Goal: Information Seeking & Learning: Learn about a topic

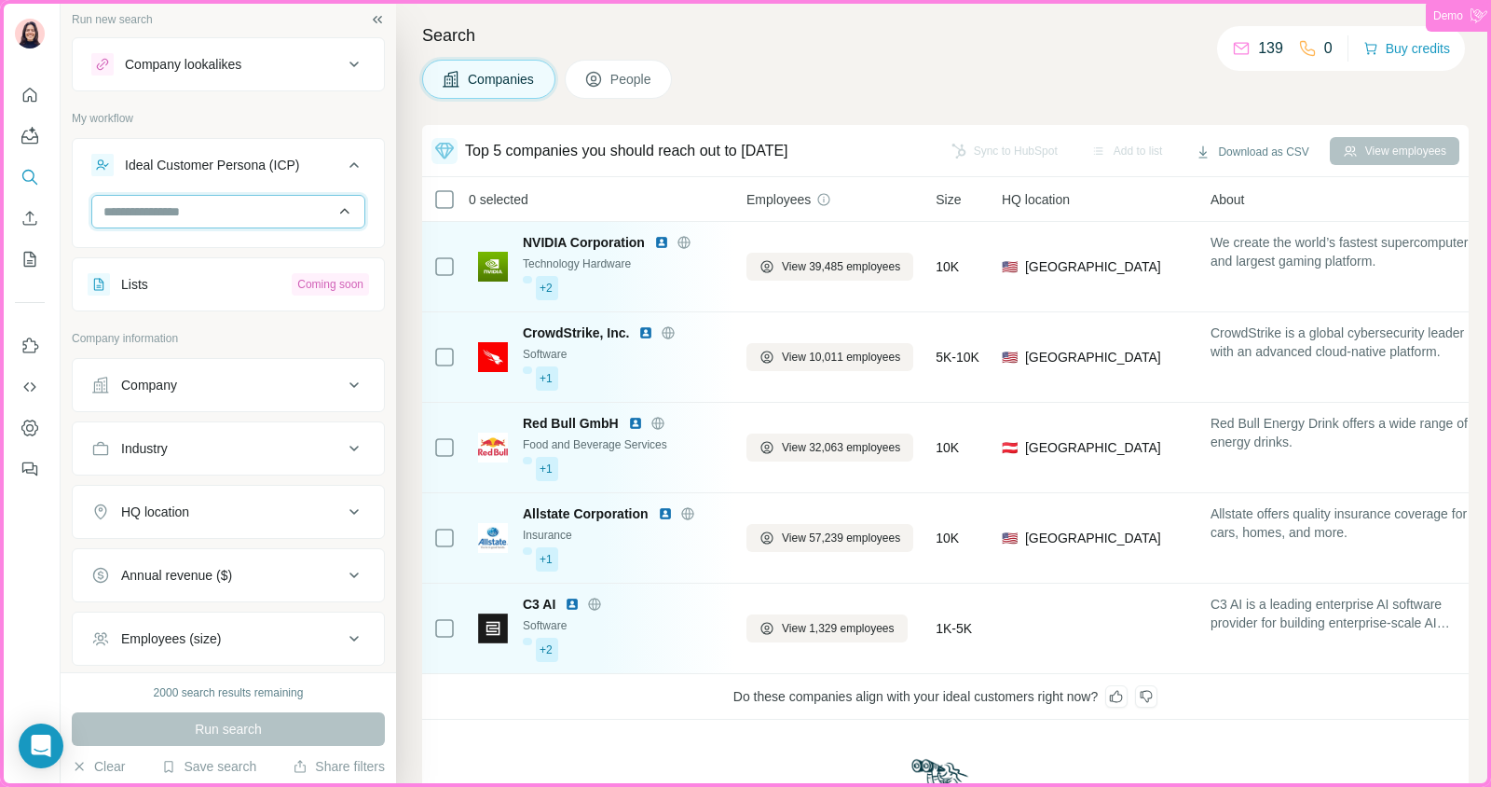
click at [238, 218] on input "text" at bounding box center [228, 212] width 274 height 34
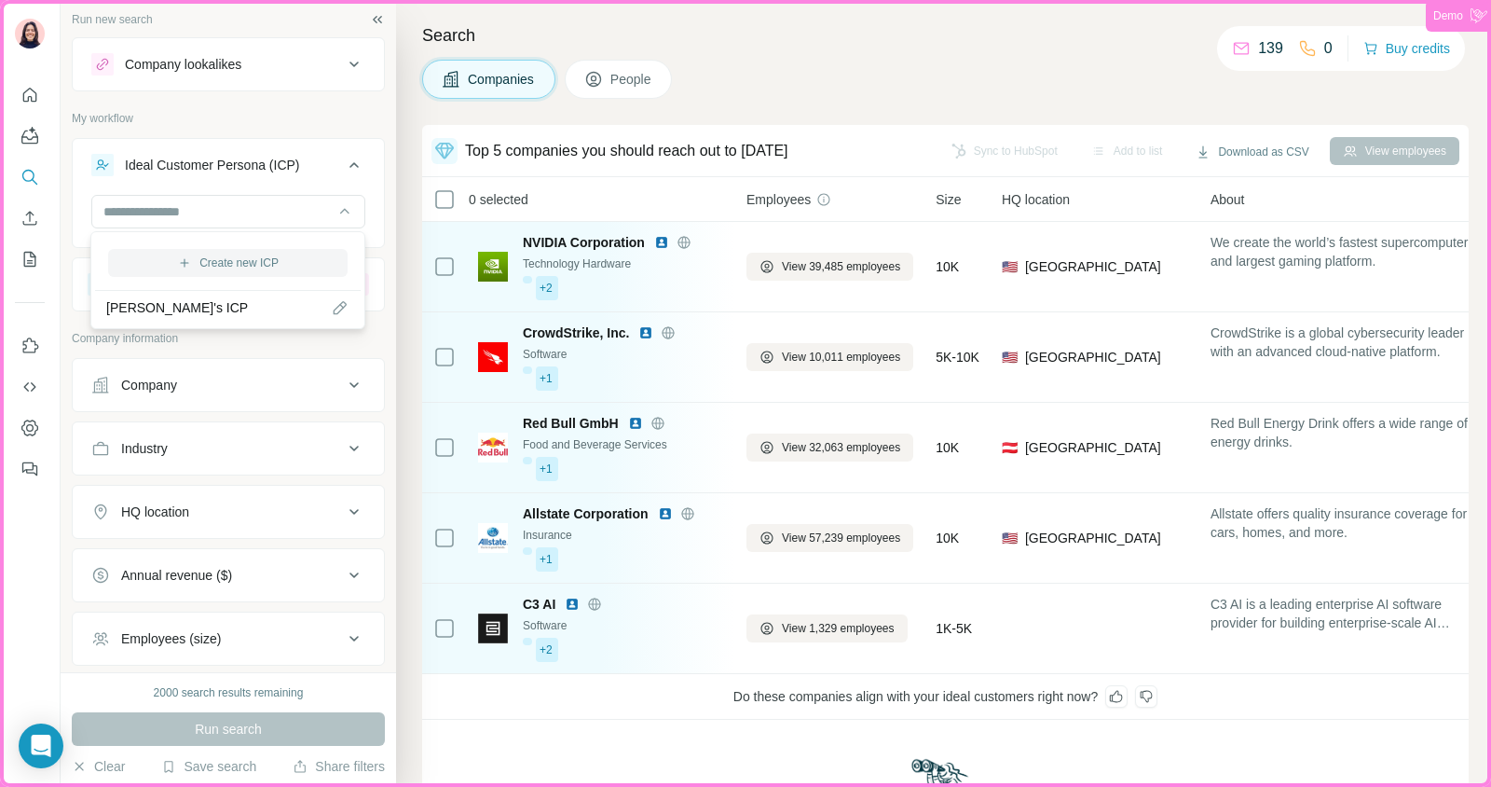
click at [280, 260] on button "Create new ICP" at bounding box center [228, 263] width 240 height 28
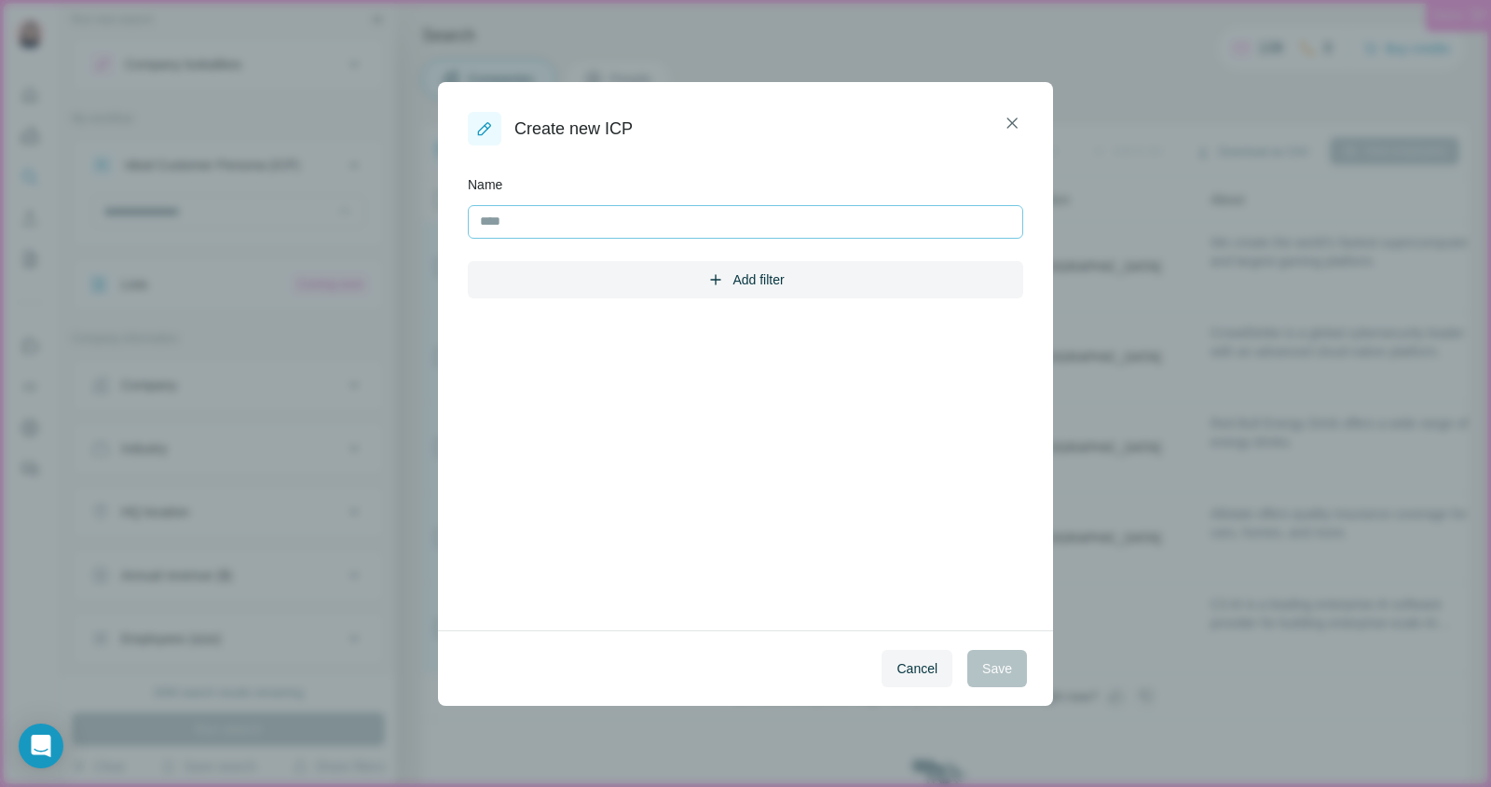
click at [559, 208] on input "text" at bounding box center [745, 222] width 555 height 34
type input "*"
type input "********"
click at [742, 285] on button "Add filter" at bounding box center [745, 279] width 555 height 37
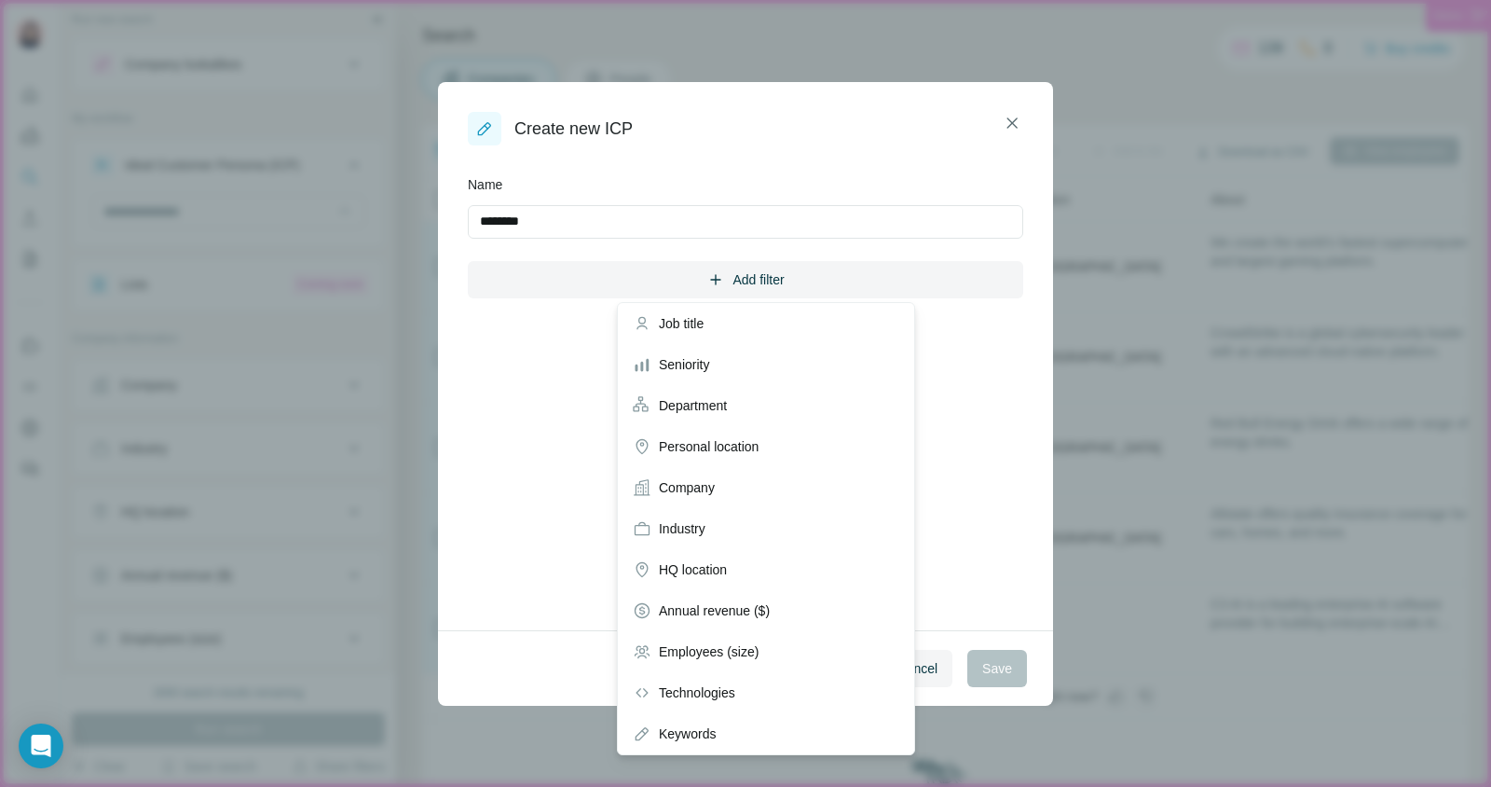
click at [1005, 542] on form "Name ******** Add filter Job title Seniority Department Personal location Compa…" at bounding box center [745, 387] width 555 height 425
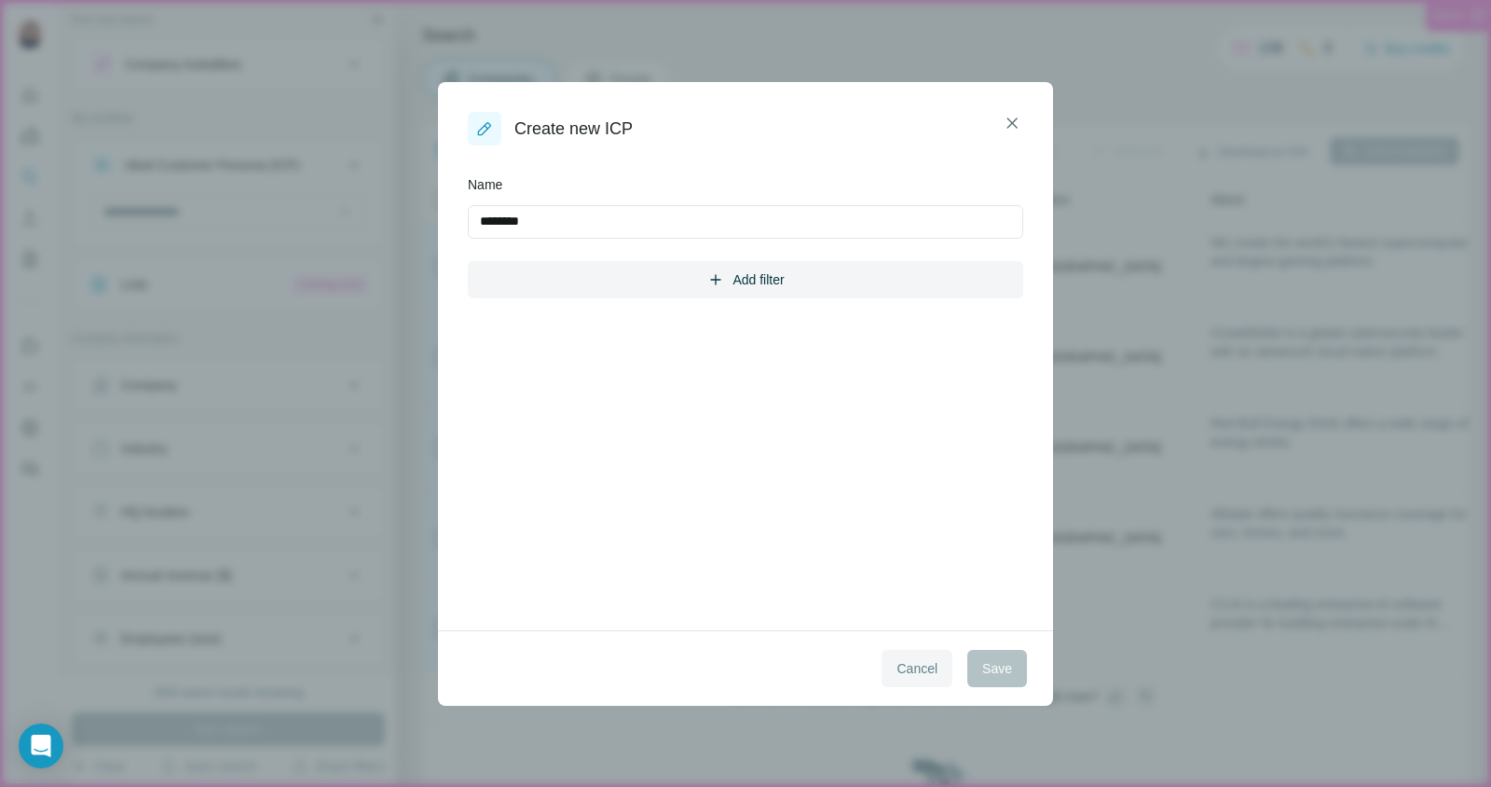
click at [909, 659] on span "Cancel" at bounding box center [917, 668] width 41 height 19
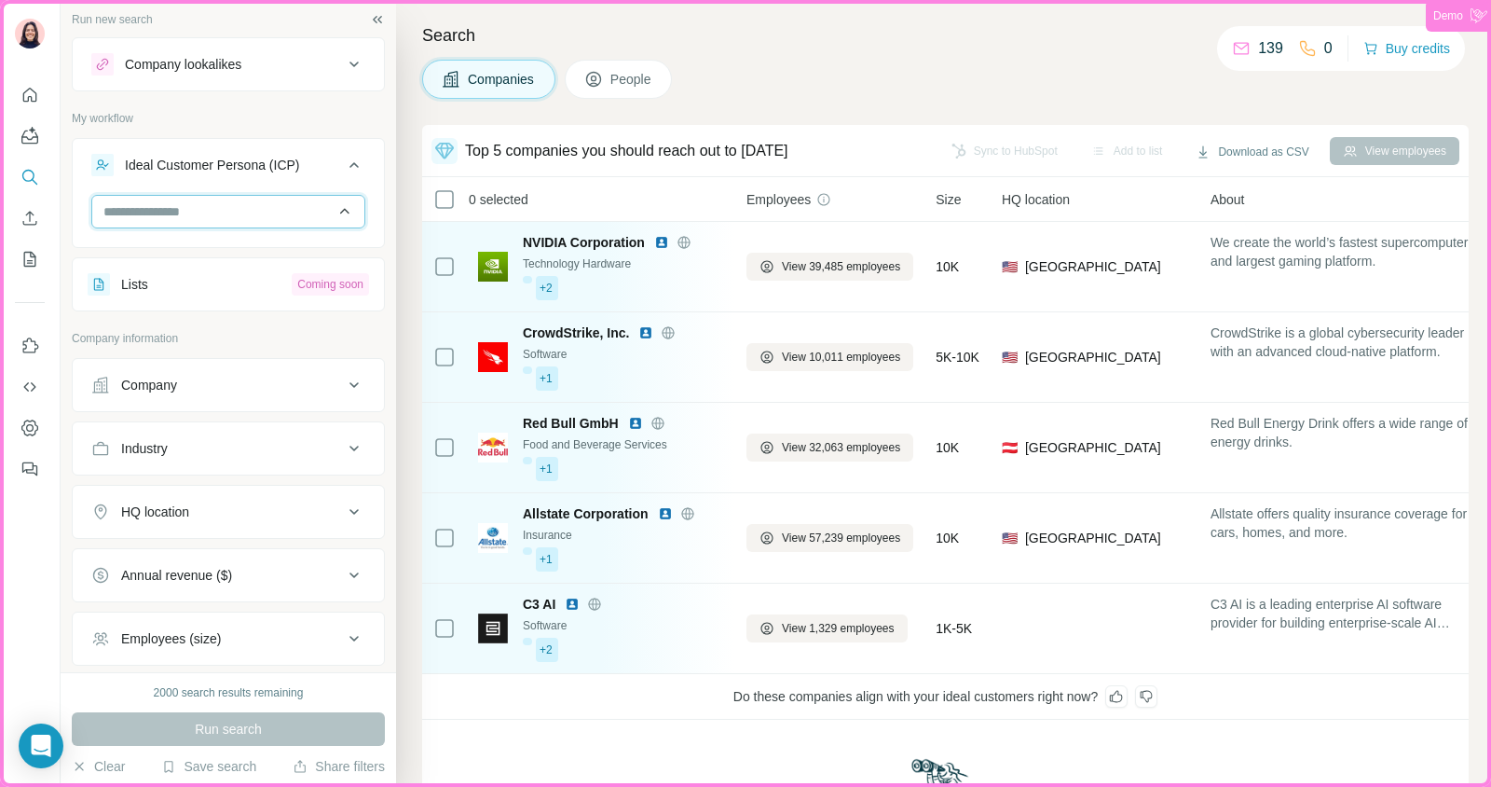
click at [306, 211] on input "text" at bounding box center [228, 212] width 274 height 34
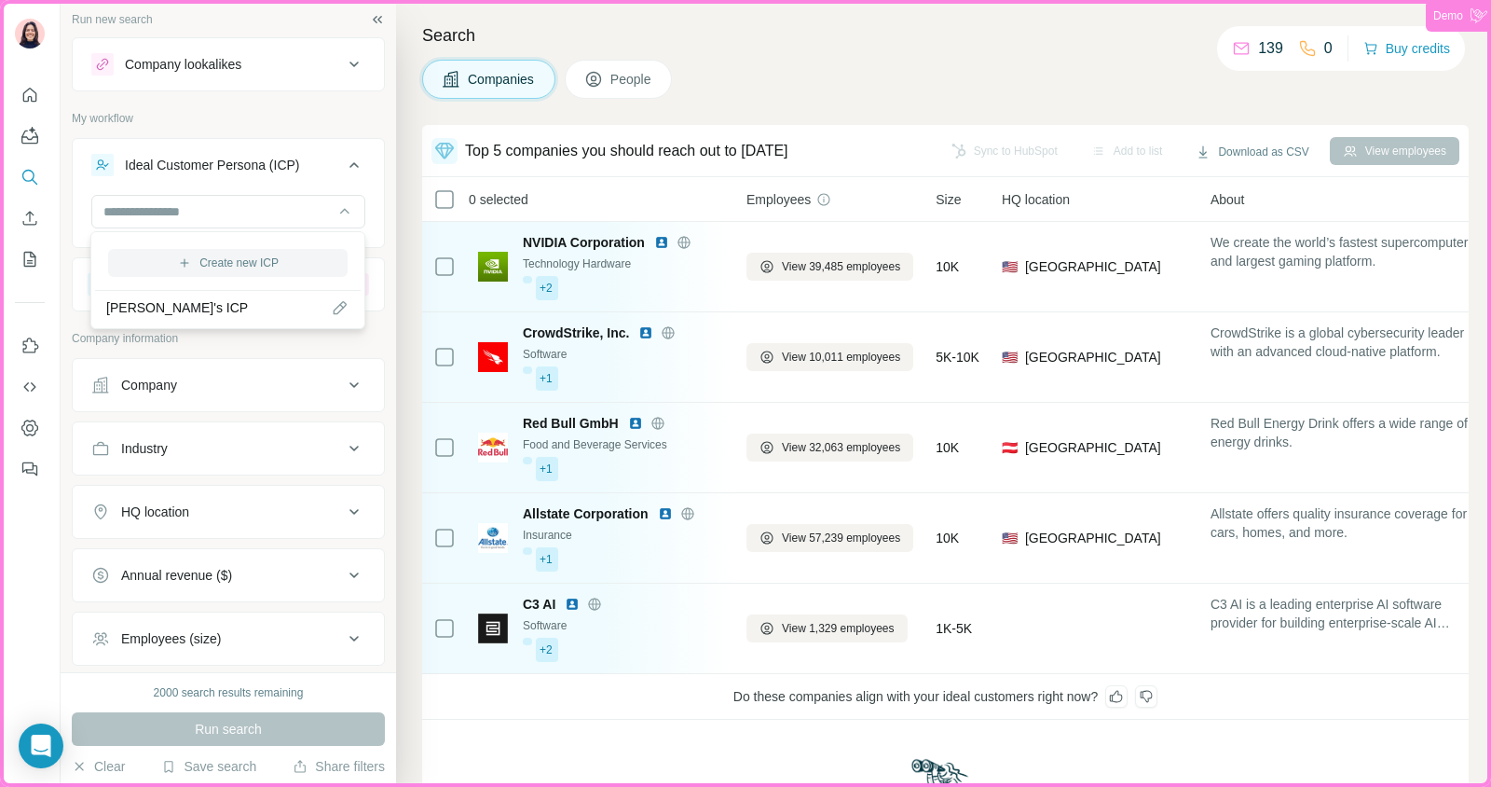
click at [292, 250] on button "Create new ICP" at bounding box center [228, 263] width 240 height 28
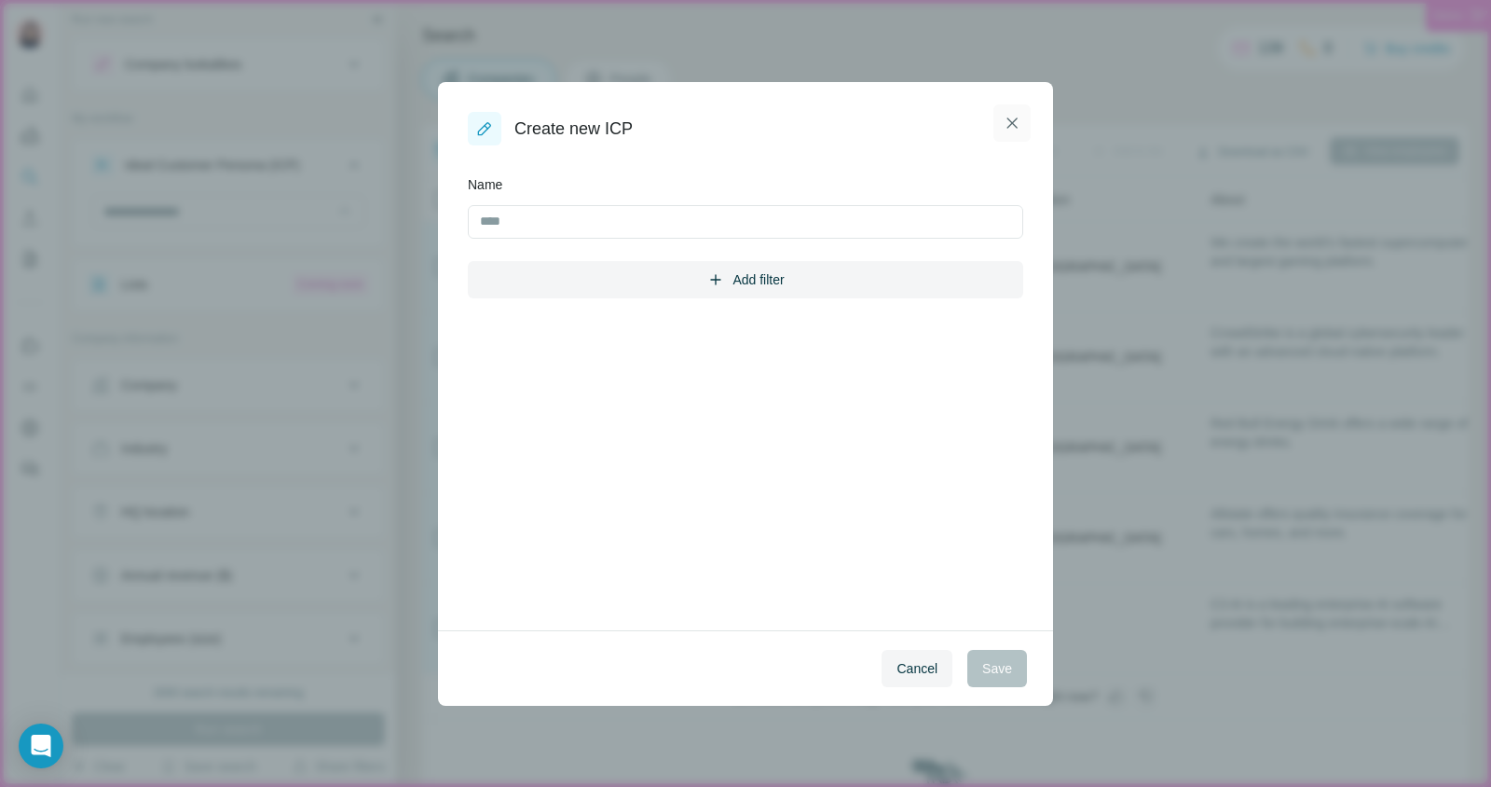
click at [1012, 132] on button "button" at bounding box center [1012, 122] width 37 height 37
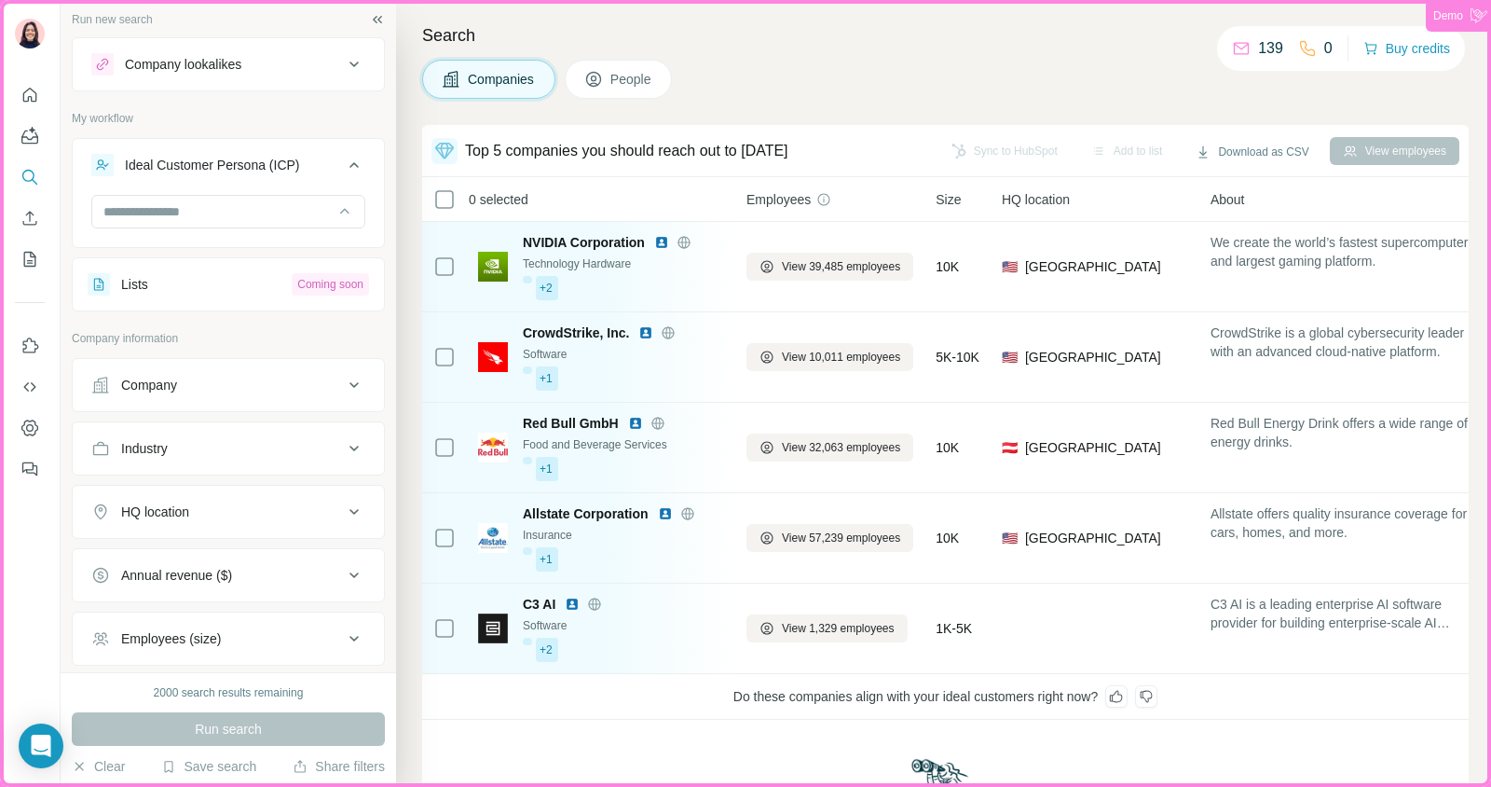
click at [659, 89] on button "People" at bounding box center [619, 79] width 108 height 39
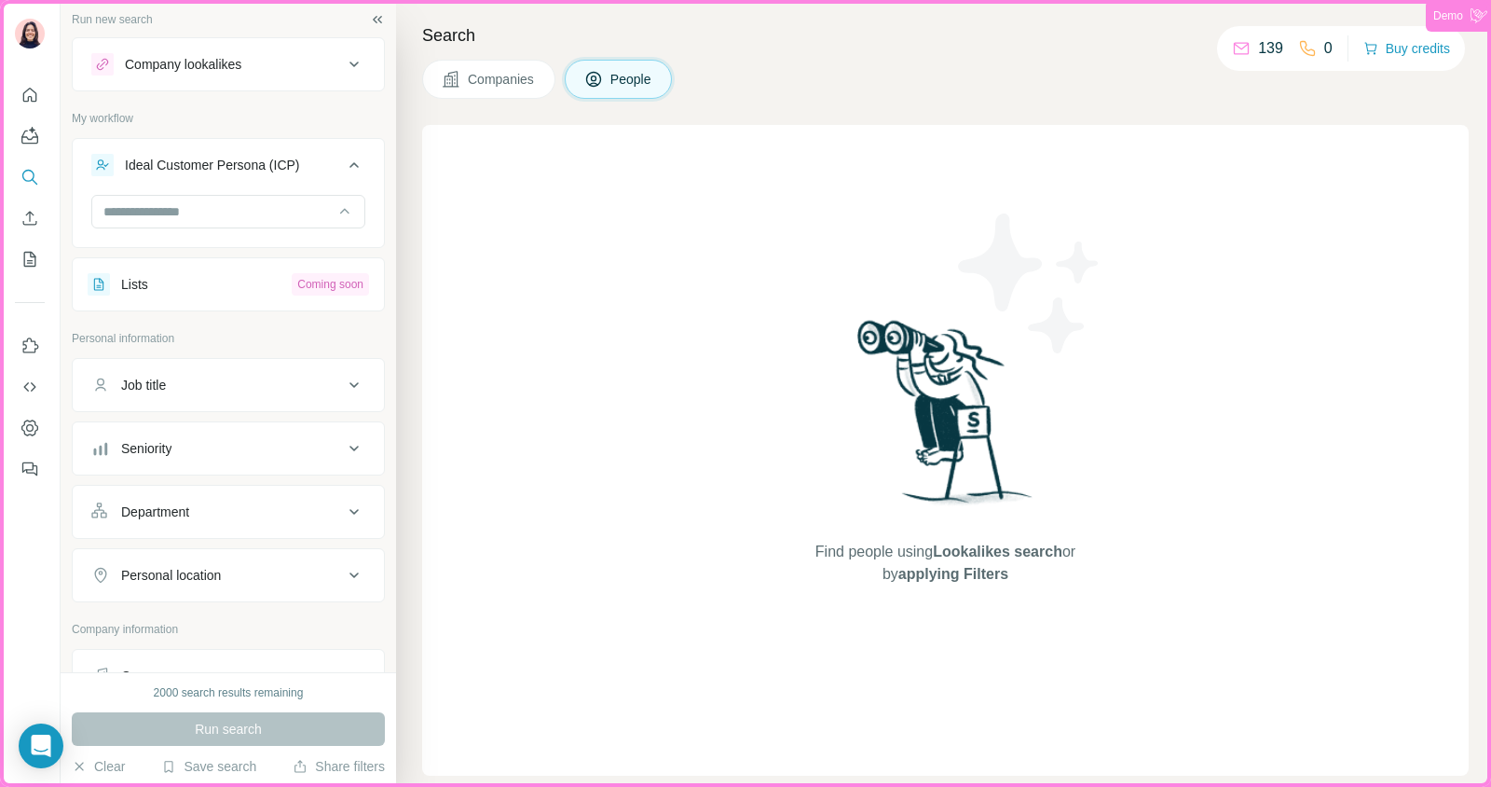
click at [510, 82] on span "Companies" at bounding box center [502, 79] width 68 height 19
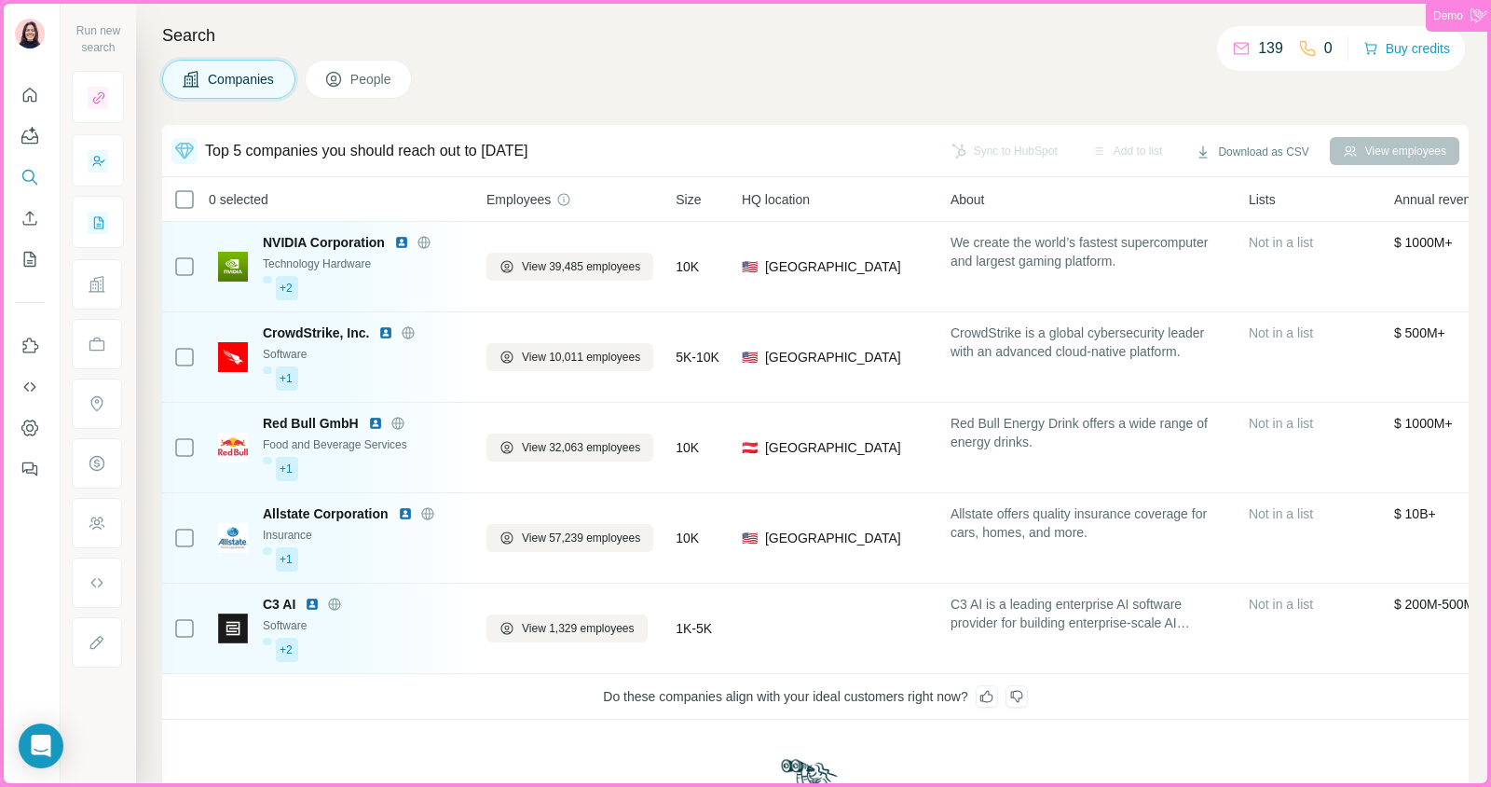
click at [367, 85] on span "People" at bounding box center [371, 79] width 43 height 19
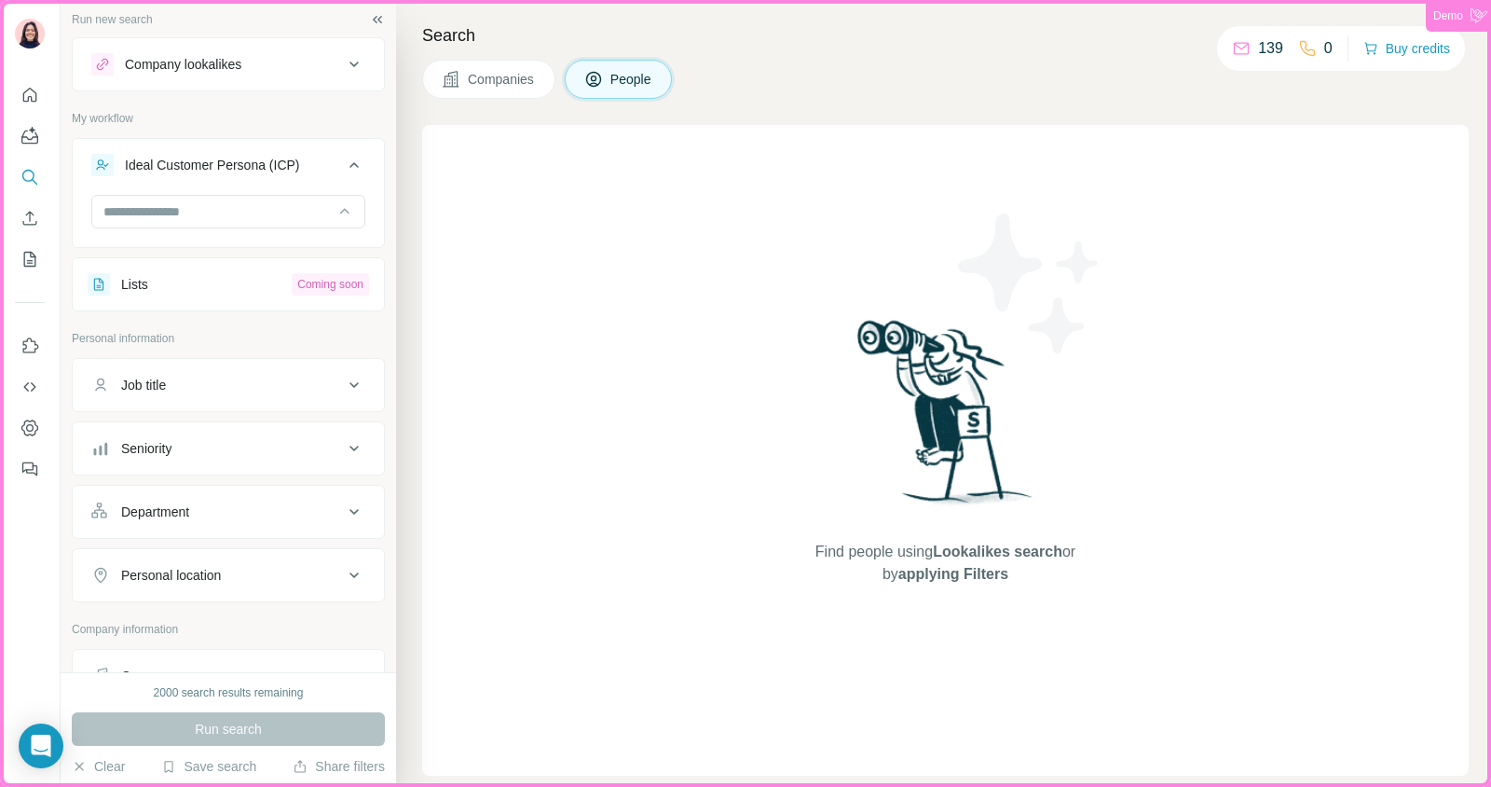
click at [270, 363] on button "Job title" at bounding box center [228, 385] width 311 height 45
click at [235, 436] on input "text" at bounding box center [209, 432] width 237 height 34
type input "**********"
click at [356, 434] on icon "button" at bounding box center [350, 431] width 19 height 19
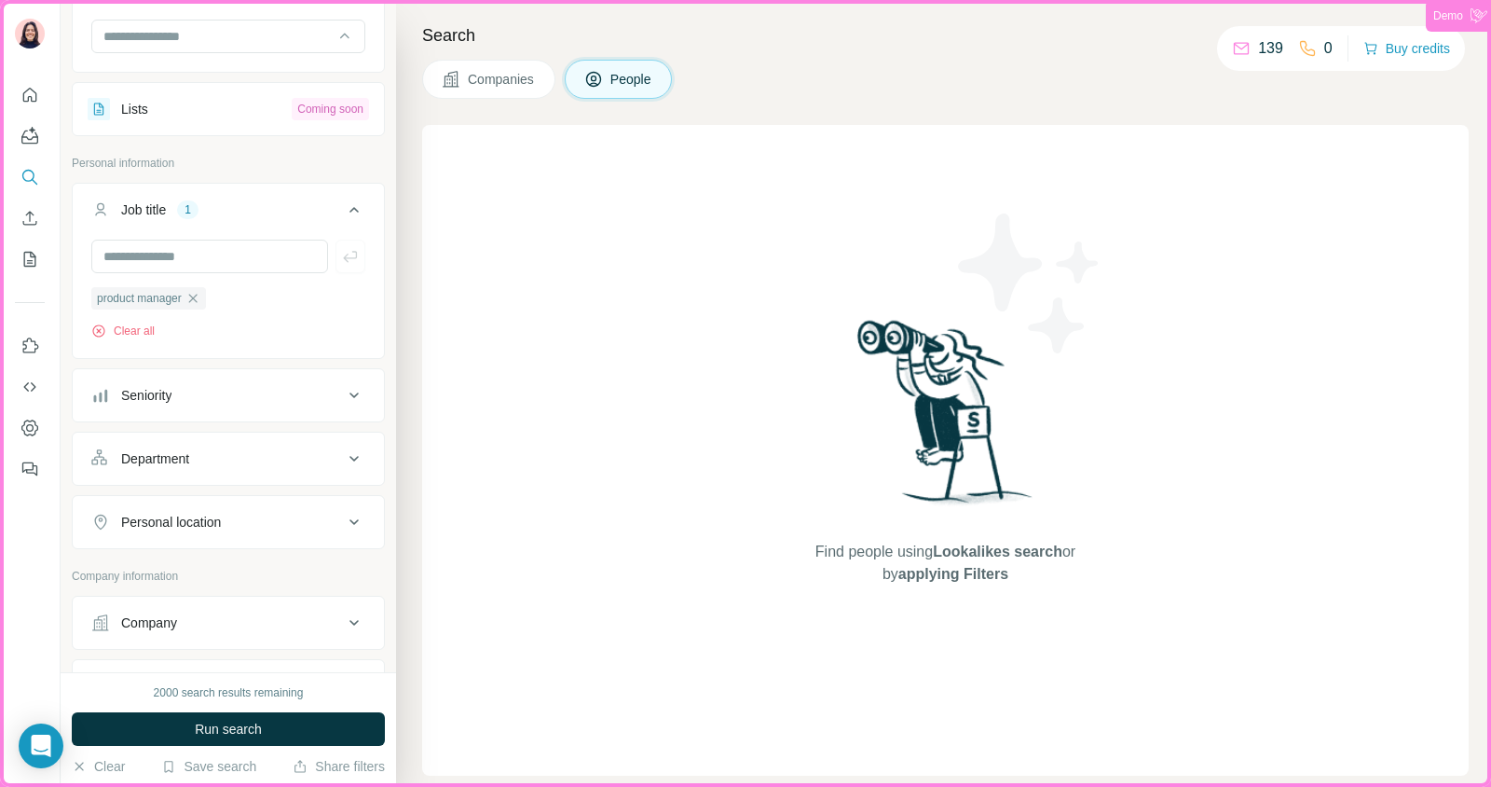
scroll to position [182, 0]
click at [298, 443] on div "Department" at bounding box center [217, 452] width 252 height 19
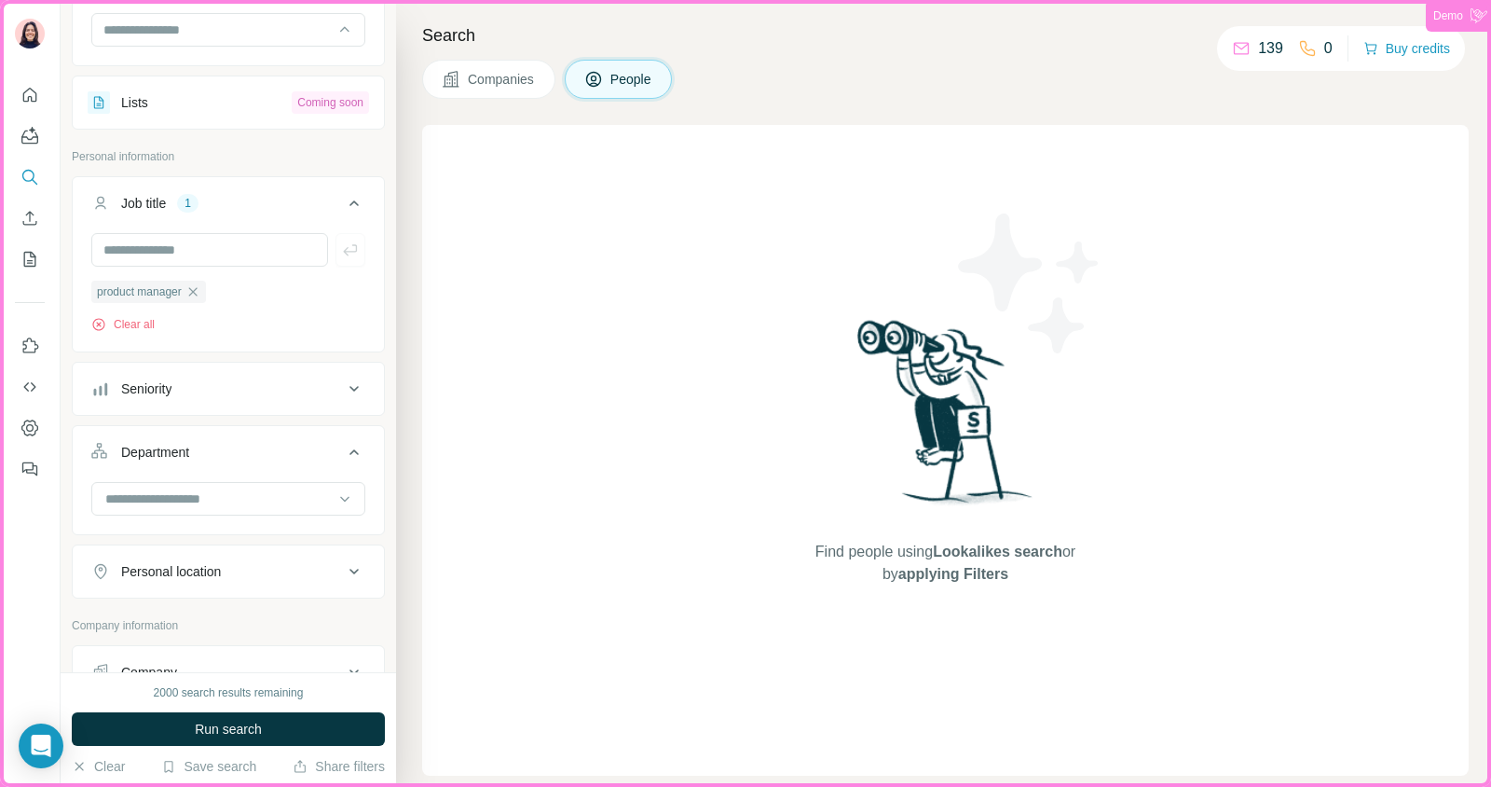
click at [298, 443] on div "Department" at bounding box center [217, 452] width 252 height 19
click at [294, 507] on div "Personal location" at bounding box center [217, 515] width 252 height 19
click at [284, 564] on input "text" at bounding box center [228, 562] width 274 height 34
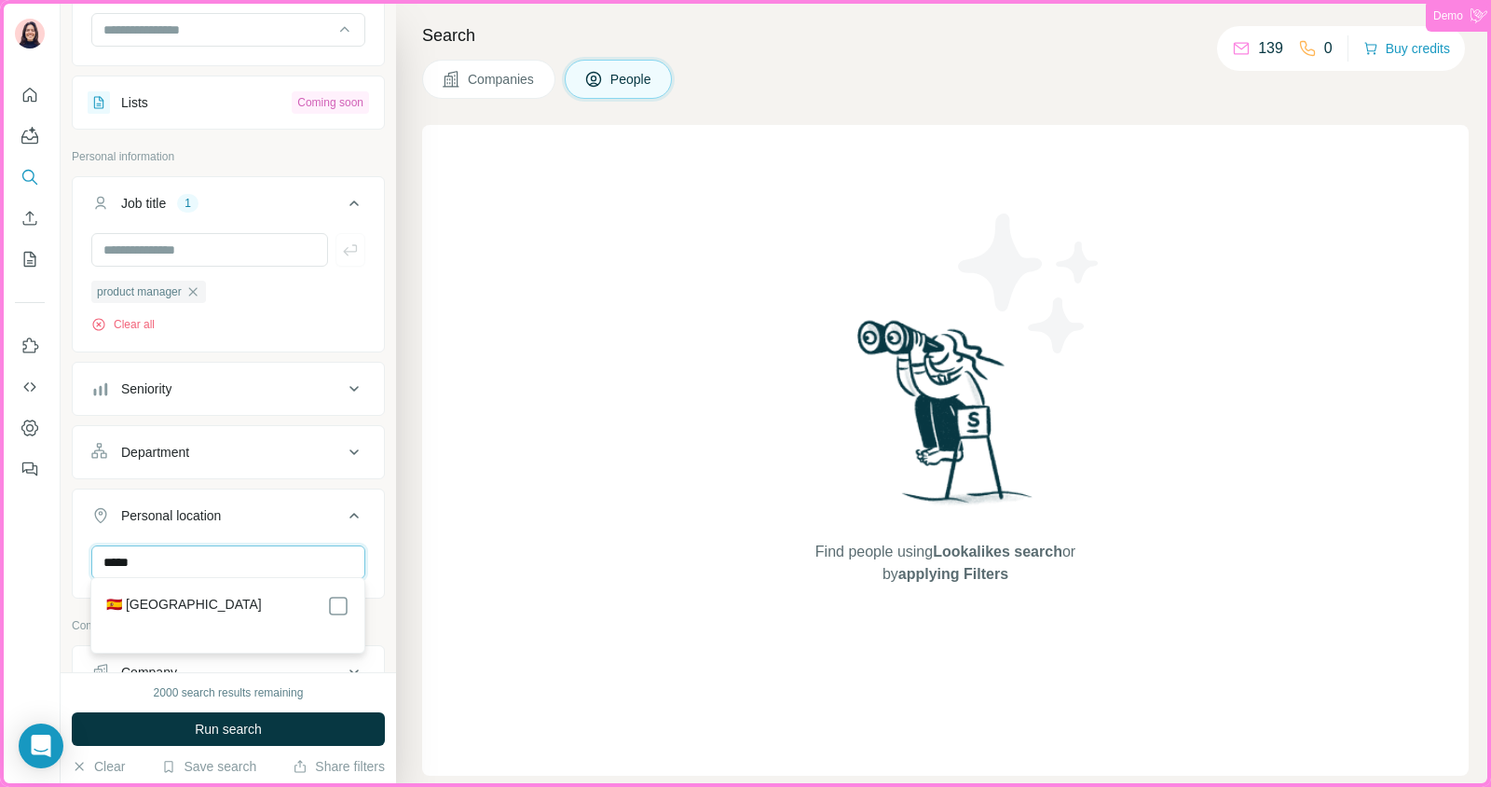
type input "*****"
click at [184, 600] on div "🇪🇸 [GEOGRAPHIC_DATA]" at bounding box center [227, 606] width 243 height 22
click at [117, 600] on label "🇪🇸 [GEOGRAPHIC_DATA]" at bounding box center [184, 606] width 156 height 22
click at [426, 517] on div "Find people using Lookalikes search or by applying Filters" at bounding box center [945, 450] width 1047 height 651
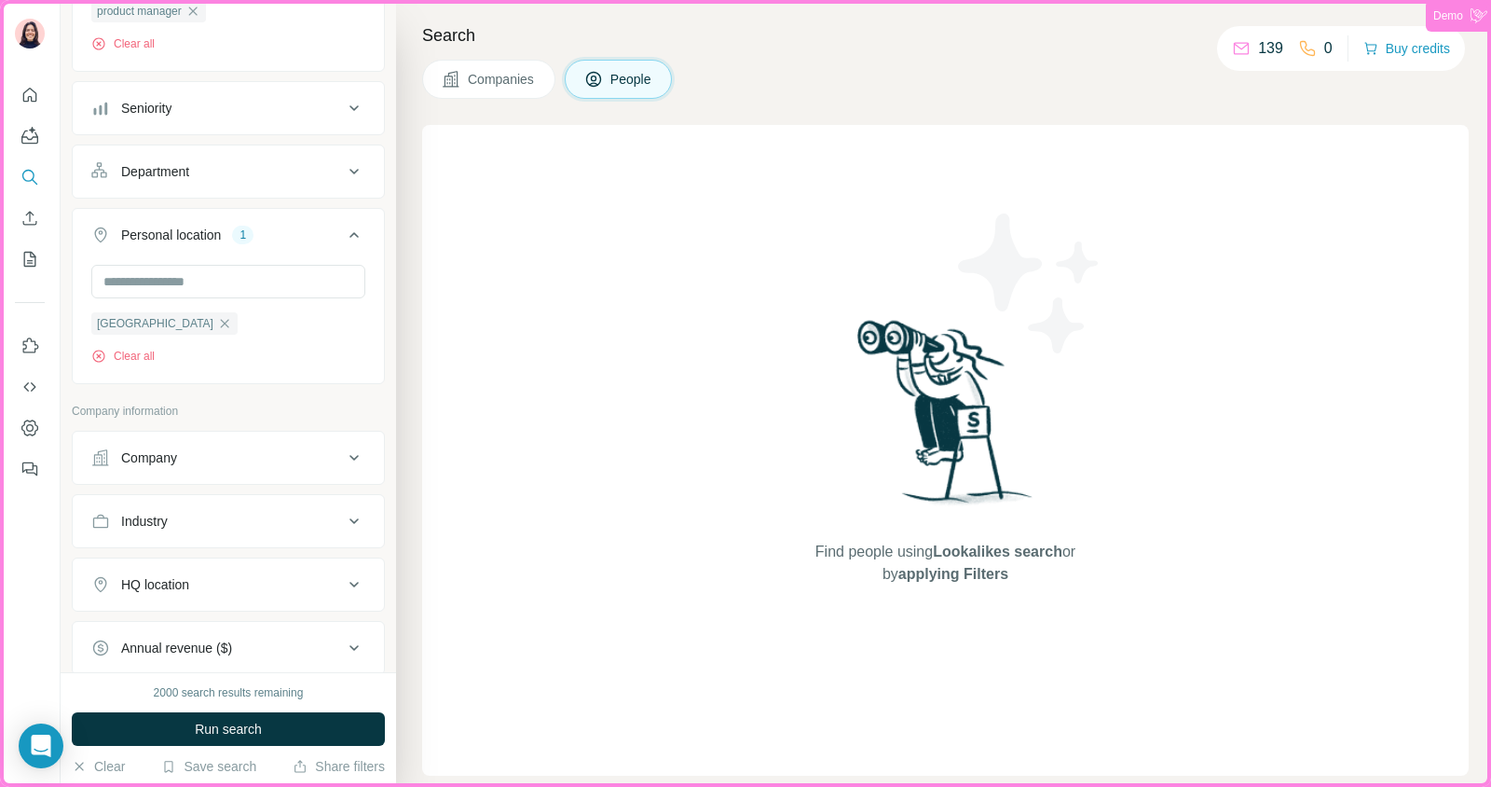
scroll to position [522, 0]
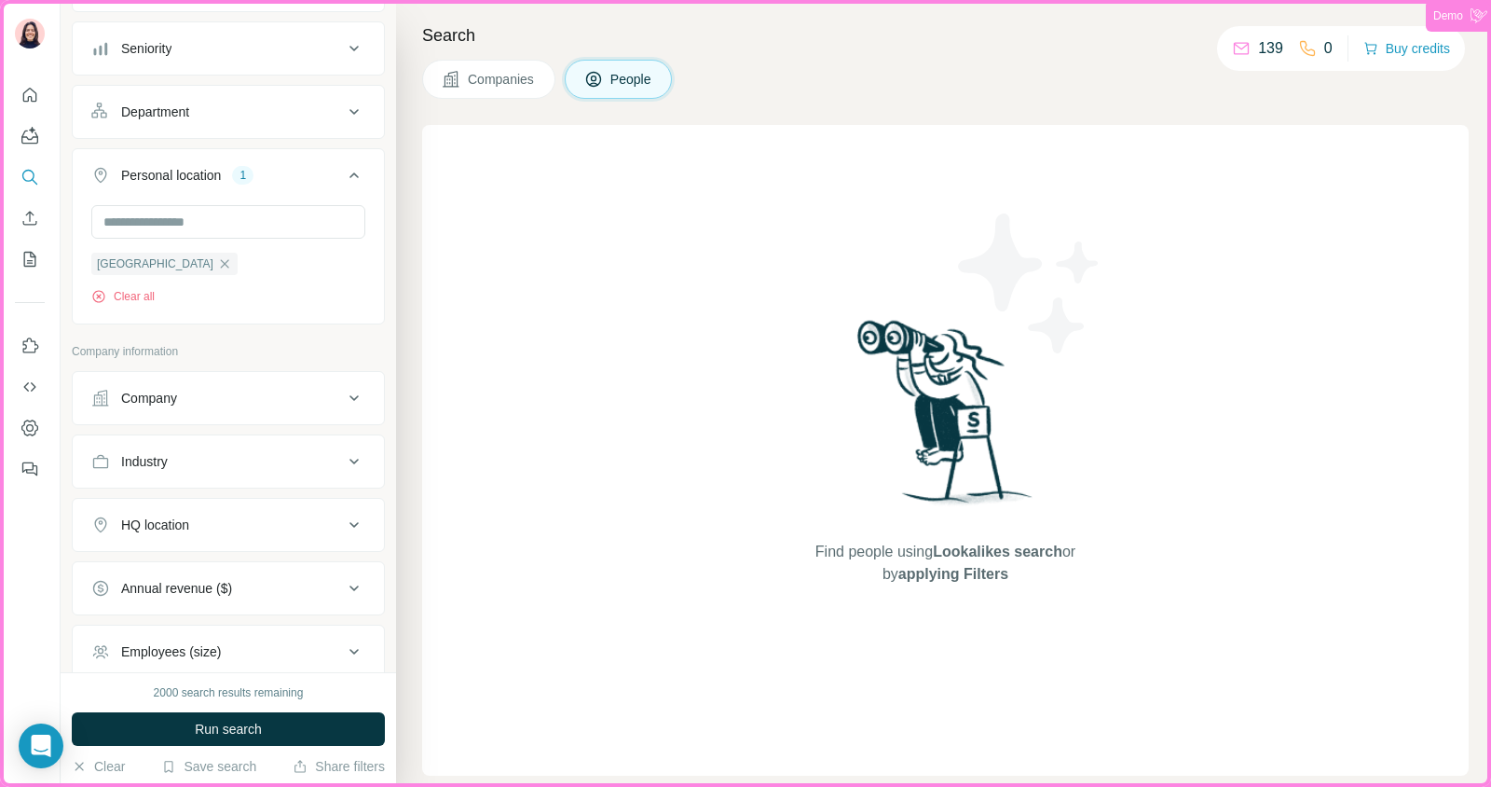
click at [160, 532] on button "HQ location" at bounding box center [228, 524] width 311 height 45
click at [170, 574] on input "text" at bounding box center [228, 572] width 274 height 34
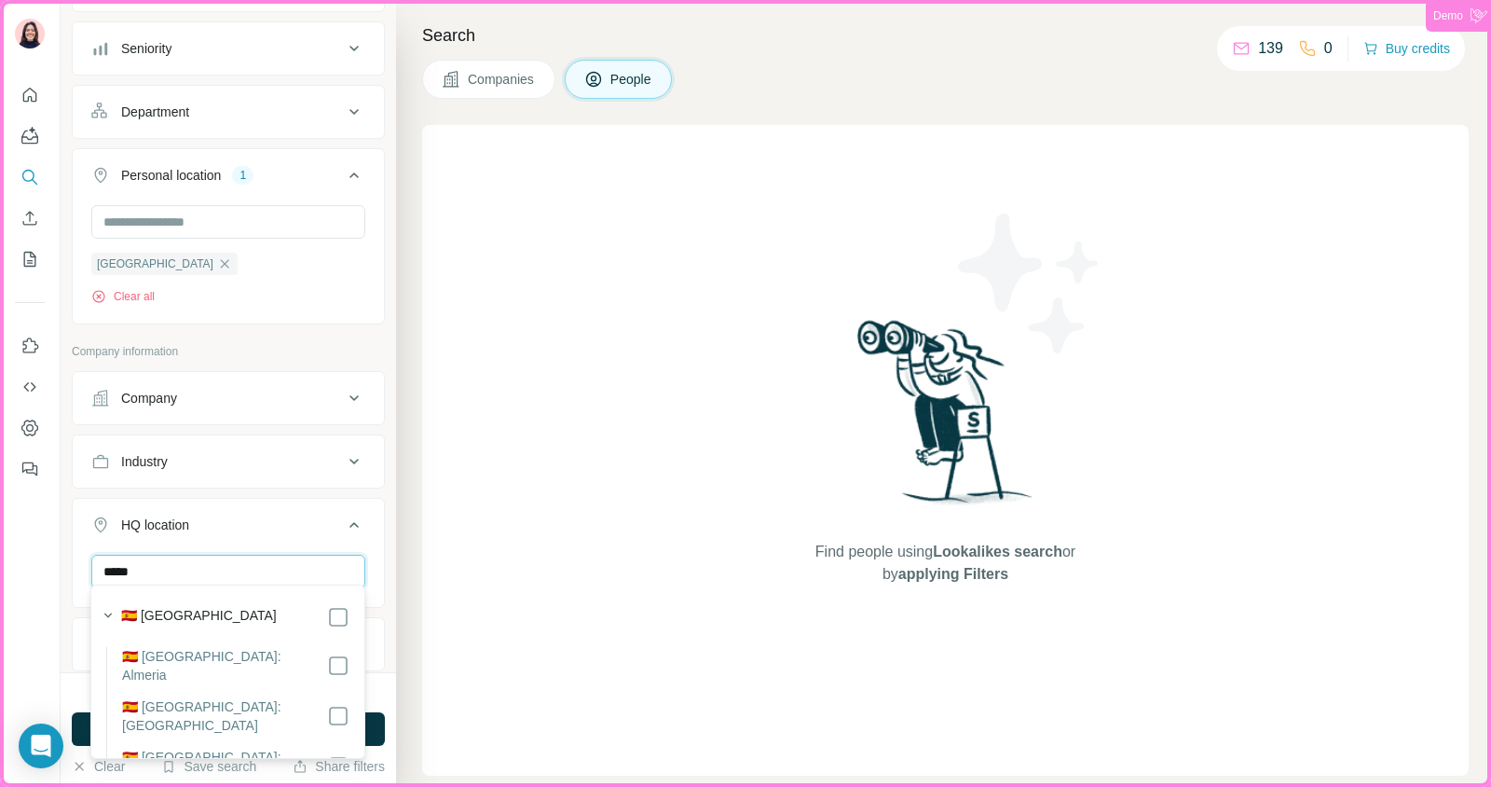
type input "*****"
click at [136, 611] on label "🇪🇸 [GEOGRAPHIC_DATA]" at bounding box center [199, 617] width 156 height 22
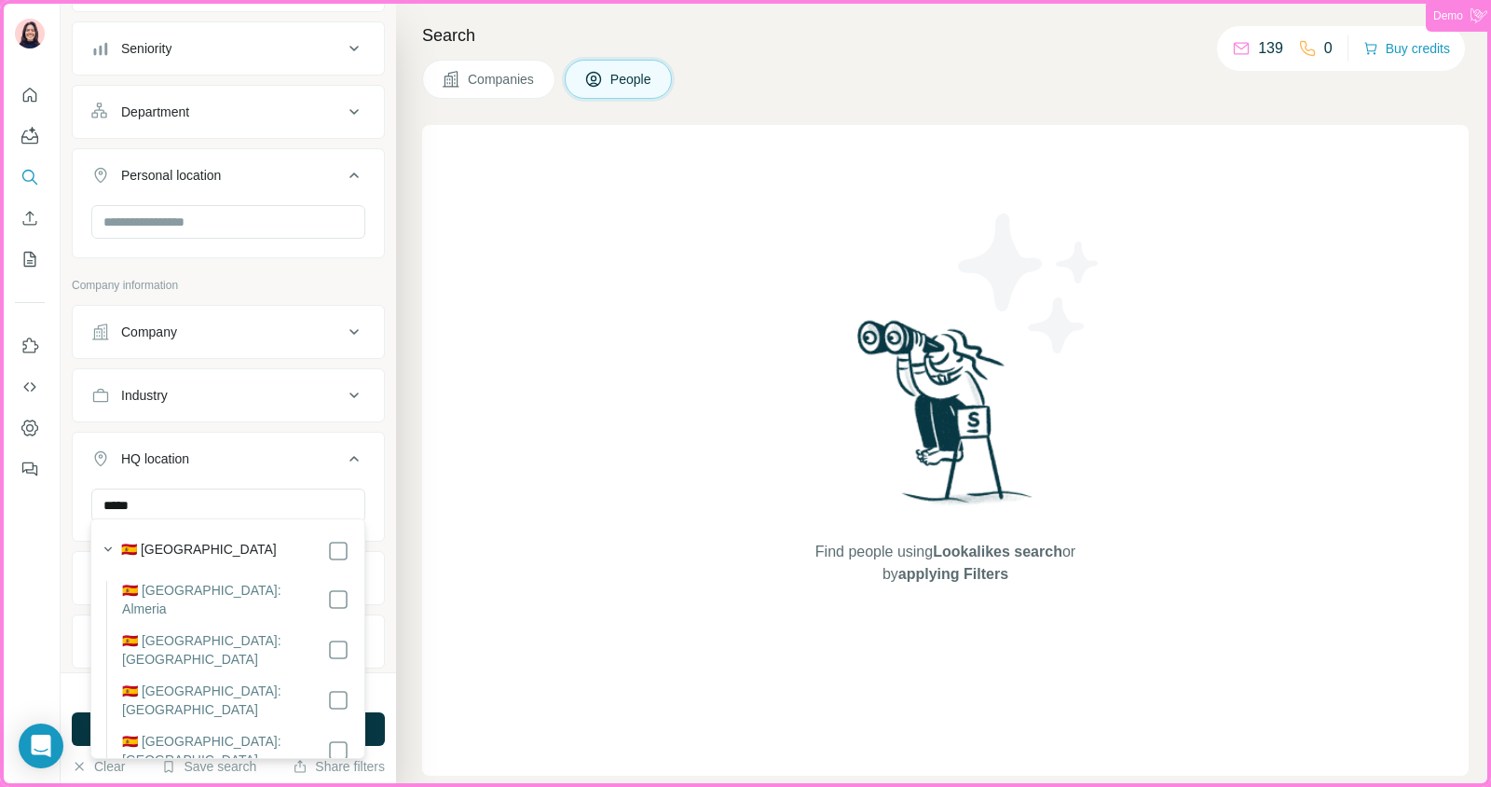
scroll to position [190, 0]
click at [390, 579] on div "Run new search Company lookalikes My workflow Ideal Customer Persona (ICP) List…" at bounding box center [229, 336] width 336 height 672
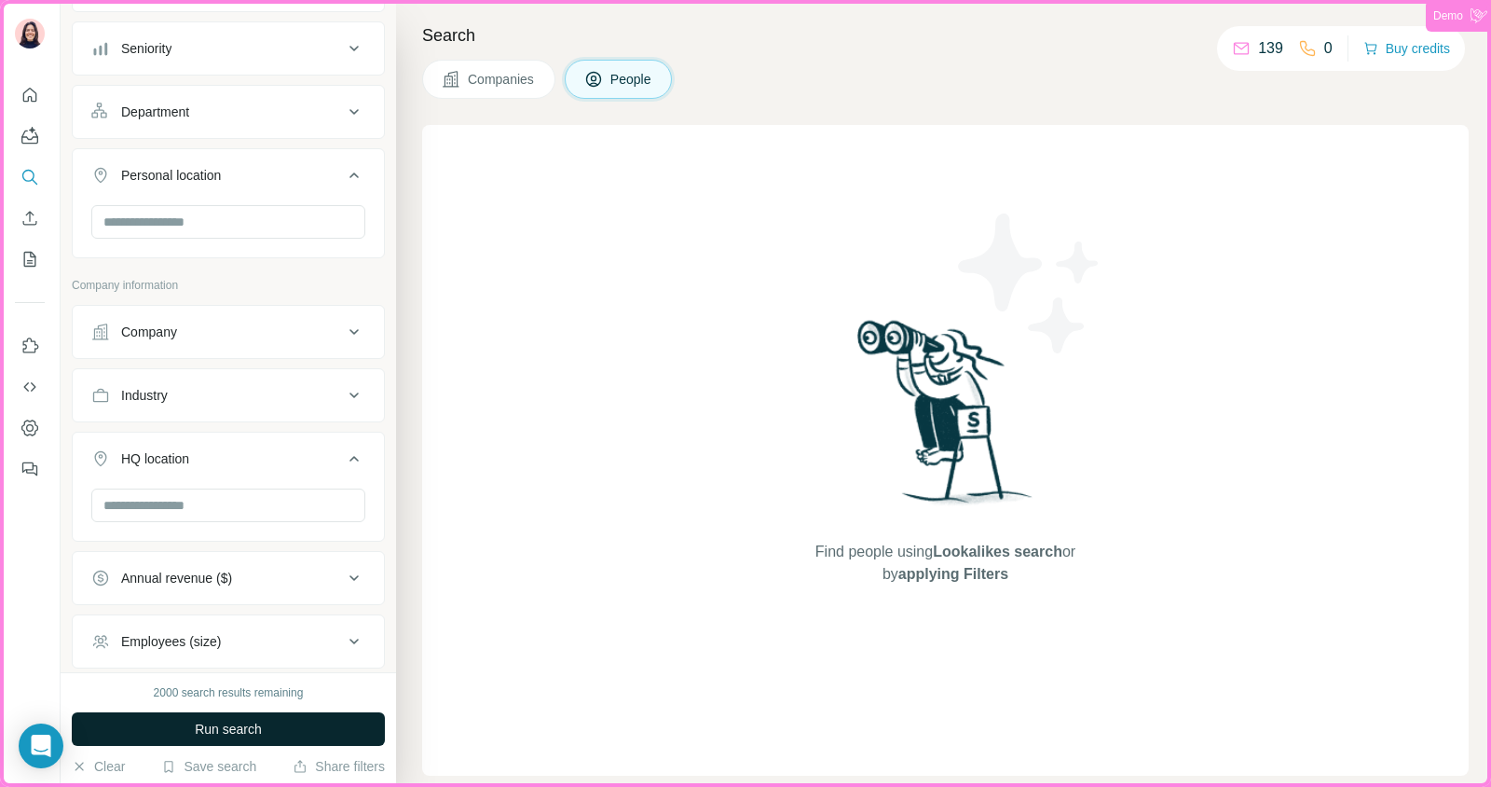
click at [346, 732] on button "Run search" at bounding box center [228, 729] width 313 height 34
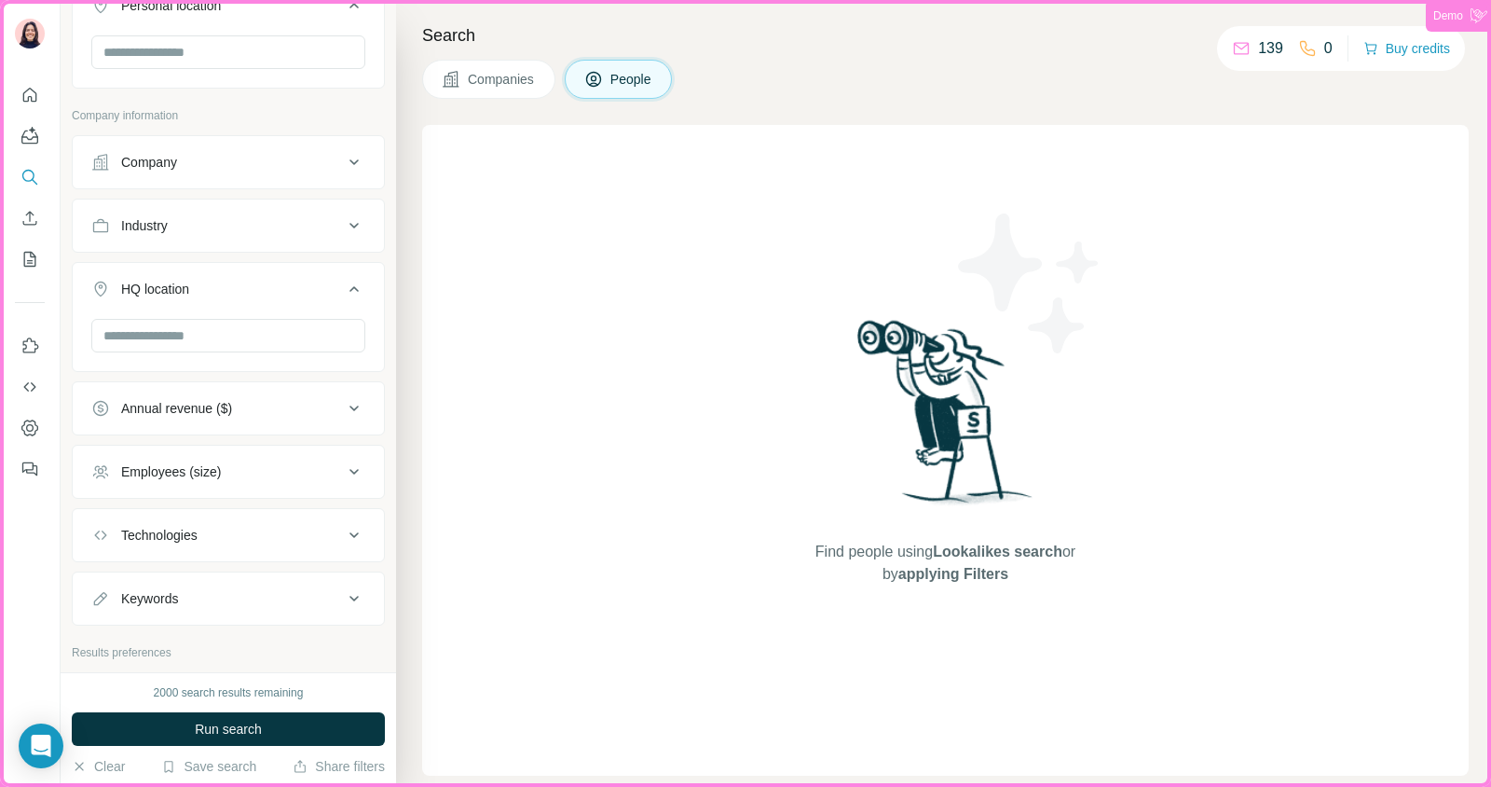
scroll to position [695, 0]
click at [233, 327] on input "text" at bounding box center [228, 332] width 274 height 34
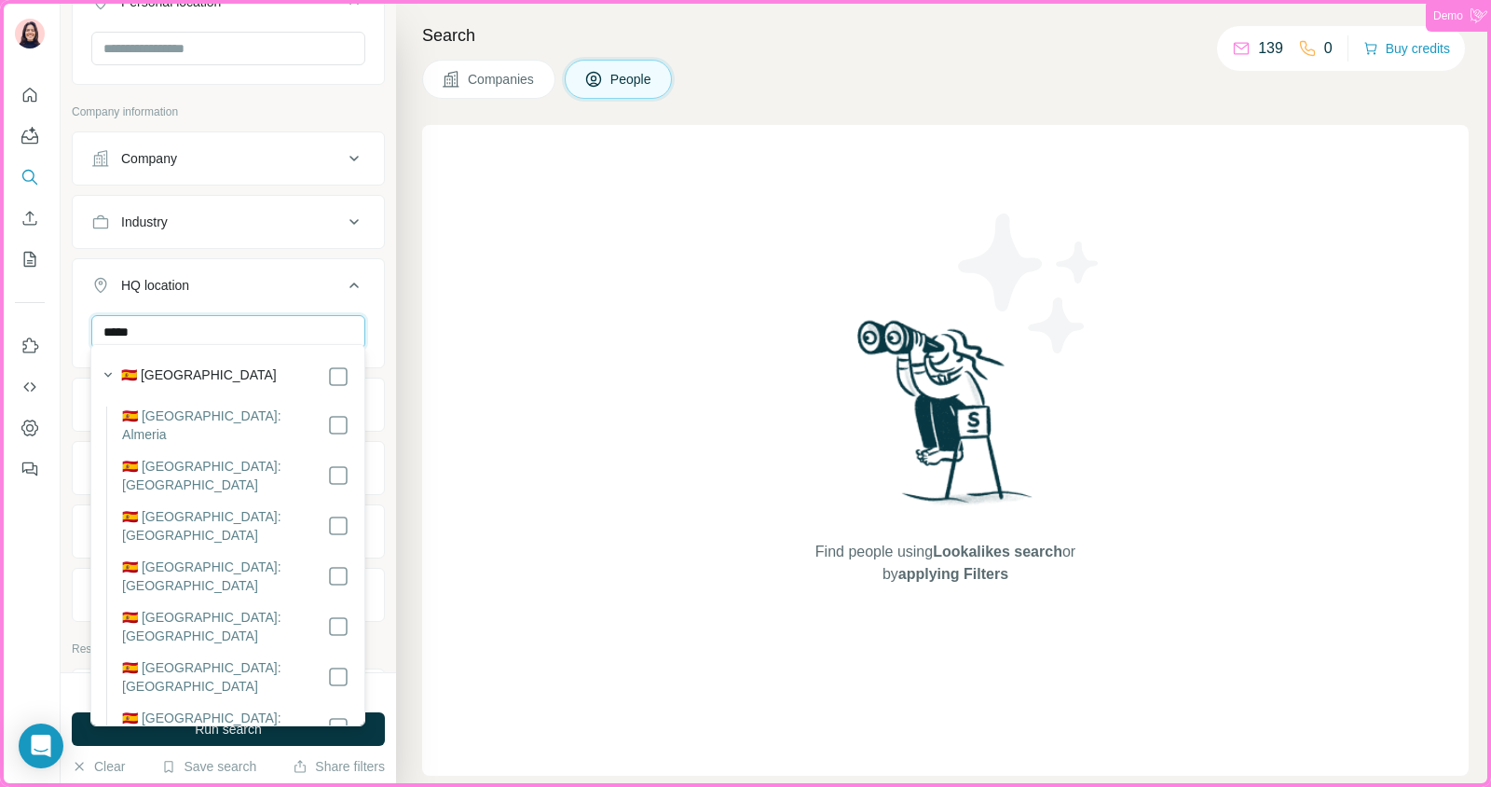
type input "*****"
click at [144, 368] on label "🇪🇸 [GEOGRAPHIC_DATA]" at bounding box center [199, 376] width 156 height 22
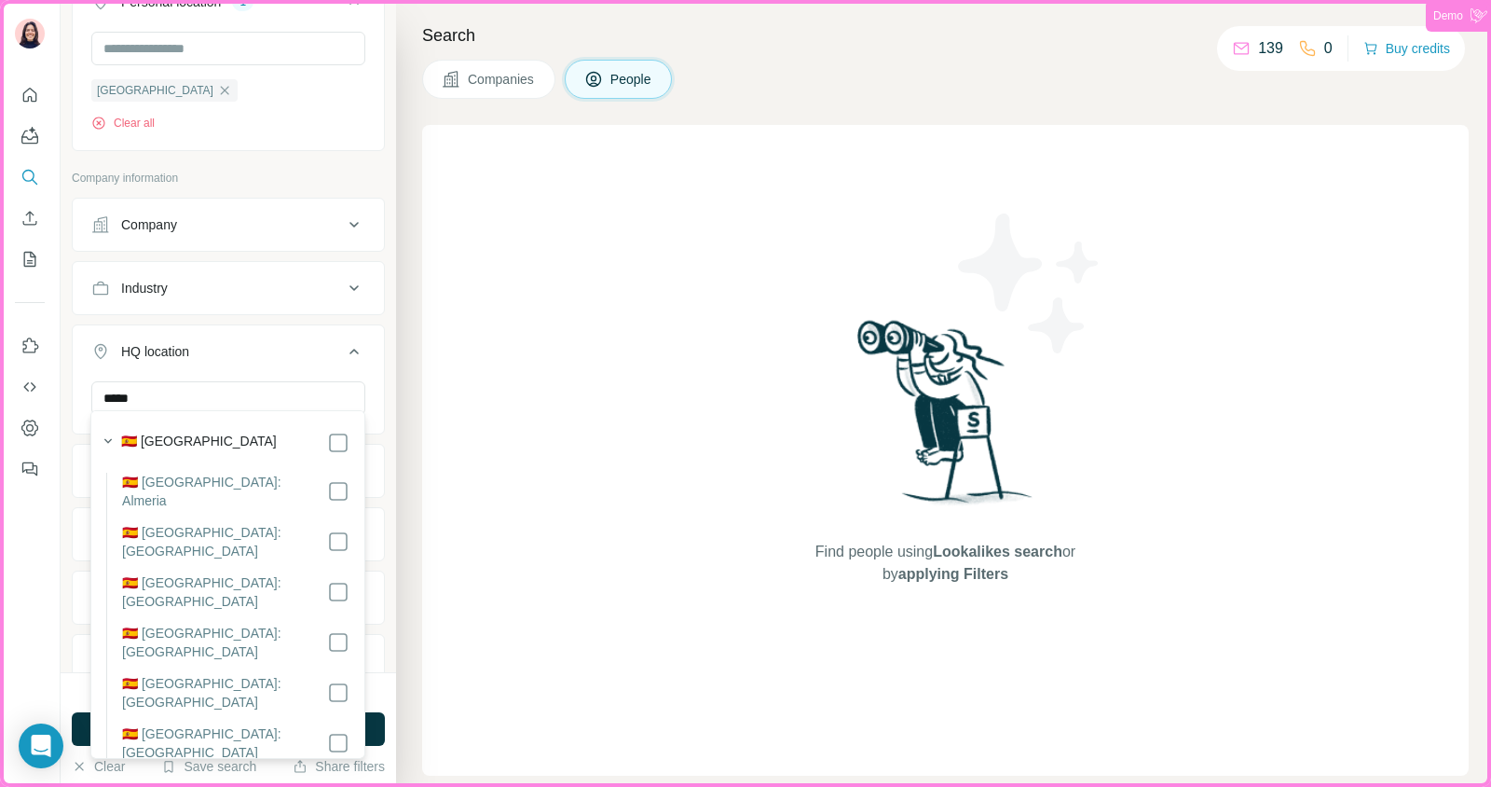
click at [385, 430] on div "Run new search Company lookalikes My workflow Ideal Customer Persona (ICP) List…" at bounding box center [229, 336] width 336 height 672
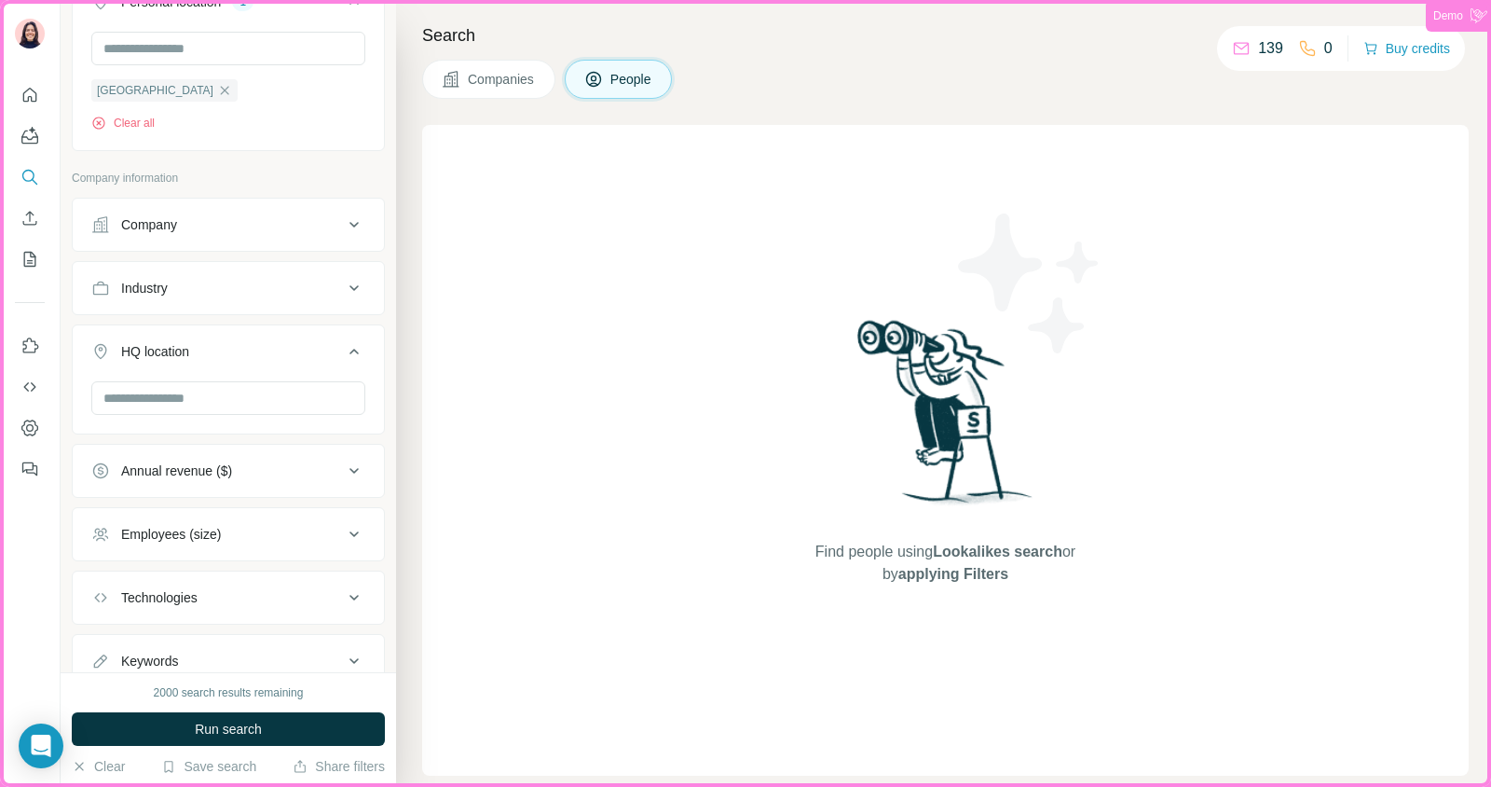
click at [171, 364] on button "HQ location" at bounding box center [228, 355] width 311 height 52
click at [171, 392] on button "Annual revenue ($)" at bounding box center [228, 414] width 311 height 45
click at [178, 342] on div "HQ location" at bounding box center [155, 351] width 68 height 19
click at [154, 396] on input "text" at bounding box center [228, 398] width 274 height 34
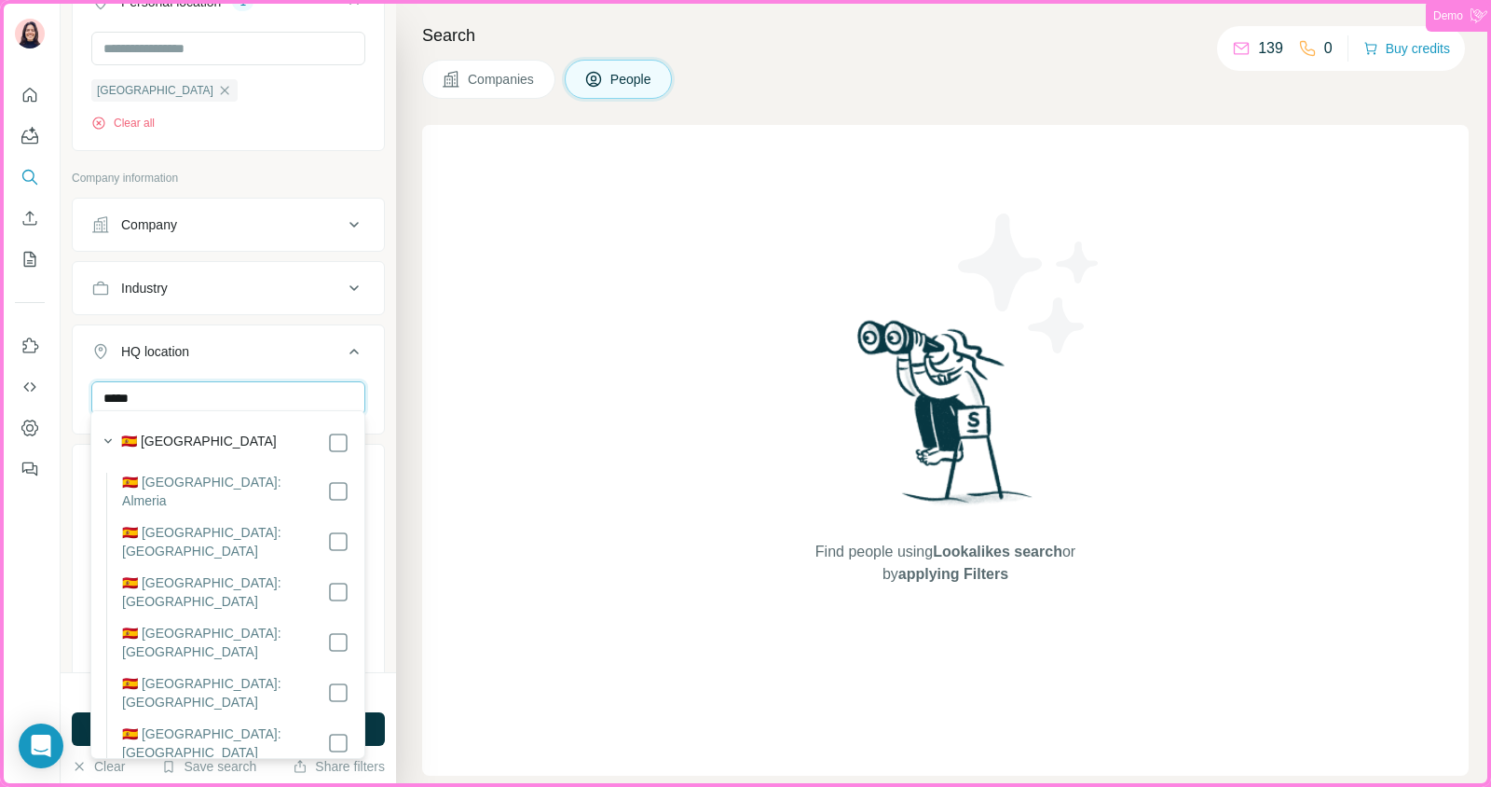
type input "*****"
click at [124, 438] on label "🇪🇸 [GEOGRAPHIC_DATA]" at bounding box center [199, 443] width 156 height 22
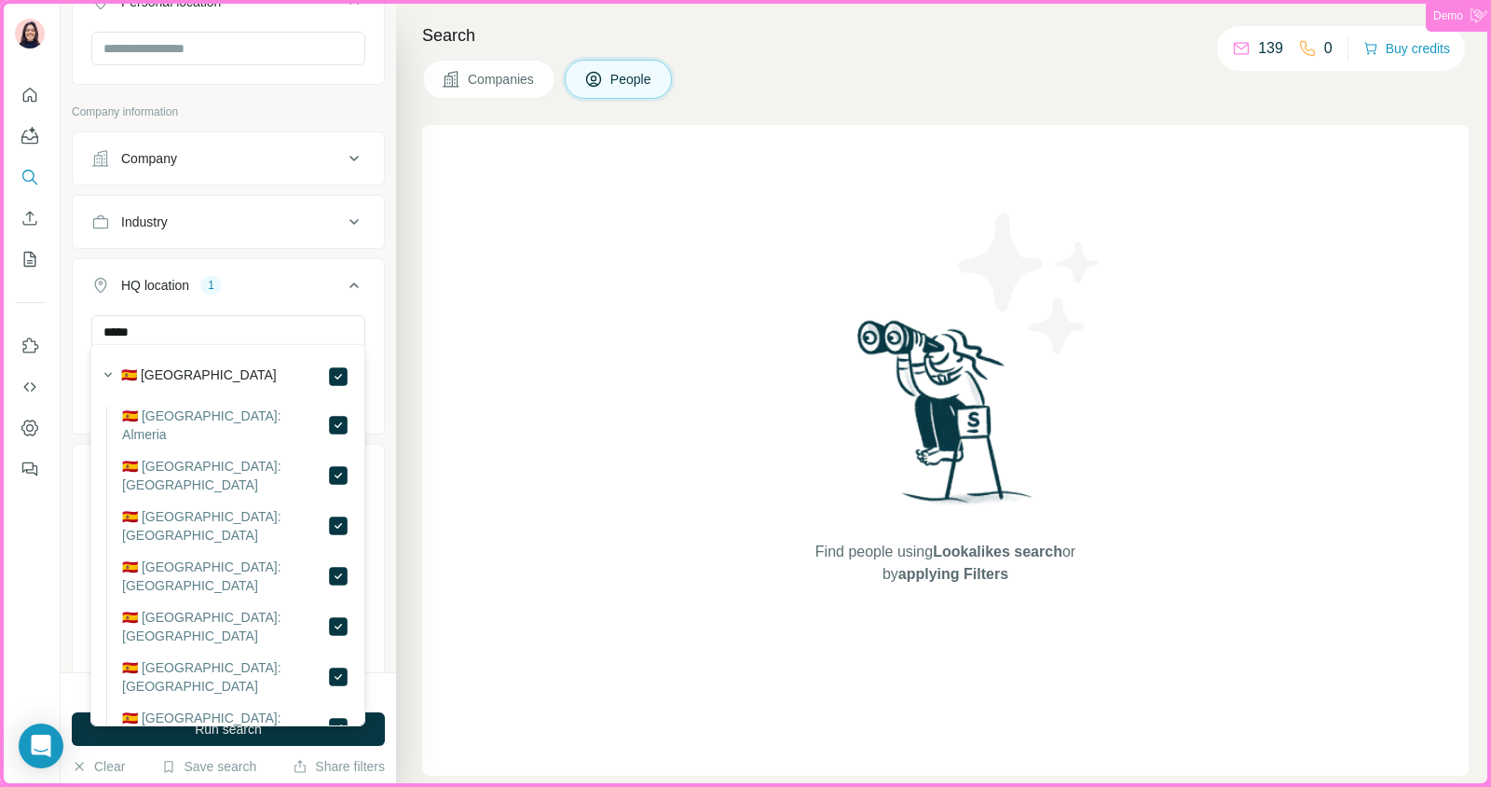
click at [381, 540] on div "0-1M 1-10M 10-50M 50-100M 100-500M 500-1000M >1000M" at bounding box center [228, 622] width 311 height 245
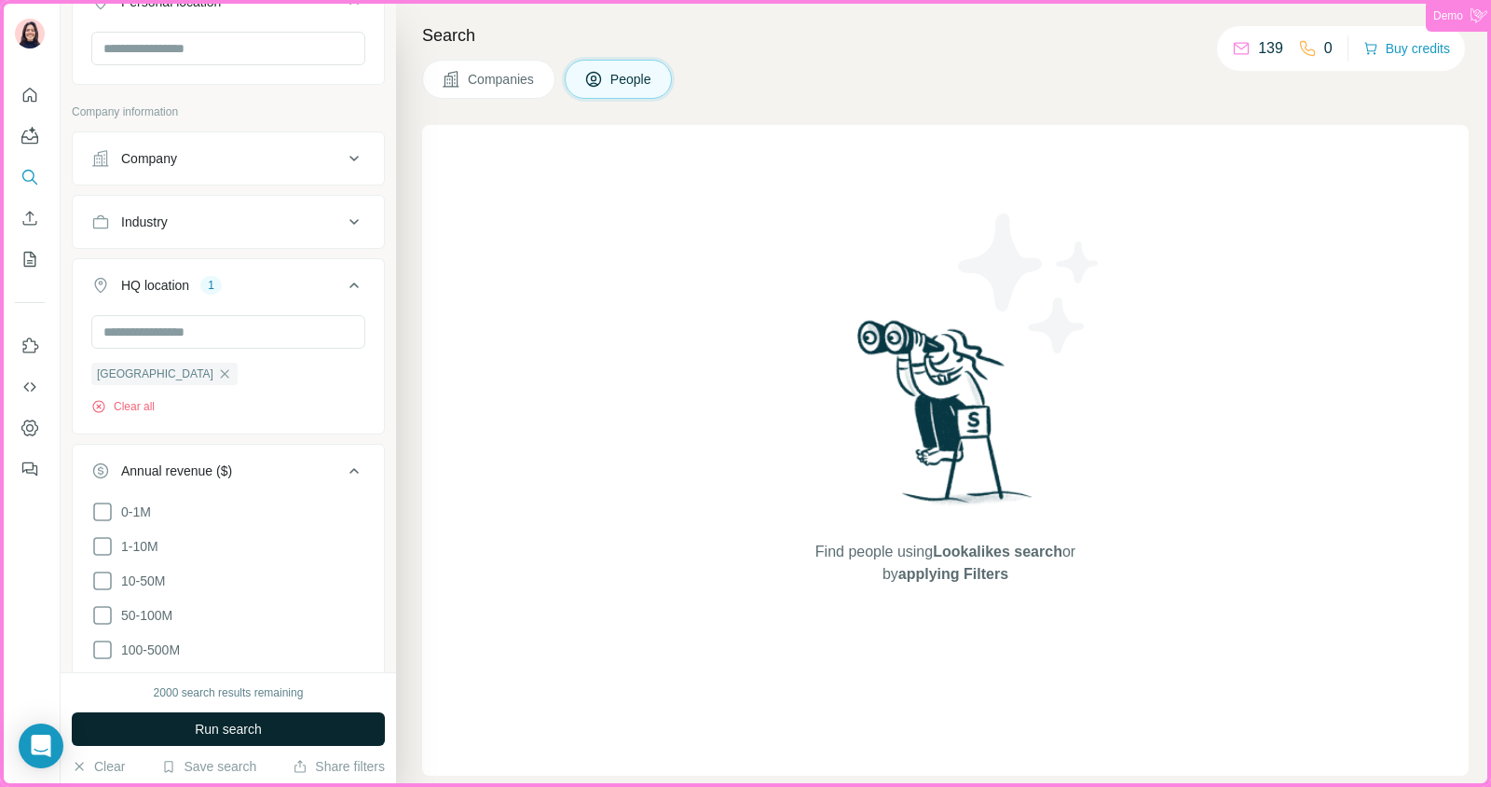
click at [250, 731] on span "Run search" at bounding box center [228, 729] width 67 height 19
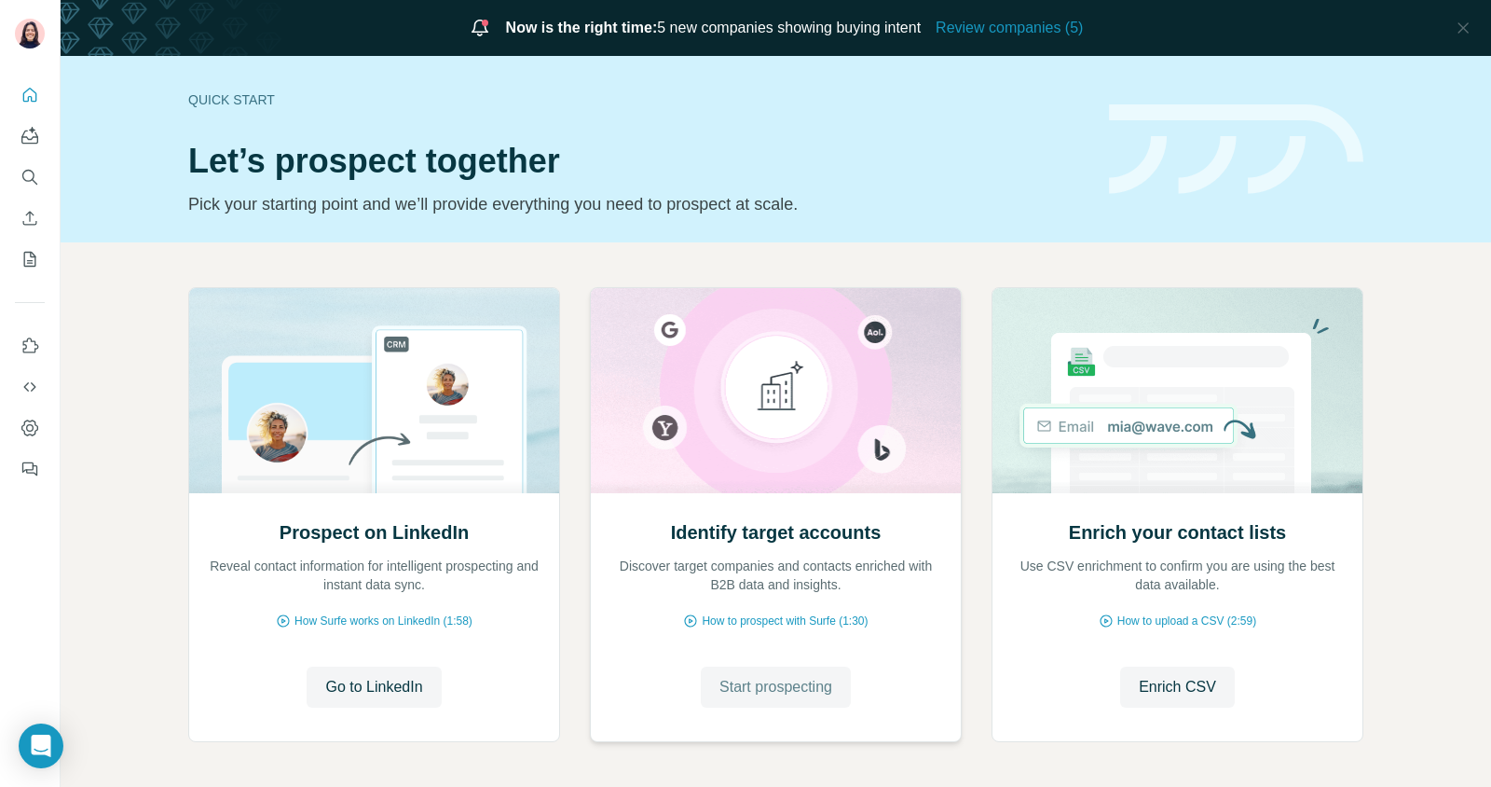
click at [747, 690] on span "Start prospecting" at bounding box center [776, 687] width 113 height 22
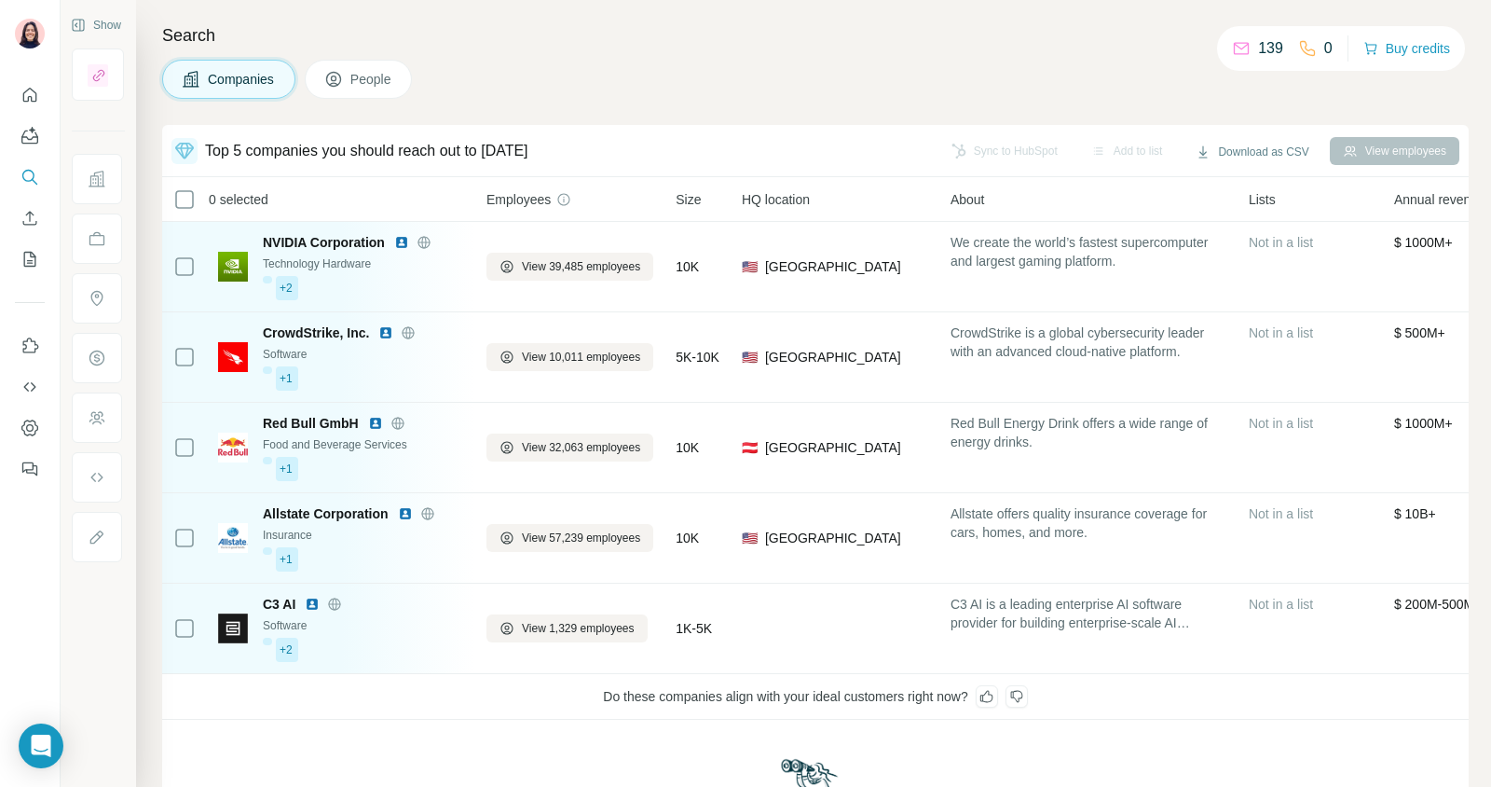
click at [339, 63] on button "People" at bounding box center [359, 79] width 108 height 39
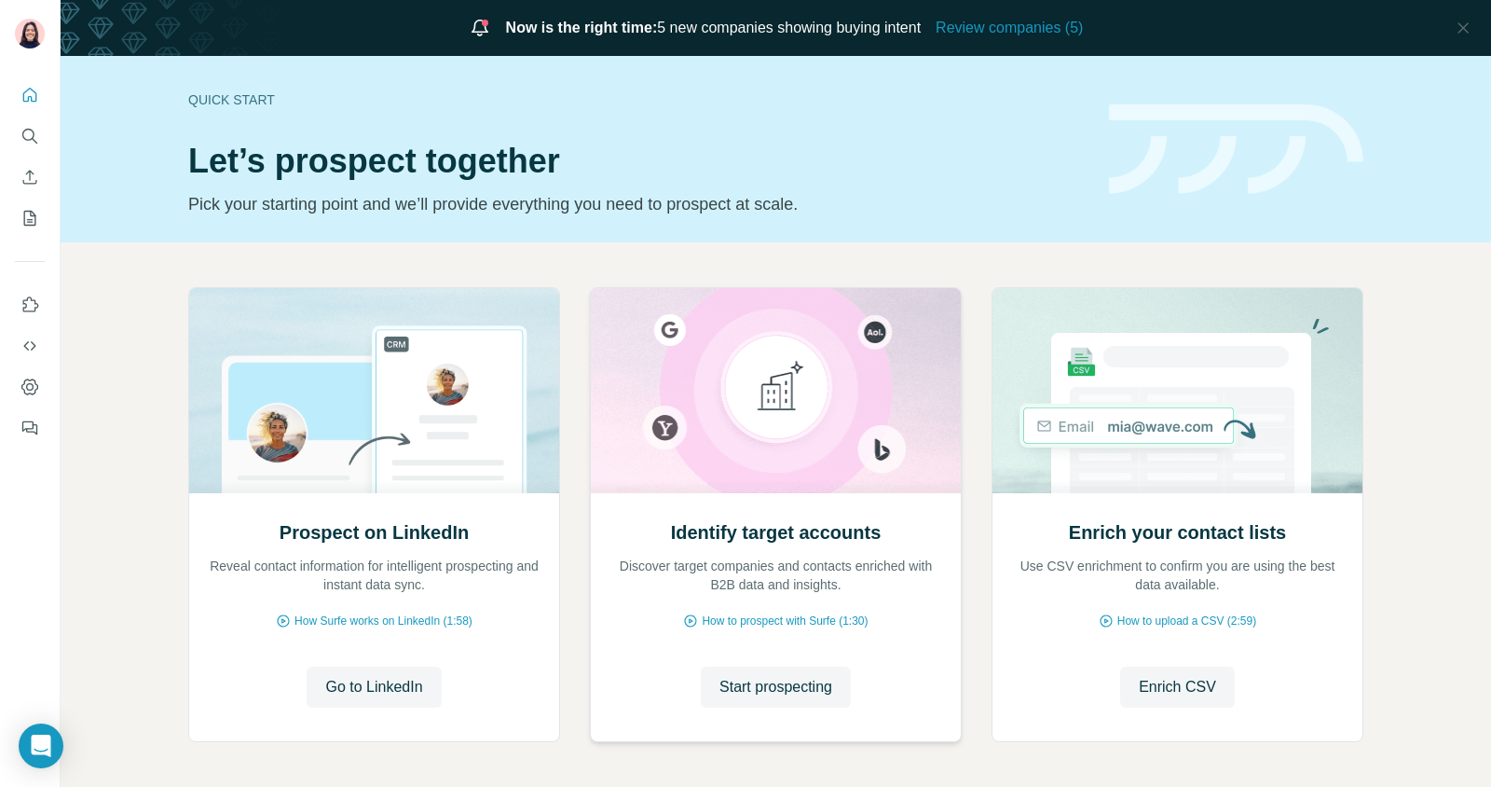
click at [741, 662] on div "Identify target accounts Discover target companies and contacts enriched with B…" at bounding box center [776, 617] width 370 height 248
click at [741, 676] on span "Start prospecting" at bounding box center [776, 687] width 113 height 22
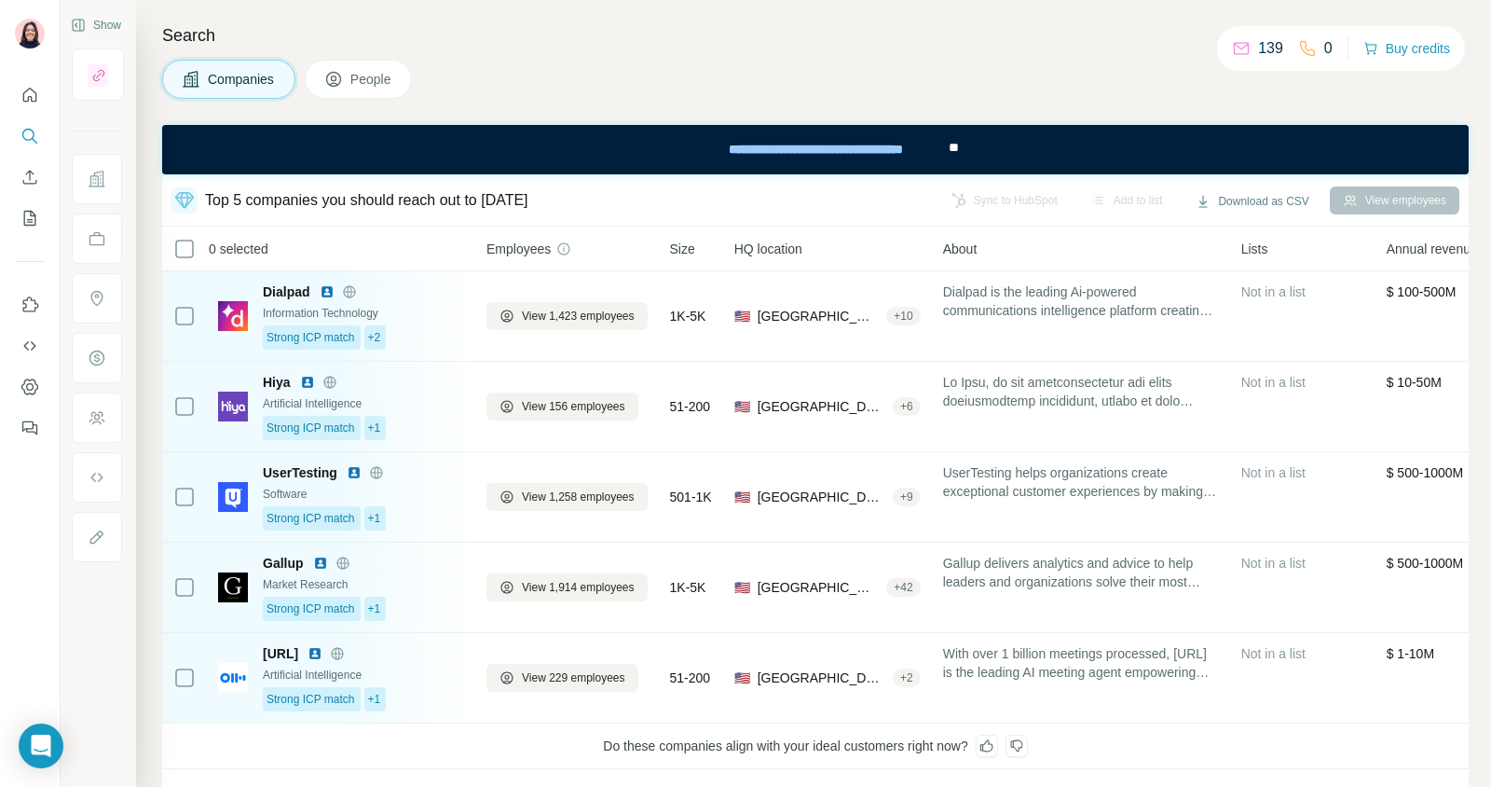
click at [404, 58] on div "Search Companies People Top 5 companies you should reach out to [DATE] Sync to …" at bounding box center [813, 393] width 1355 height 787
click at [381, 78] on span "People" at bounding box center [371, 79] width 43 height 19
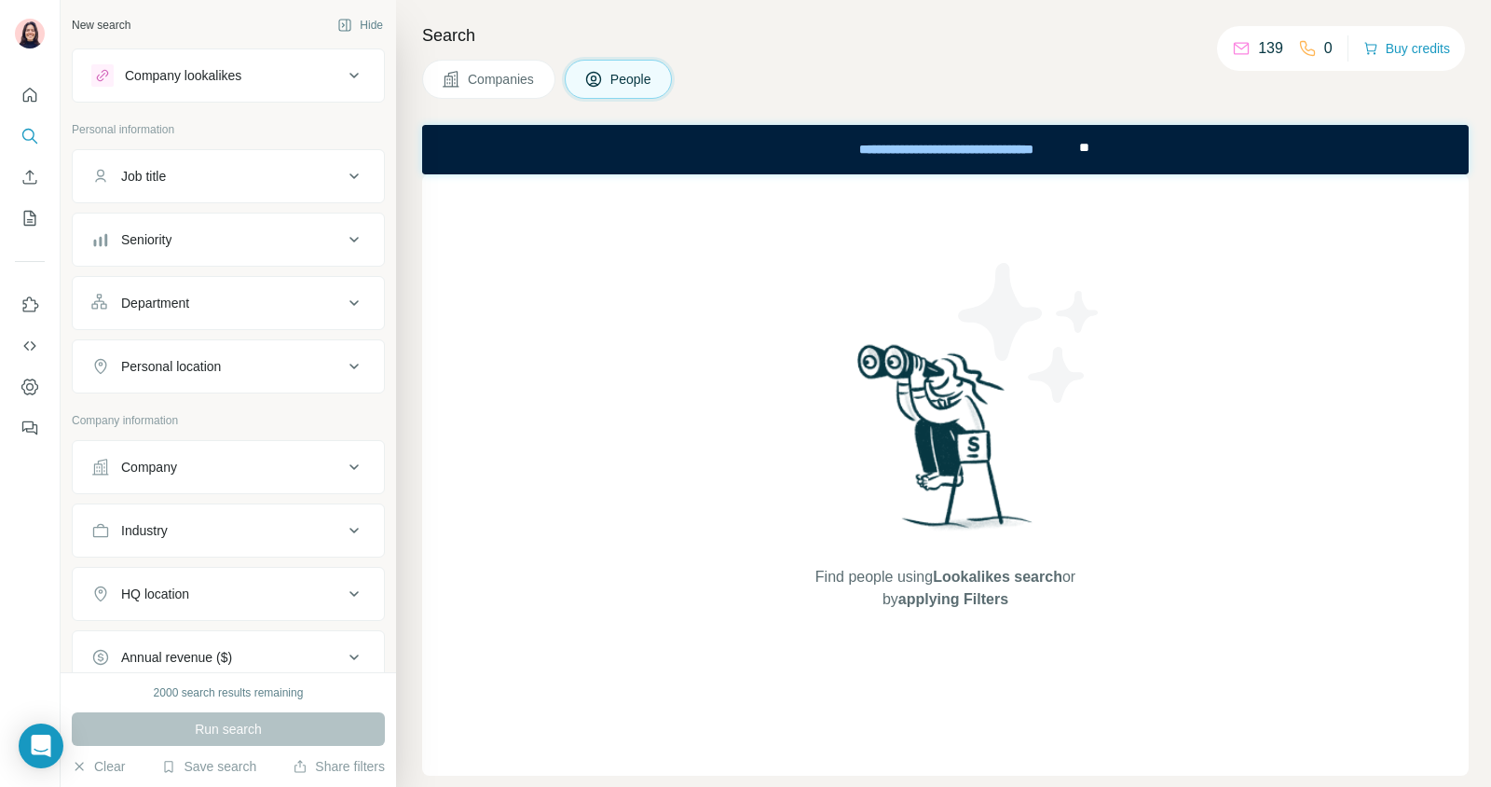
click at [166, 183] on div "Job title" at bounding box center [143, 176] width 45 height 19
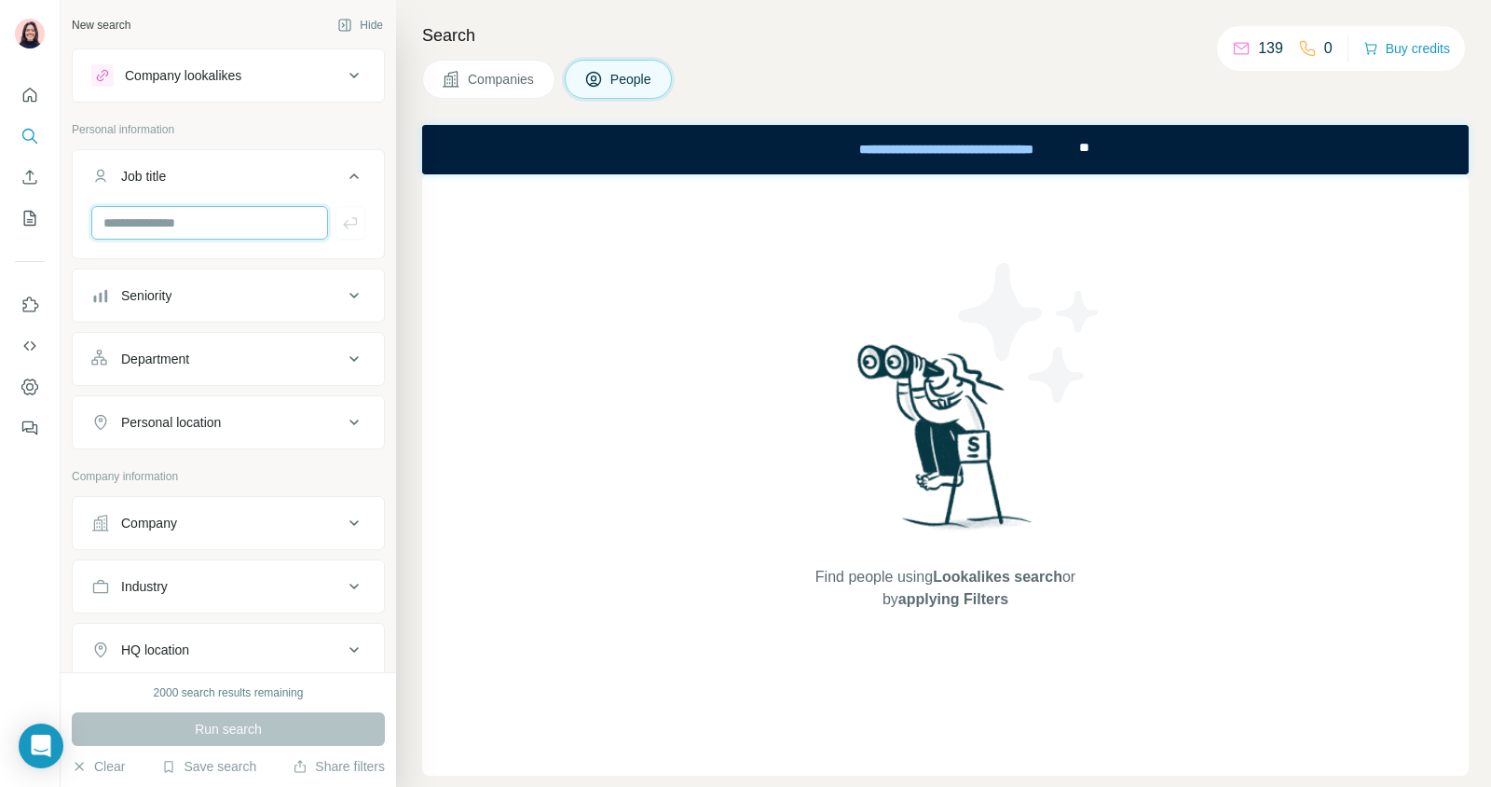
click at [169, 220] on input "text" at bounding box center [209, 223] width 237 height 34
type input "**********"
click at [354, 225] on icon "button" at bounding box center [350, 222] width 19 height 19
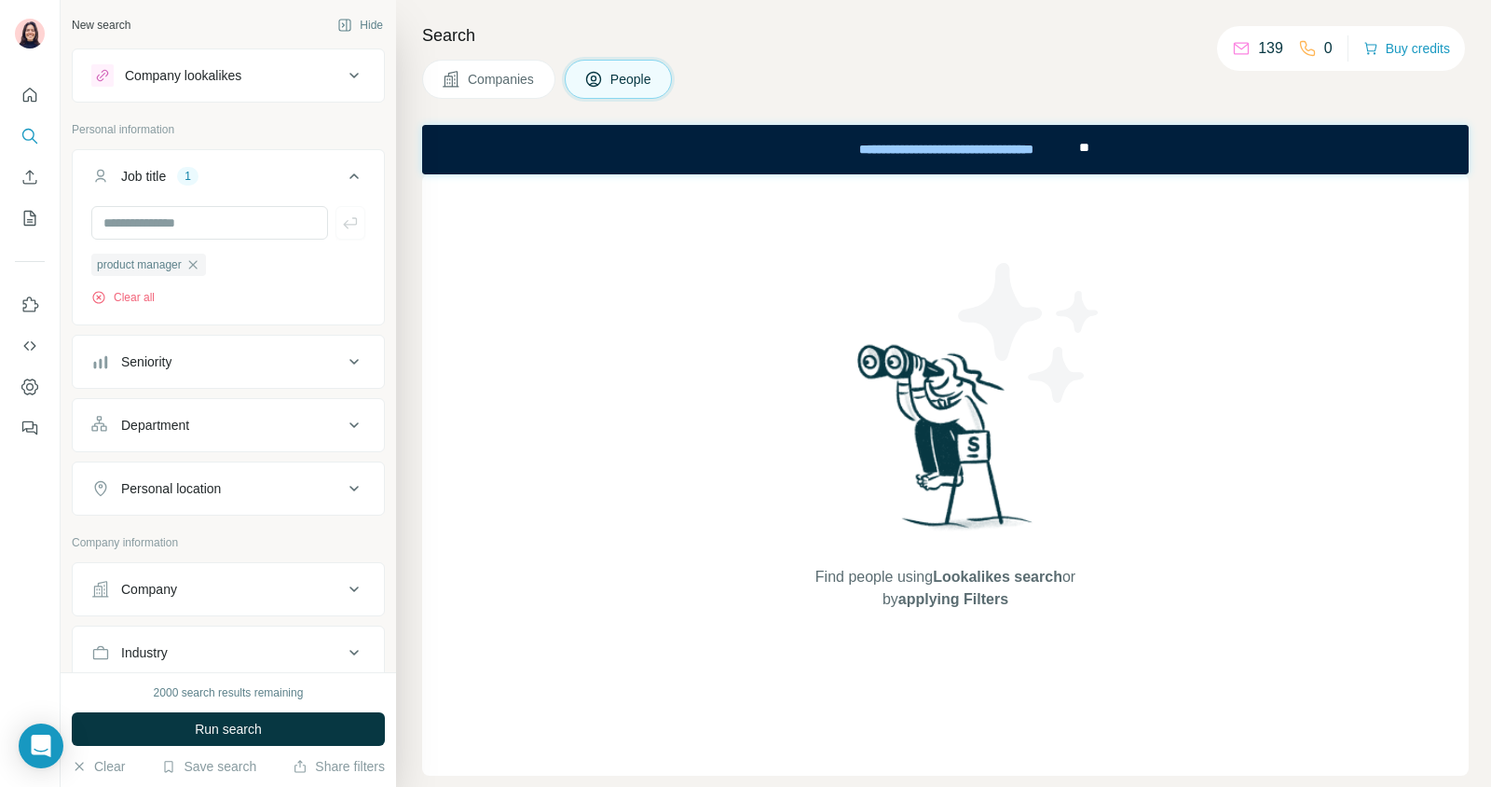
click at [248, 504] on button "Personal location" at bounding box center [228, 488] width 311 height 45
click at [219, 532] on input "text" at bounding box center [228, 535] width 274 height 34
type input "*****"
click at [149, 573] on label "🇪🇸 [GEOGRAPHIC_DATA]" at bounding box center [184, 580] width 156 height 22
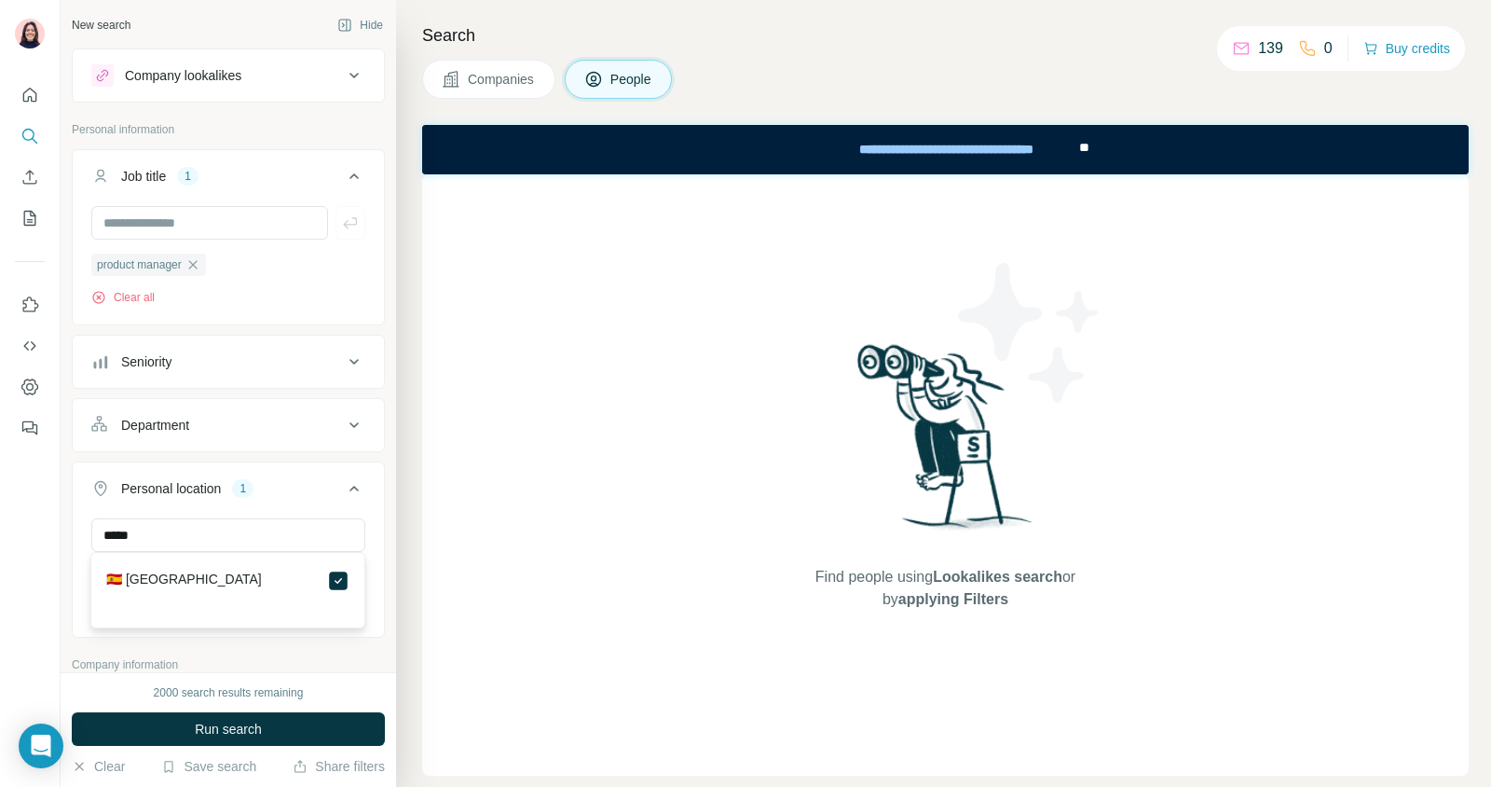
click at [470, 534] on div "Find people using Lookalikes search or by applying Filters" at bounding box center [945, 474] width 1047 height 601
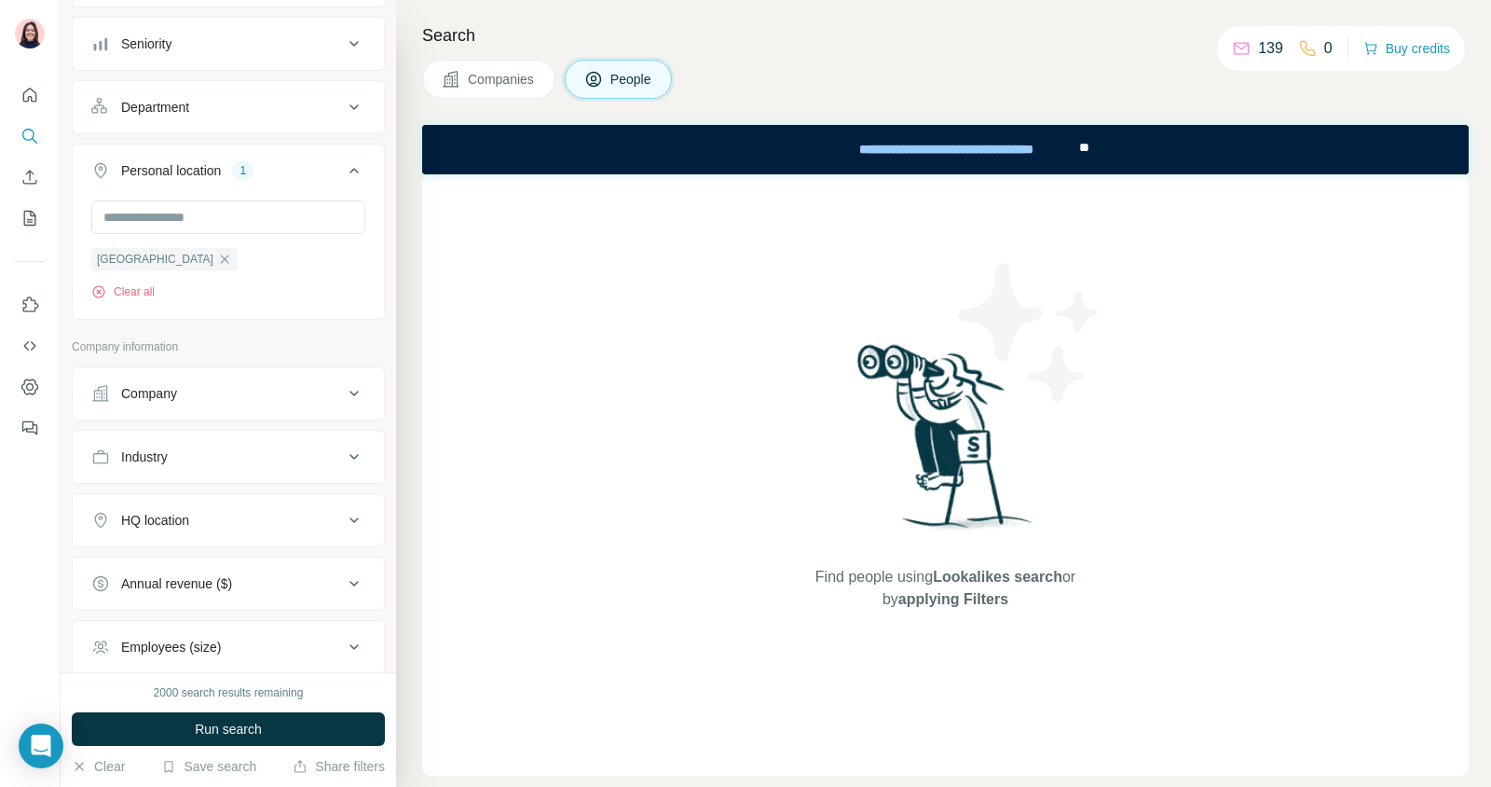
click at [179, 373] on button "Company" at bounding box center [228, 393] width 311 height 45
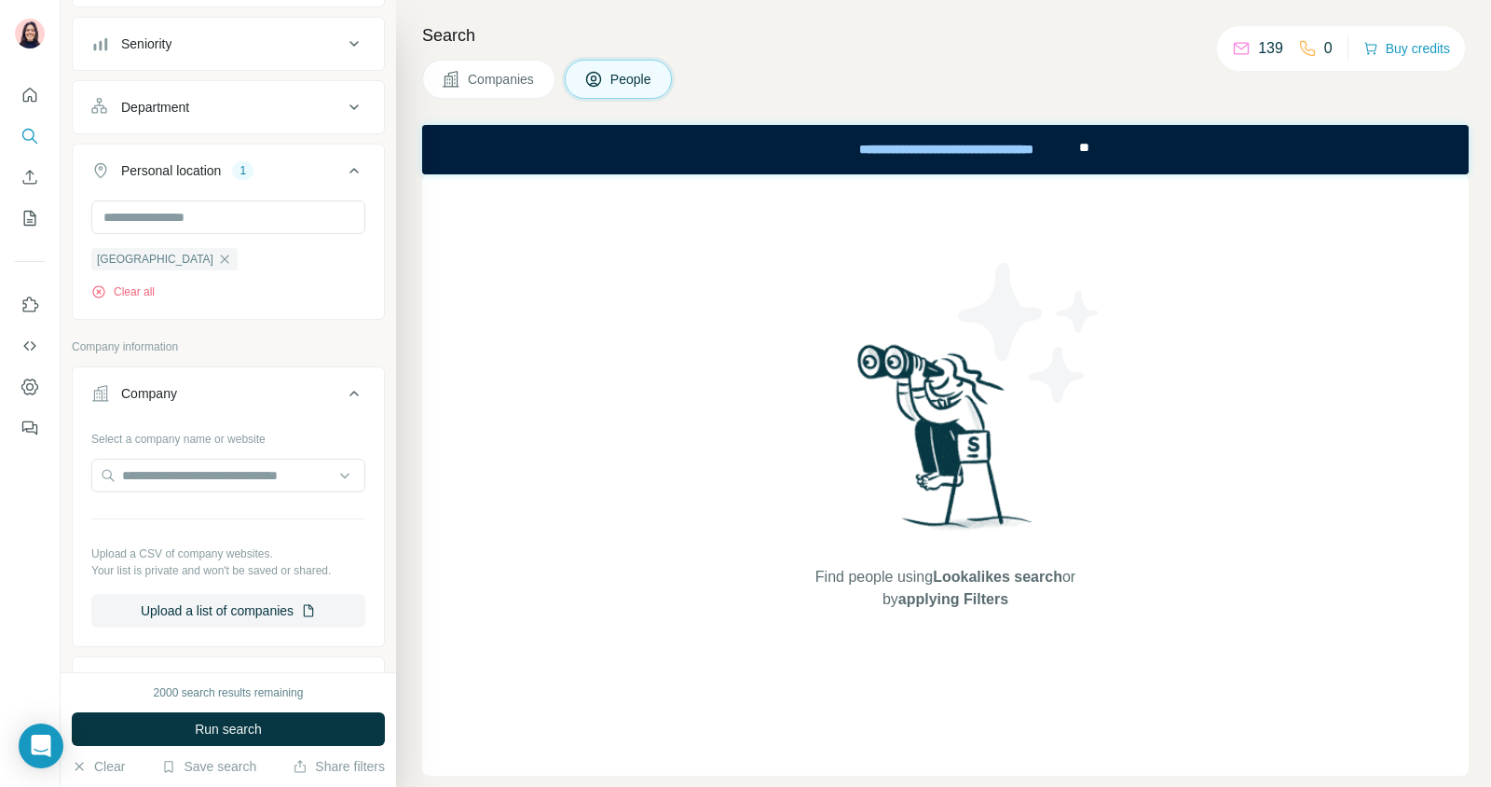
click at [154, 378] on button "Company" at bounding box center [228, 397] width 311 height 52
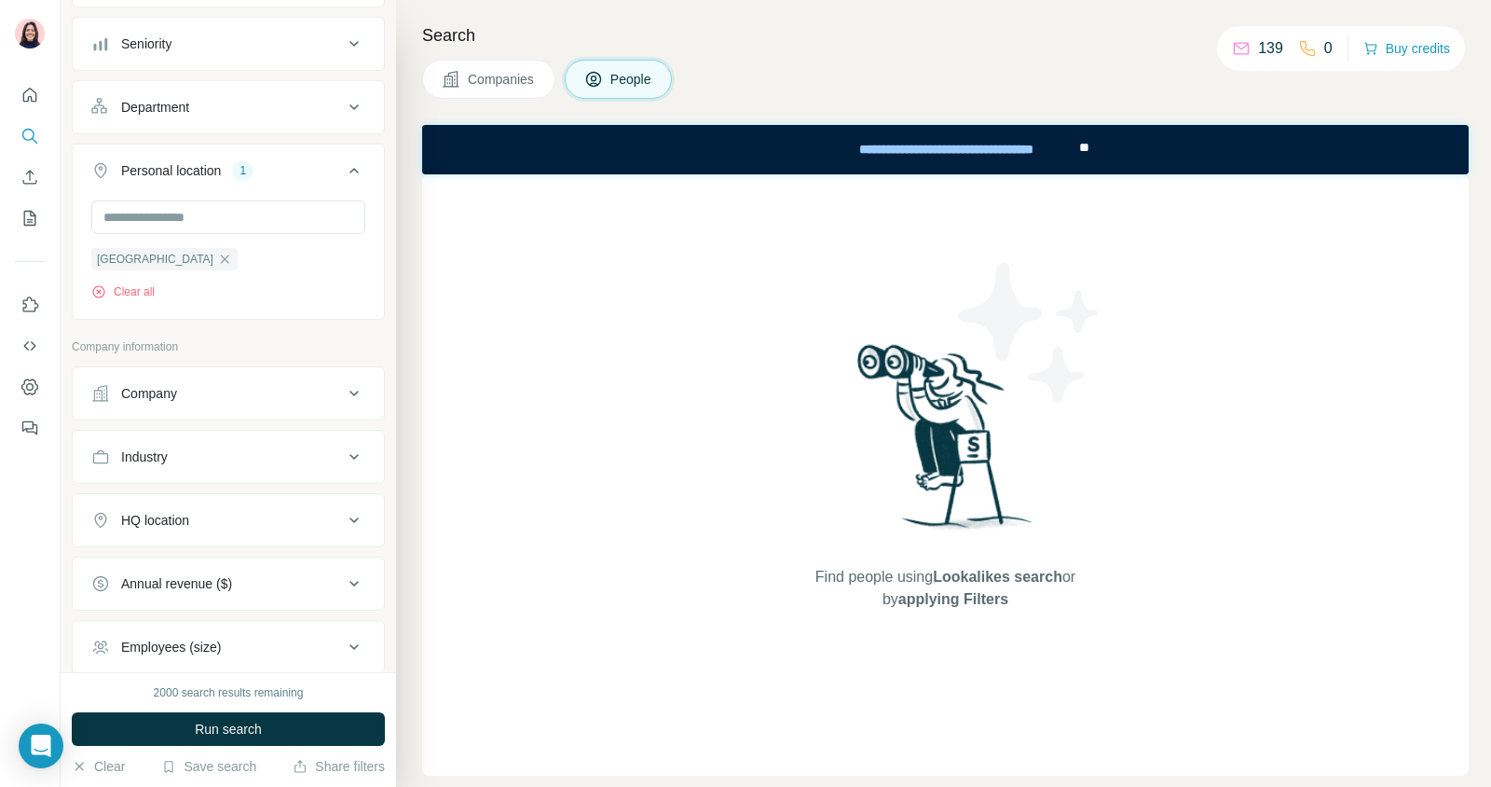
click at [157, 523] on div "HQ location" at bounding box center [155, 520] width 68 height 19
click at [155, 564] on input "text" at bounding box center [228, 567] width 274 height 34
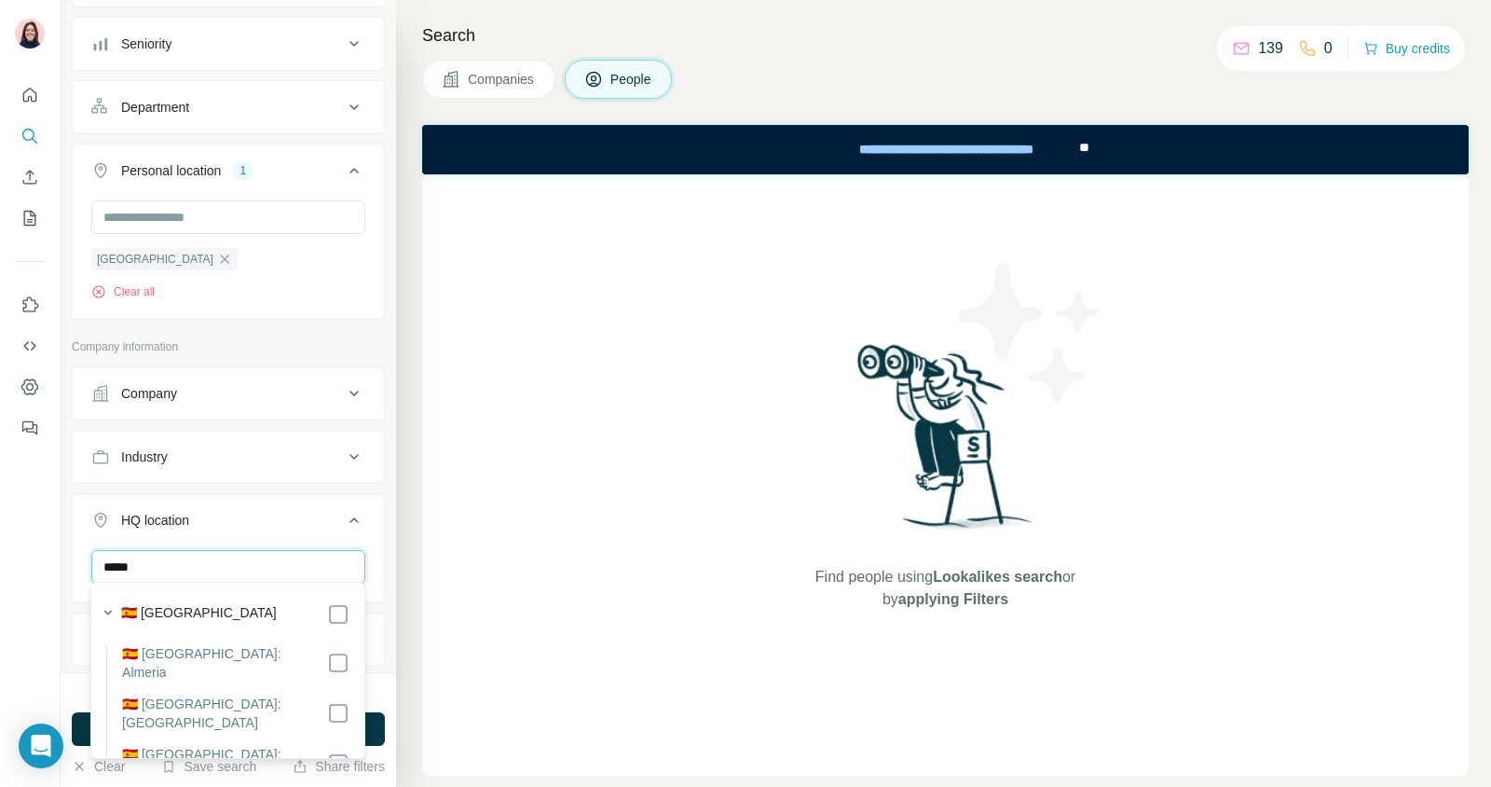
type input "*****"
click at [126, 613] on label "🇪🇸 [GEOGRAPHIC_DATA]" at bounding box center [199, 614] width 156 height 22
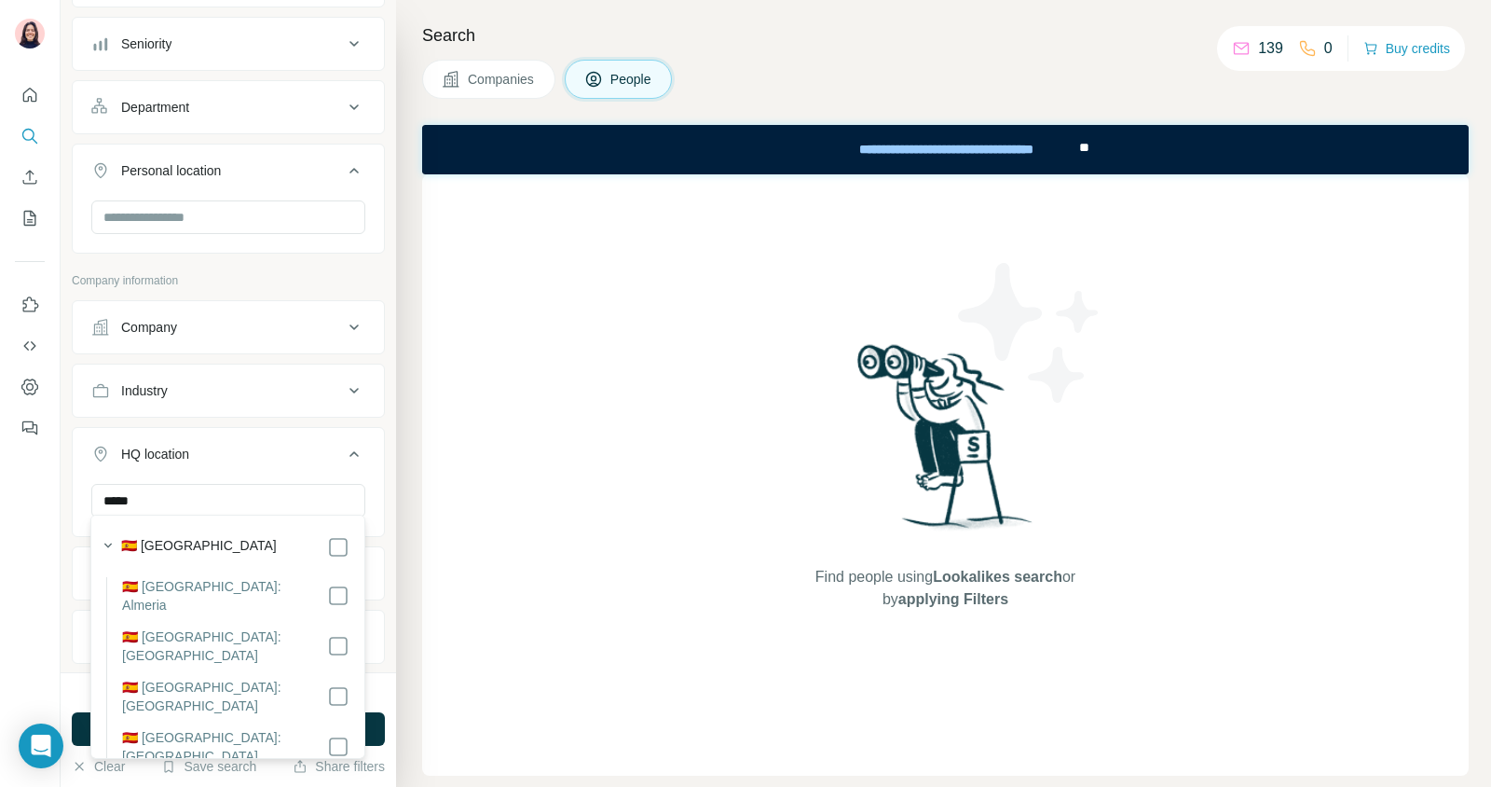
scroll to position [190, 0]
click at [434, 569] on div "Find people using Lookalikes search or by applying Filters" at bounding box center [945, 474] width 1047 height 601
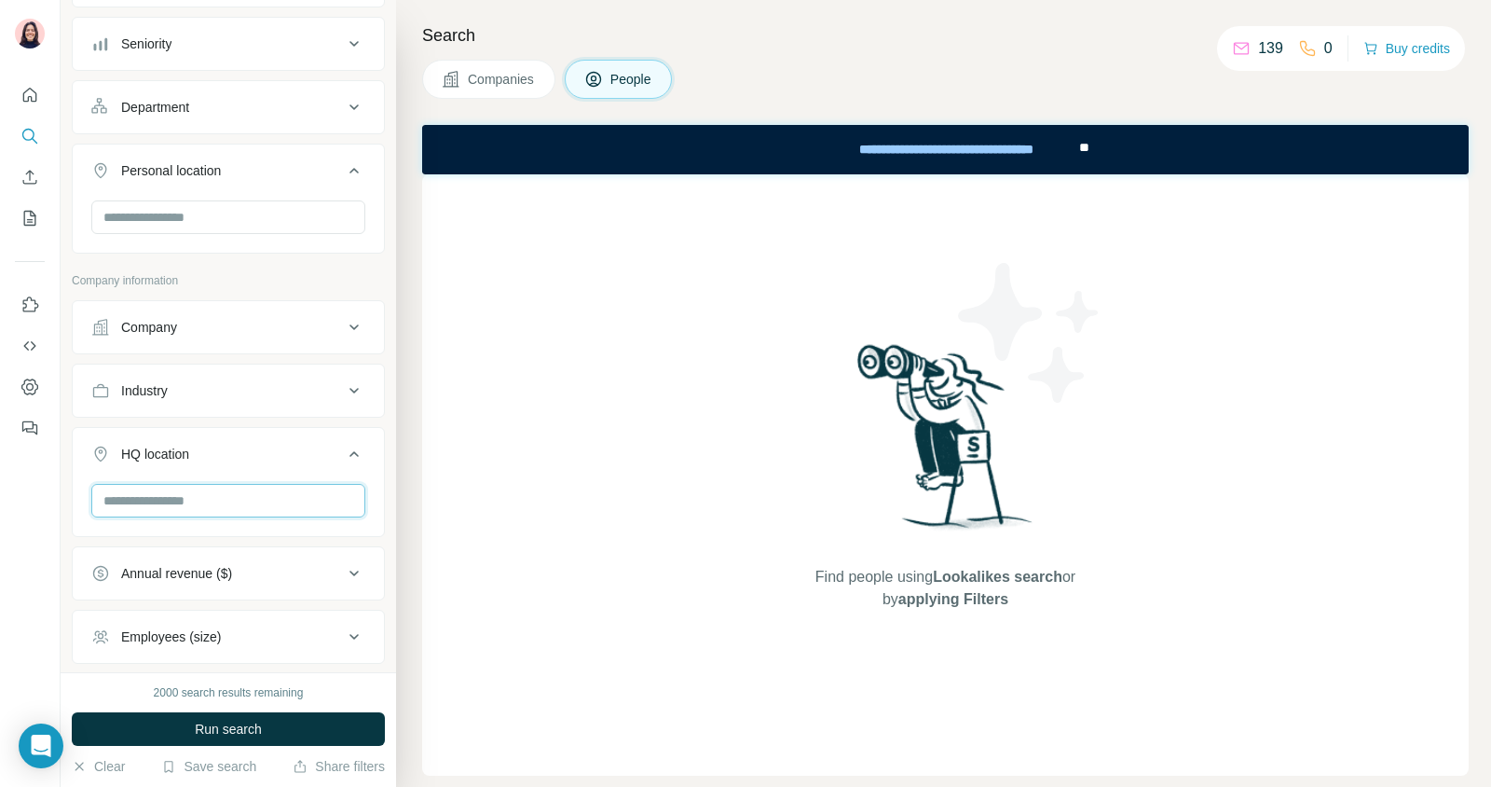
click at [248, 507] on input "text" at bounding box center [228, 501] width 274 height 34
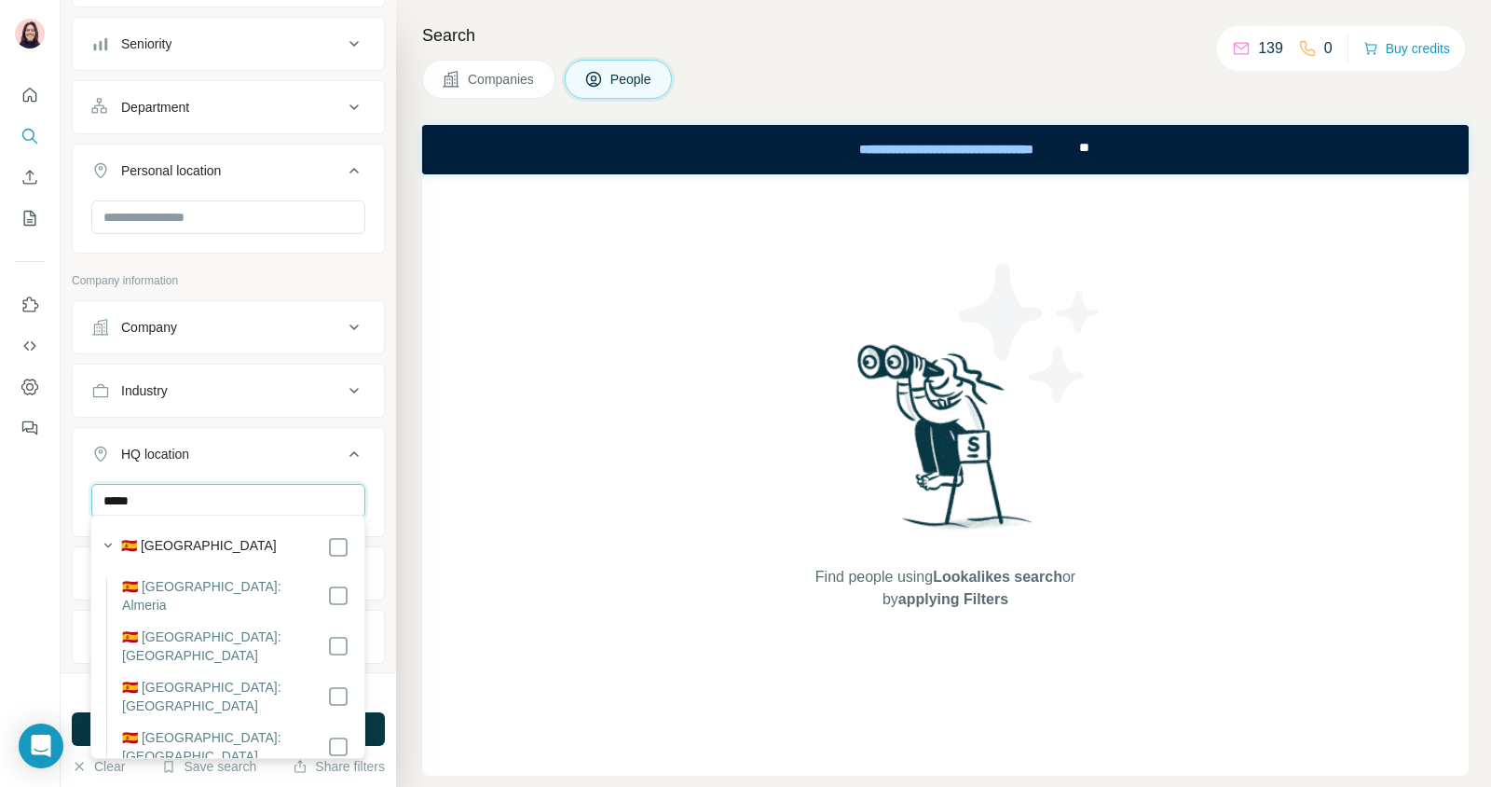
type input "*****"
click at [215, 539] on div "🇪🇸 [GEOGRAPHIC_DATA]" at bounding box center [235, 547] width 228 height 22
click at [145, 542] on label "🇪🇸 [GEOGRAPHIC_DATA]" at bounding box center [199, 547] width 156 height 22
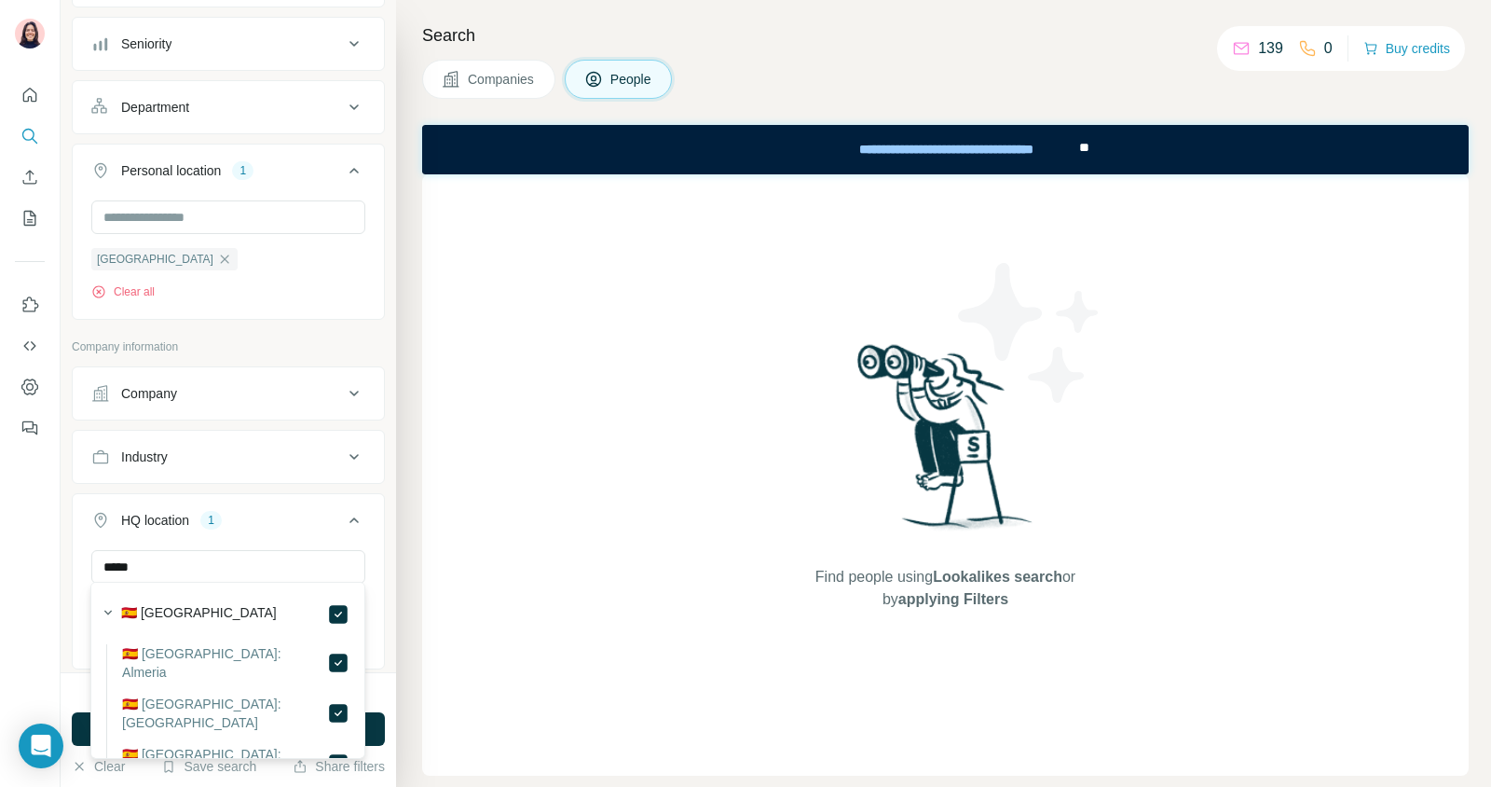
click at [381, 558] on div "***** [GEOGRAPHIC_DATA] Clear all" at bounding box center [228, 607] width 311 height 115
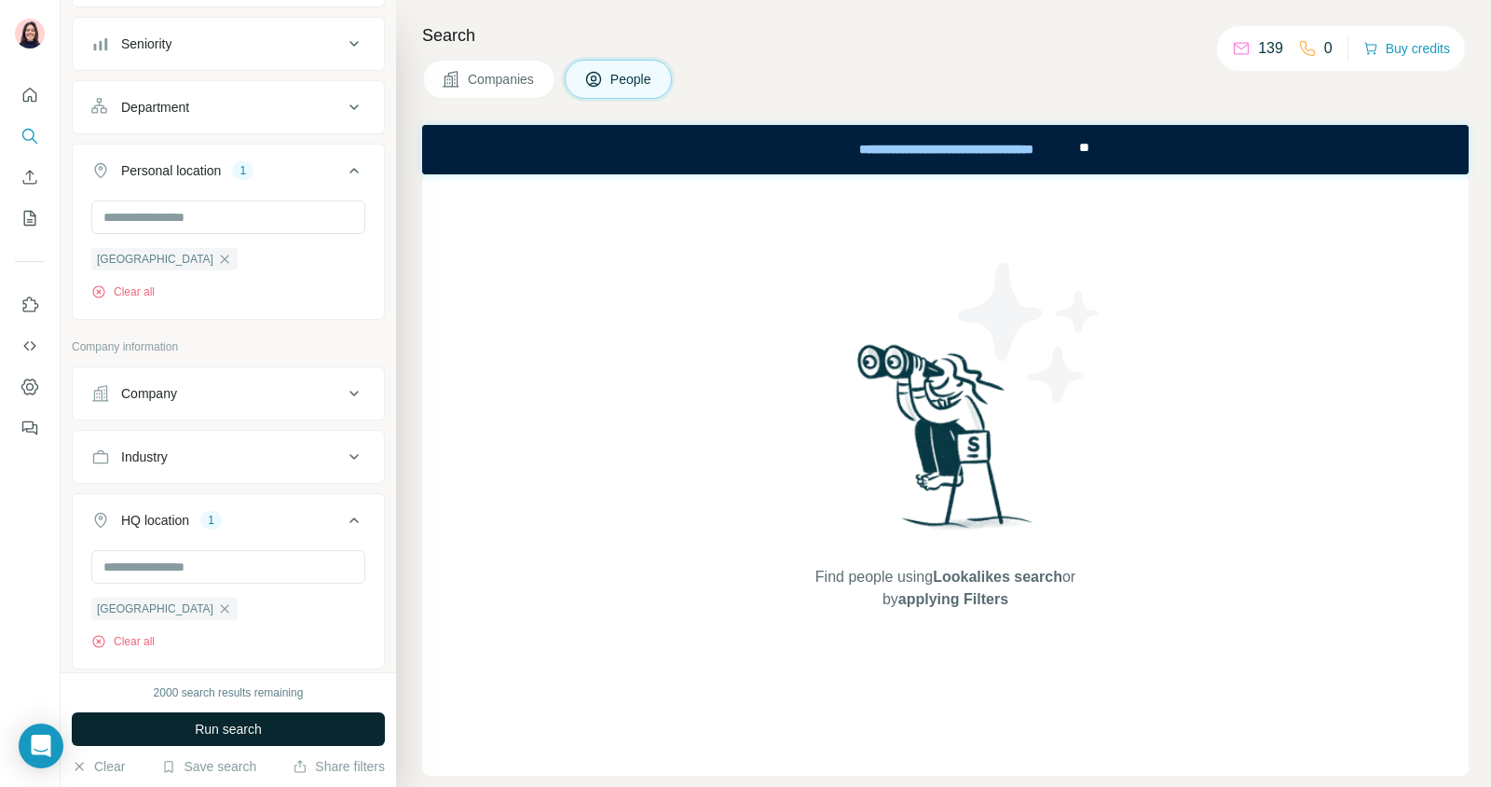
click at [212, 736] on span "Run search" at bounding box center [228, 729] width 67 height 19
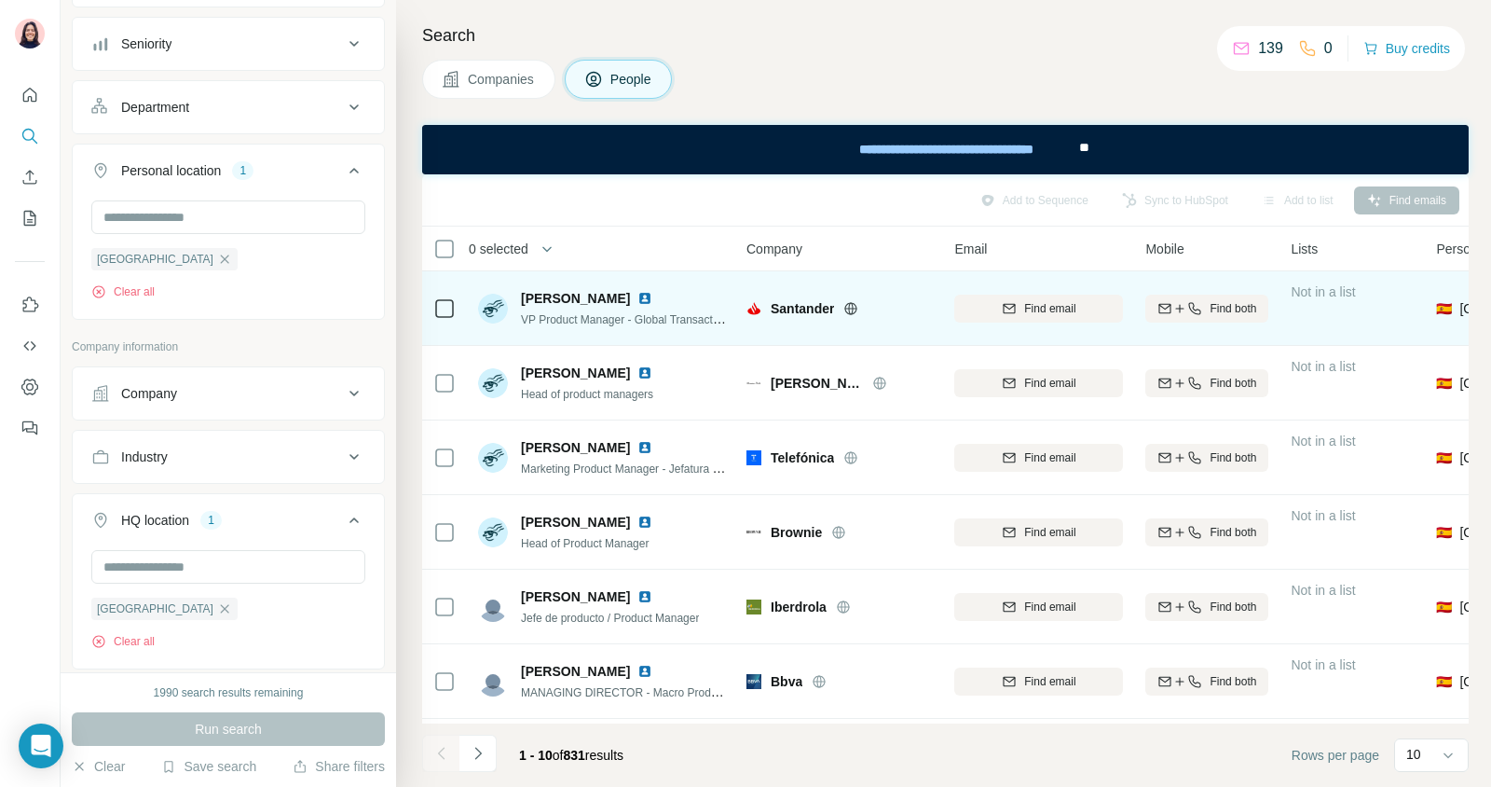
click at [630, 306] on span "[PERSON_NAME]" at bounding box center [575, 298] width 109 height 19
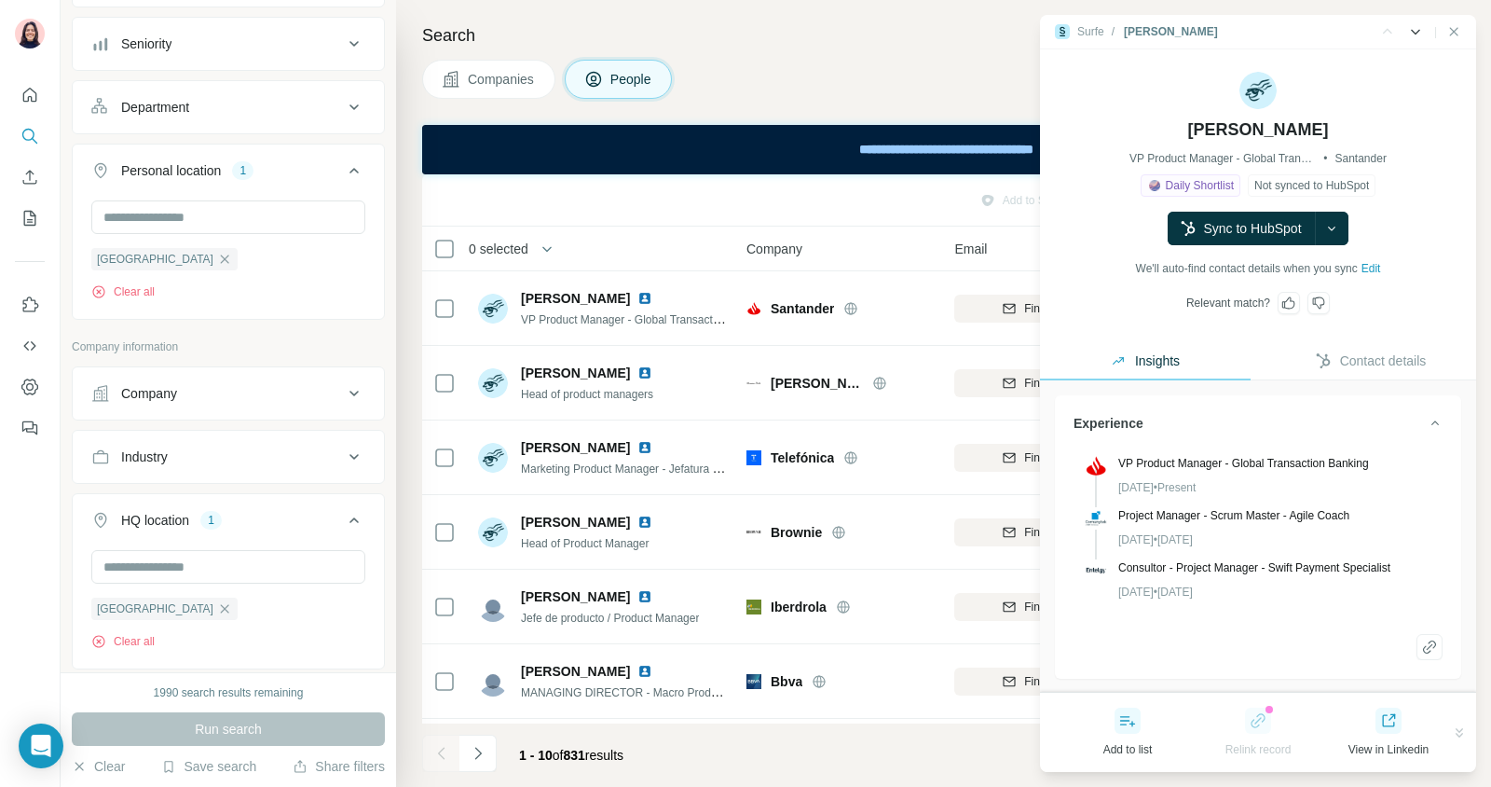
click at [1415, 30] on icon "Side panel - Next" at bounding box center [1415, 31] width 19 height 19
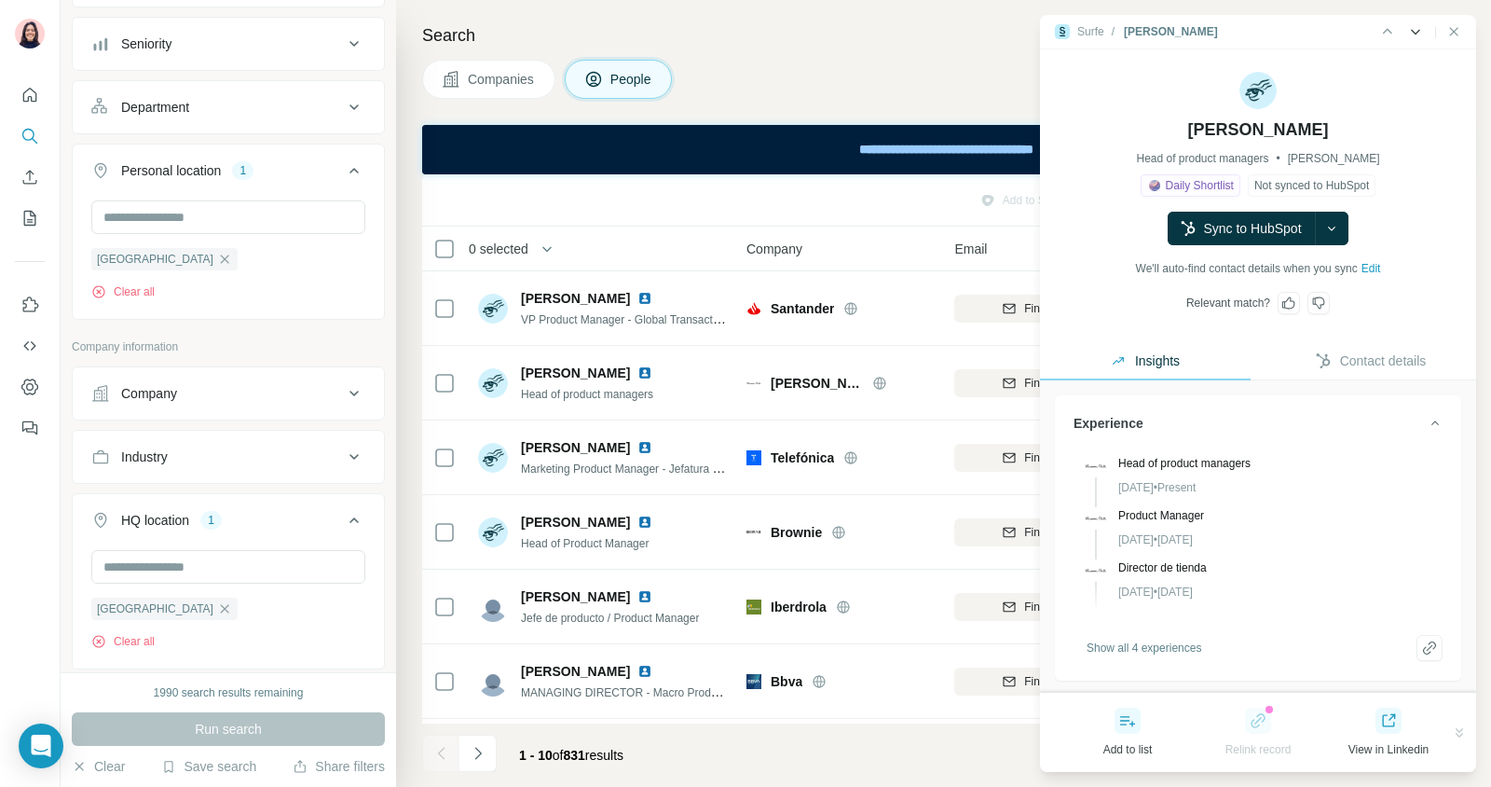
click at [1415, 30] on icon "Side panel - Next" at bounding box center [1415, 31] width 19 height 19
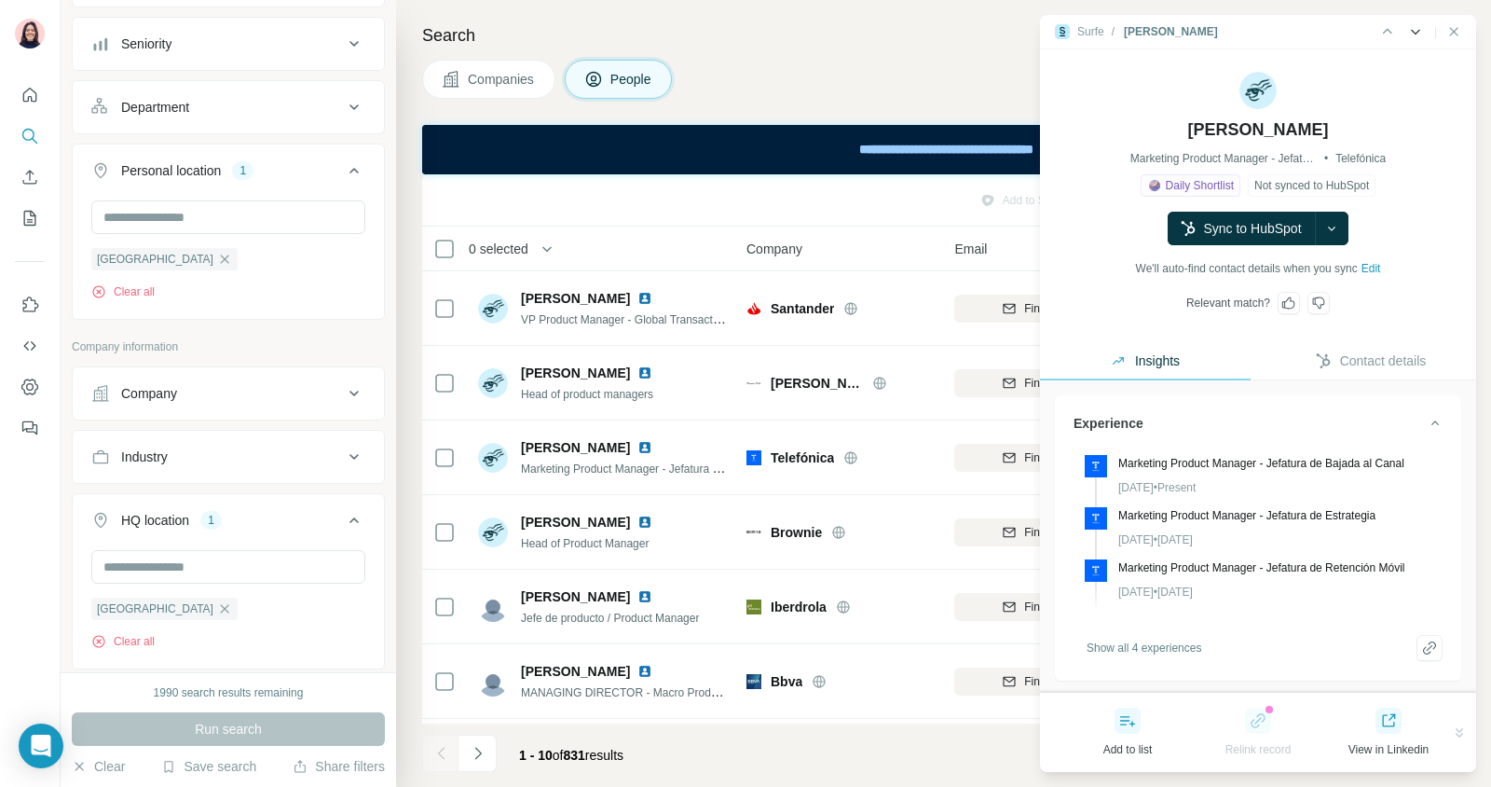
click at [1415, 30] on icon "Side panel - Next" at bounding box center [1415, 31] width 19 height 19
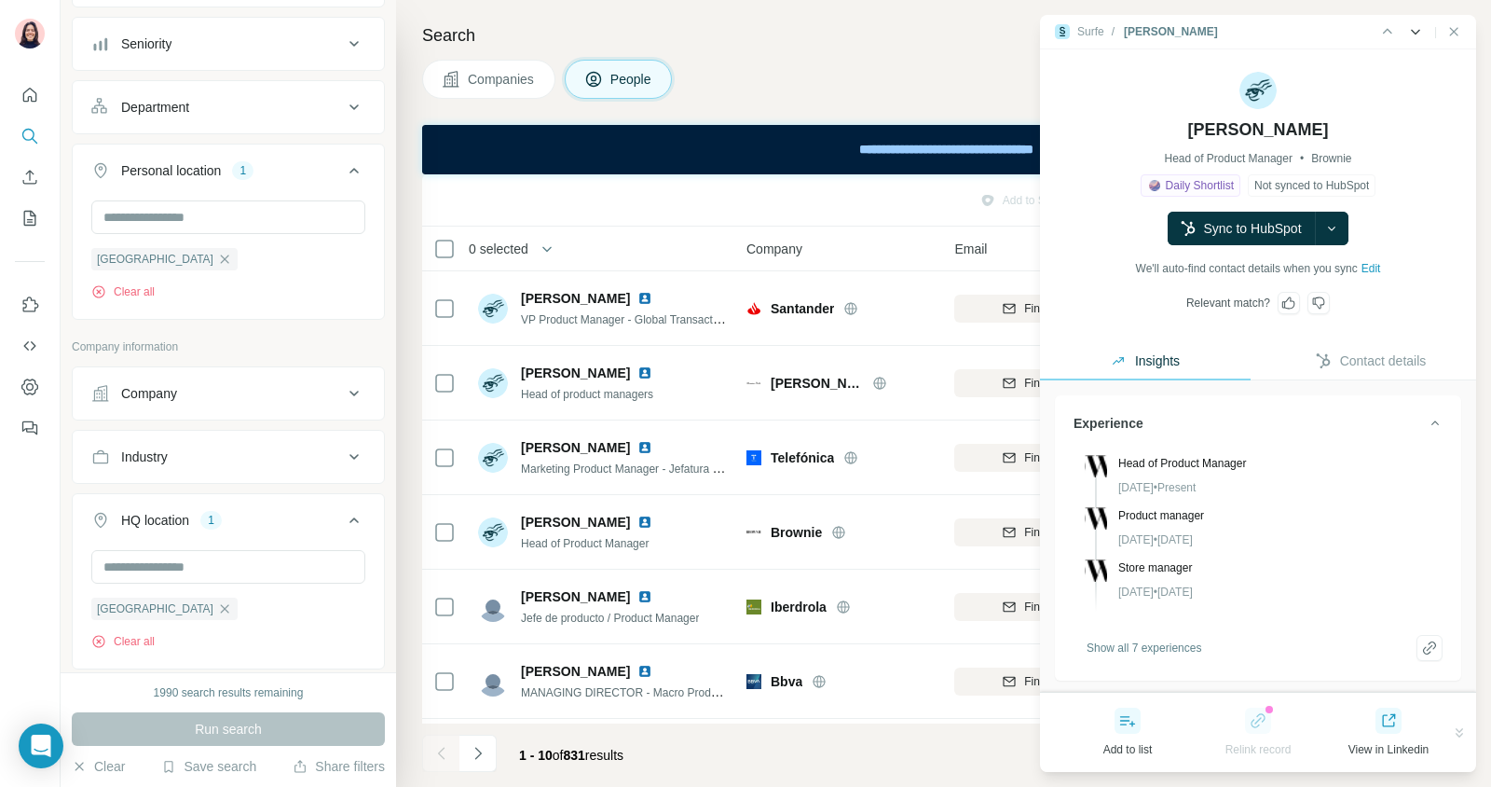
click at [1415, 30] on icon "Side panel - Next" at bounding box center [1415, 31] width 19 height 19
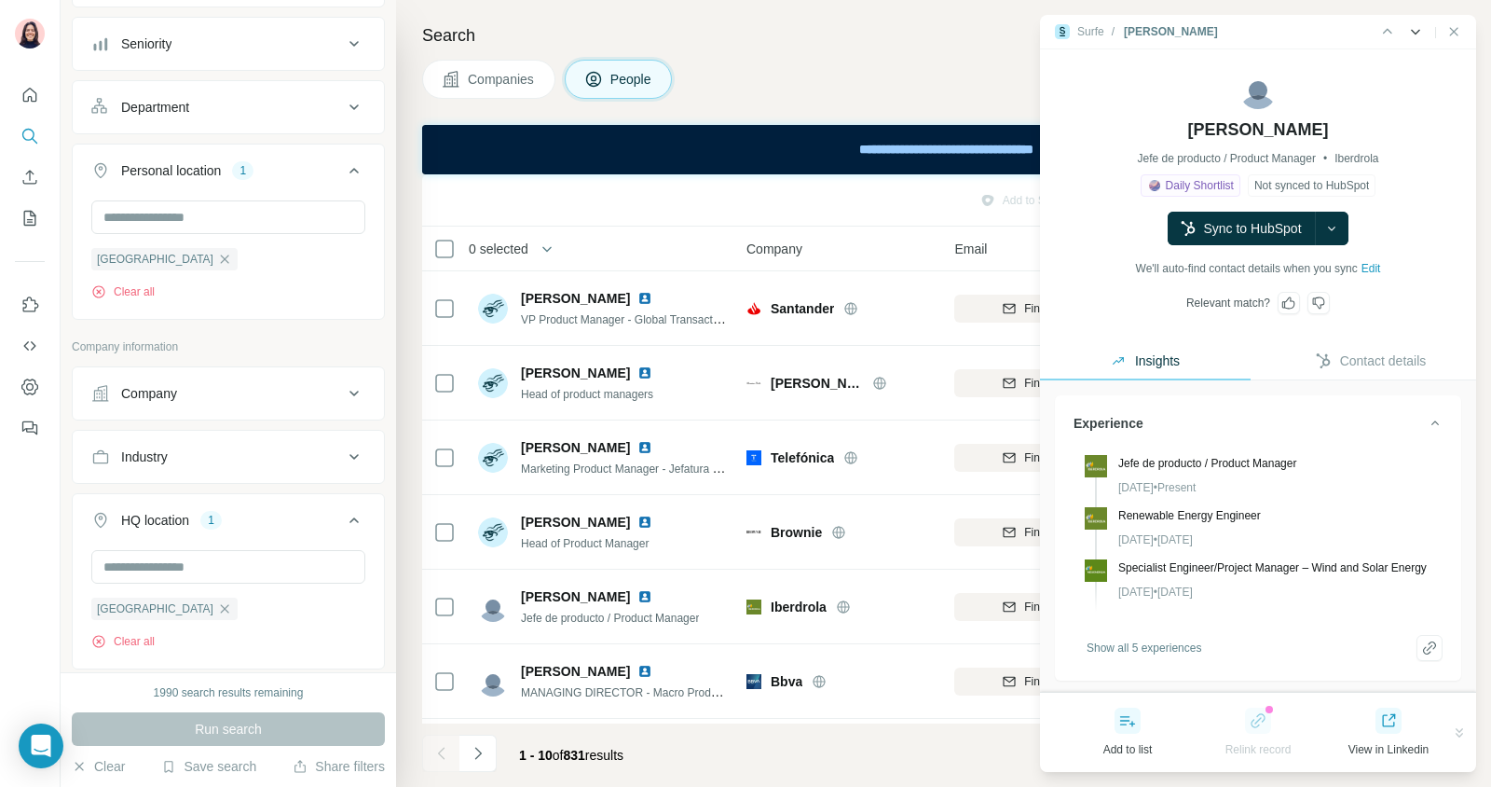
click at [1415, 30] on icon "Side panel - Next" at bounding box center [1415, 31] width 19 height 19
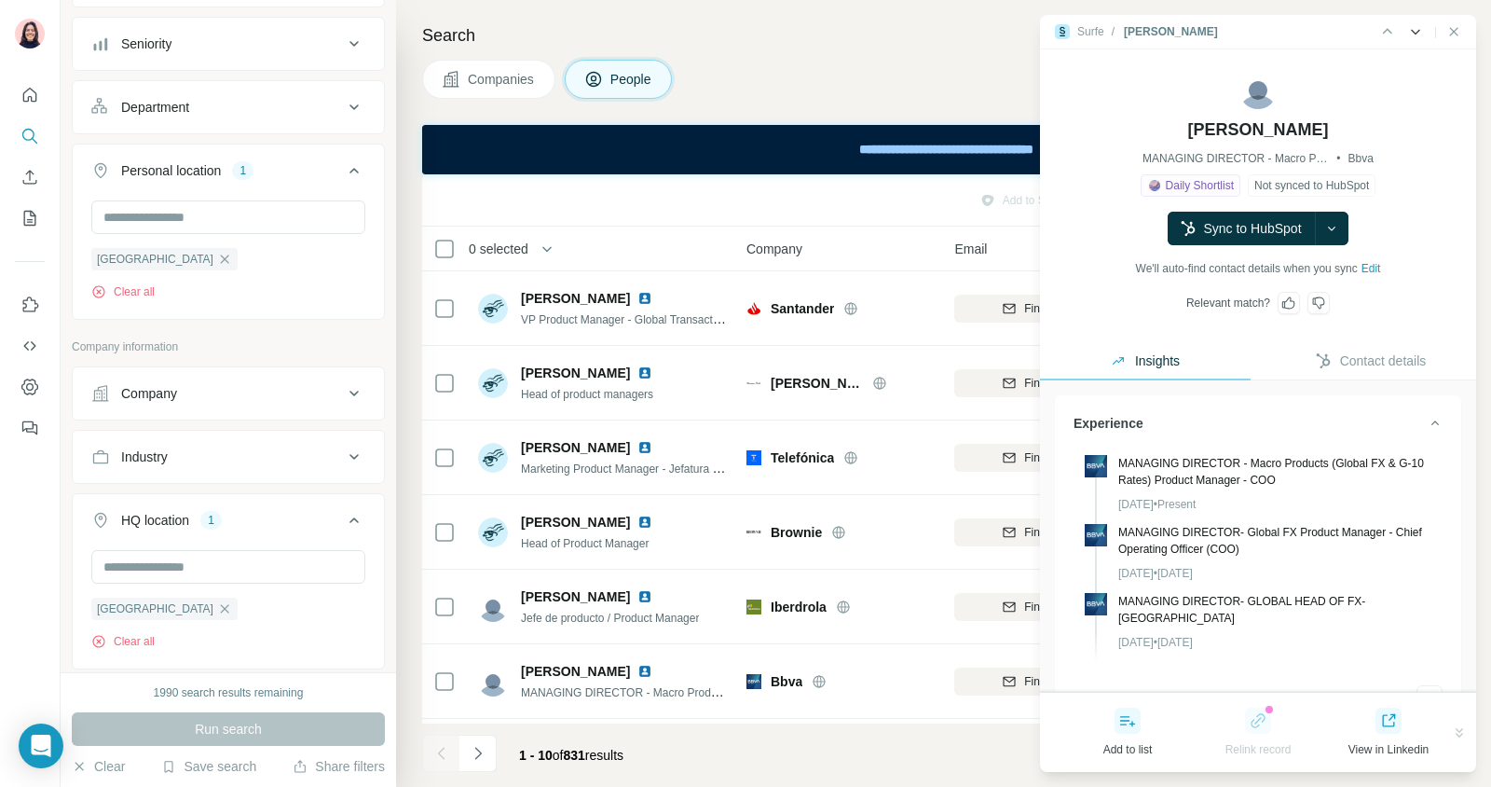
click at [1415, 30] on icon "Side panel - Next" at bounding box center [1415, 31] width 19 height 19
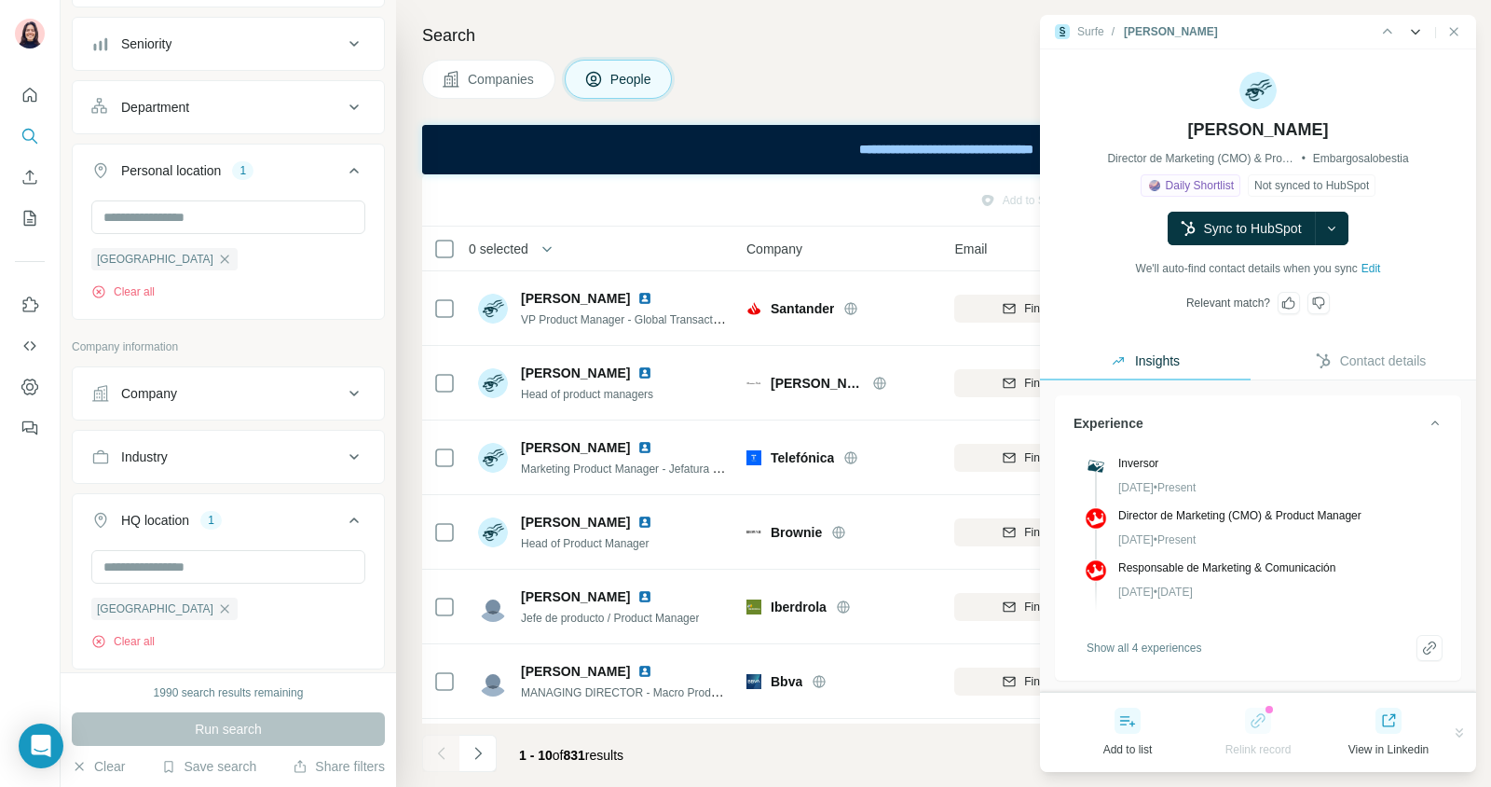
click at [1415, 30] on icon "Side panel - Next" at bounding box center [1415, 31] width 19 height 19
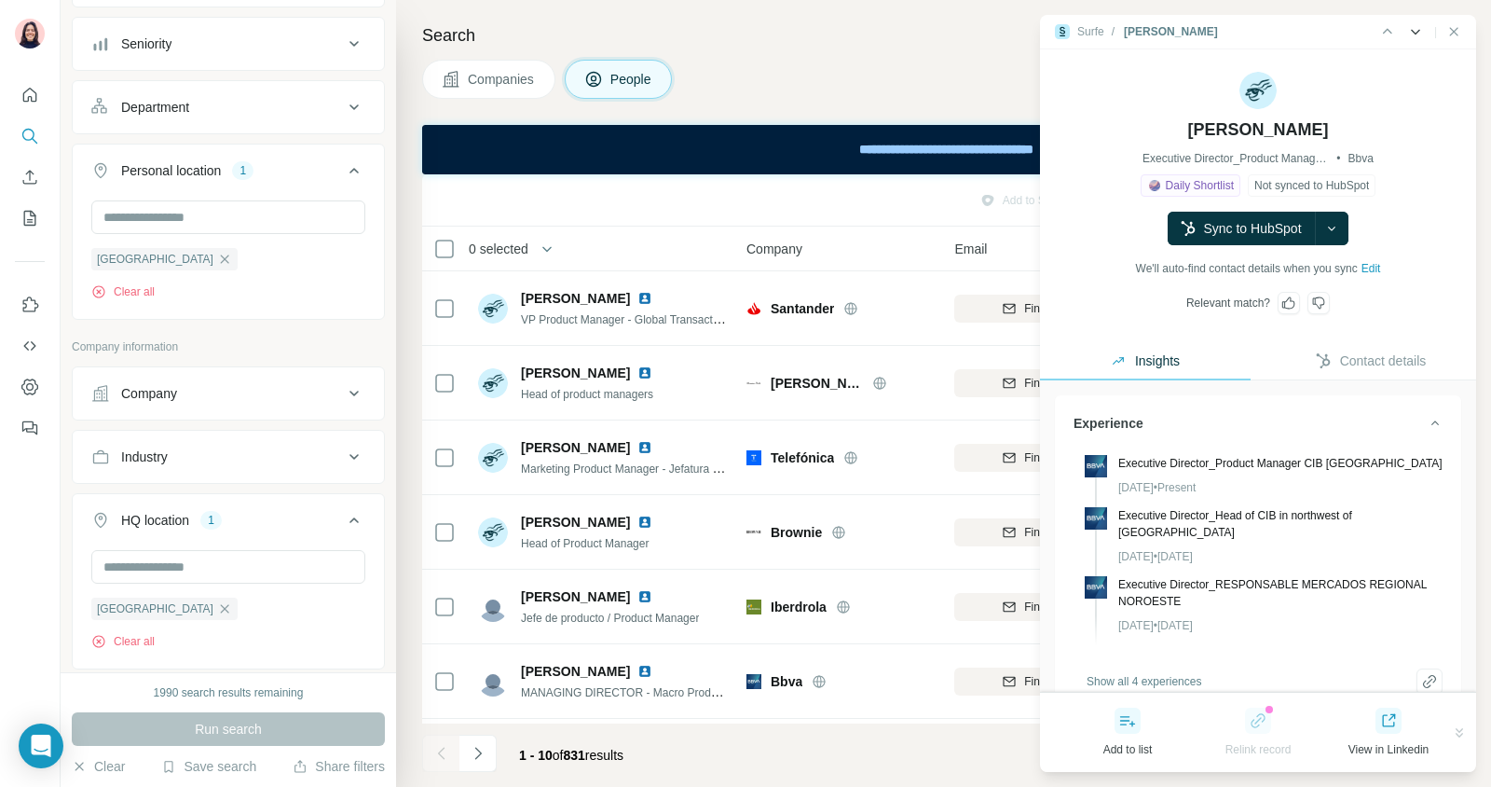
click at [1415, 30] on icon "Side panel - Next" at bounding box center [1415, 31] width 19 height 19
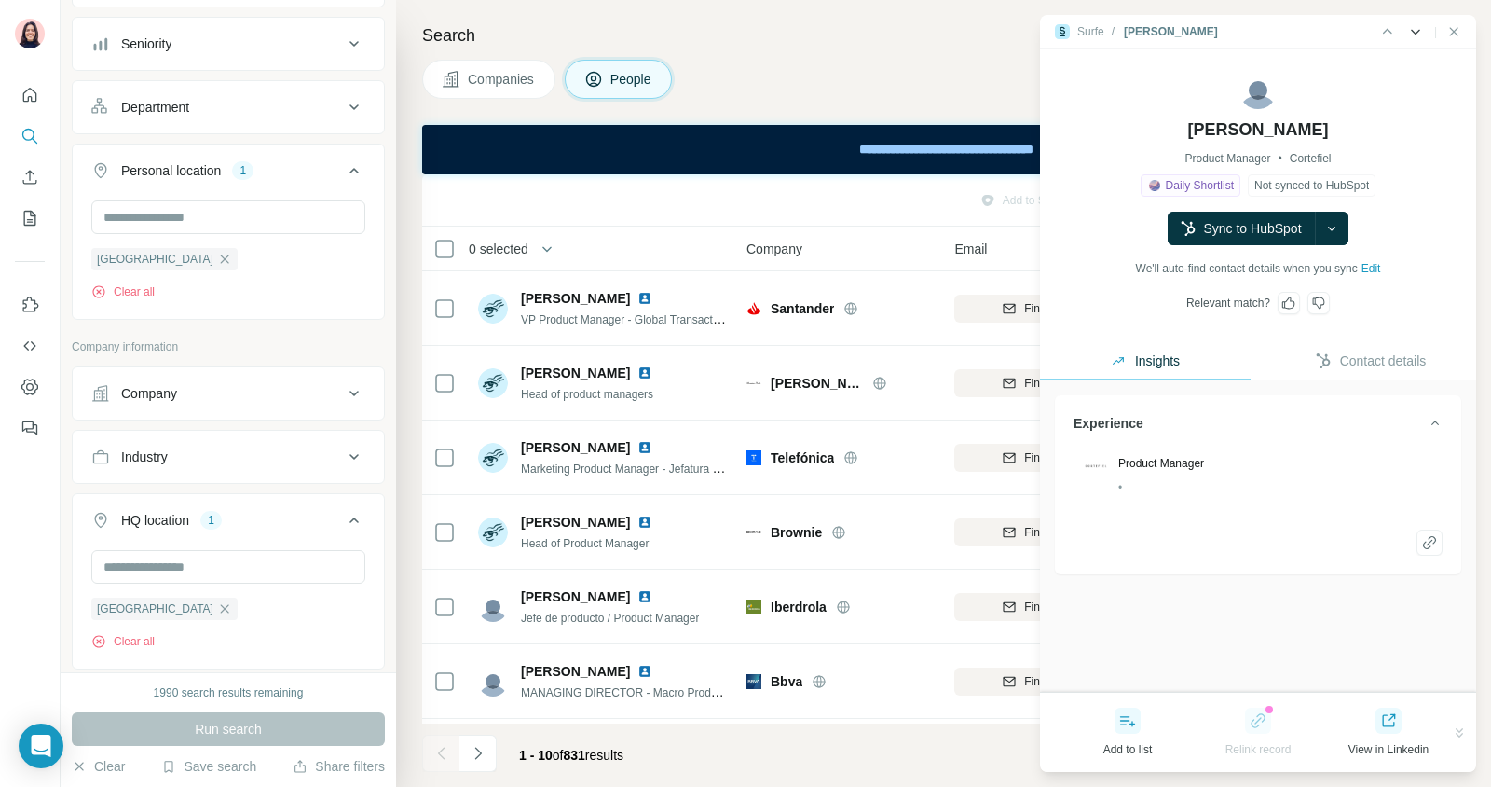
click at [1415, 30] on icon "Side panel - Next" at bounding box center [1415, 31] width 19 height 19
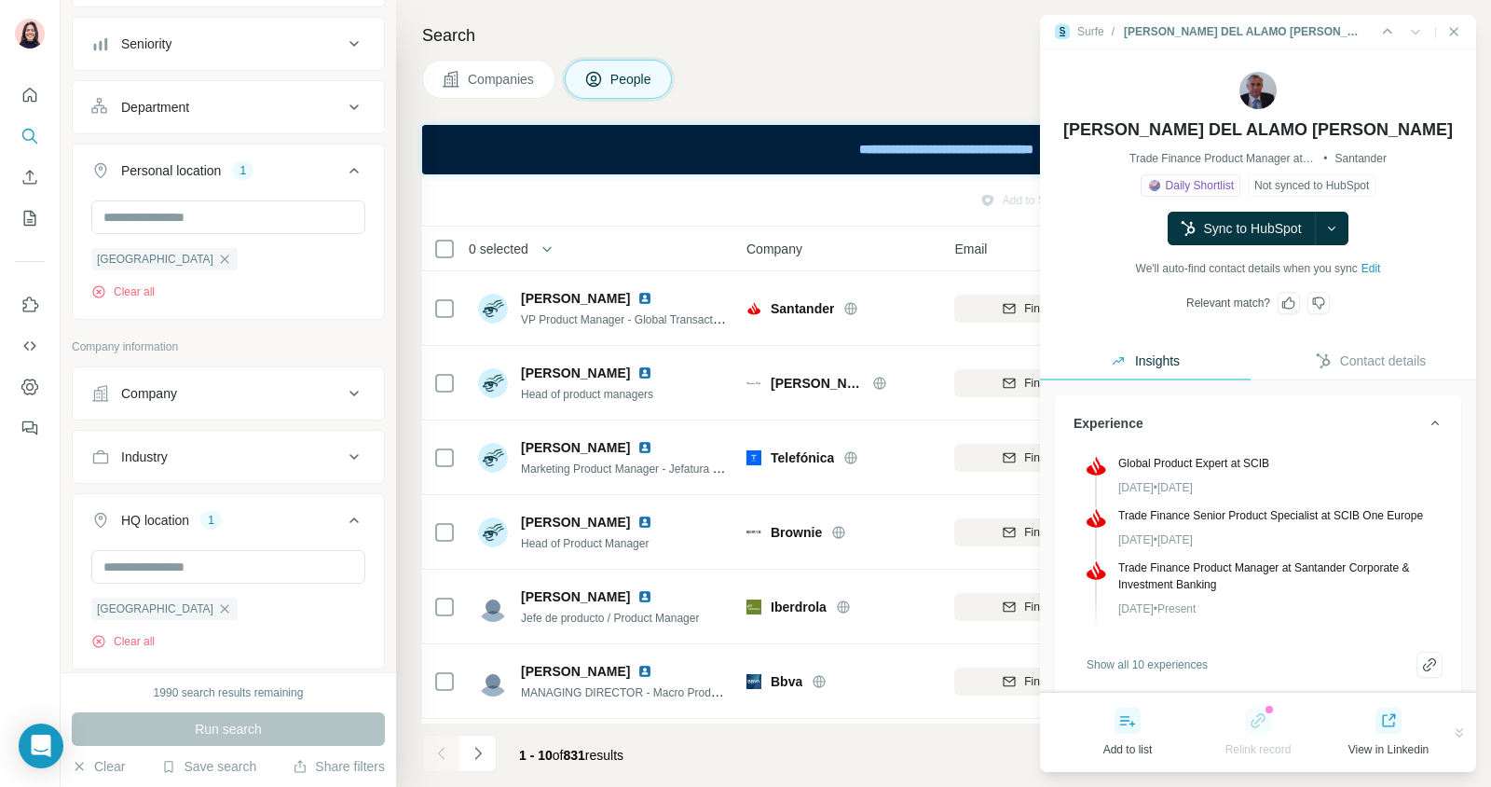
drag, startPoint x: 1195, startPoint y: 486, endPoint x: 1262, endPoint y: 486, distance: 67.1
click at [1263, 486] on div "[DATE] • [DATE]" at bounding box center [1280, 487] width 324 height 17
click at [1262, 486] on div "[DATE] • [DATE]" at bounding box center [1280, 487] width 324 height 17
drag, startPoint x: 1236, startPoint y: 483, endPoint x: 1179, endPoint y: 483, distance: 56.9
click at [1179, 483] on div "[DATE] • [DATE]" at bounding box center [1280, 487] width 324 height 17
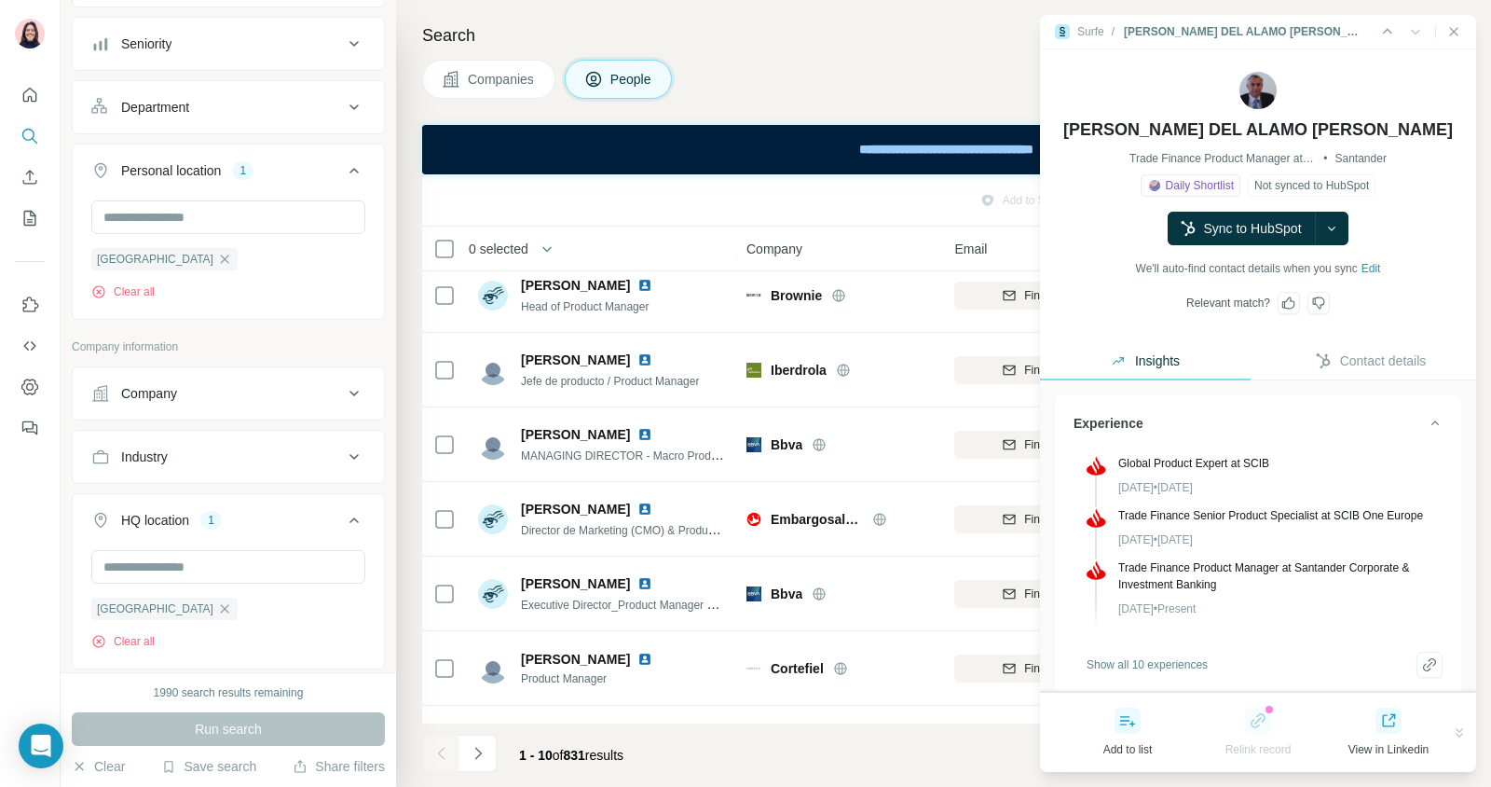
scroll to position [292, 0]
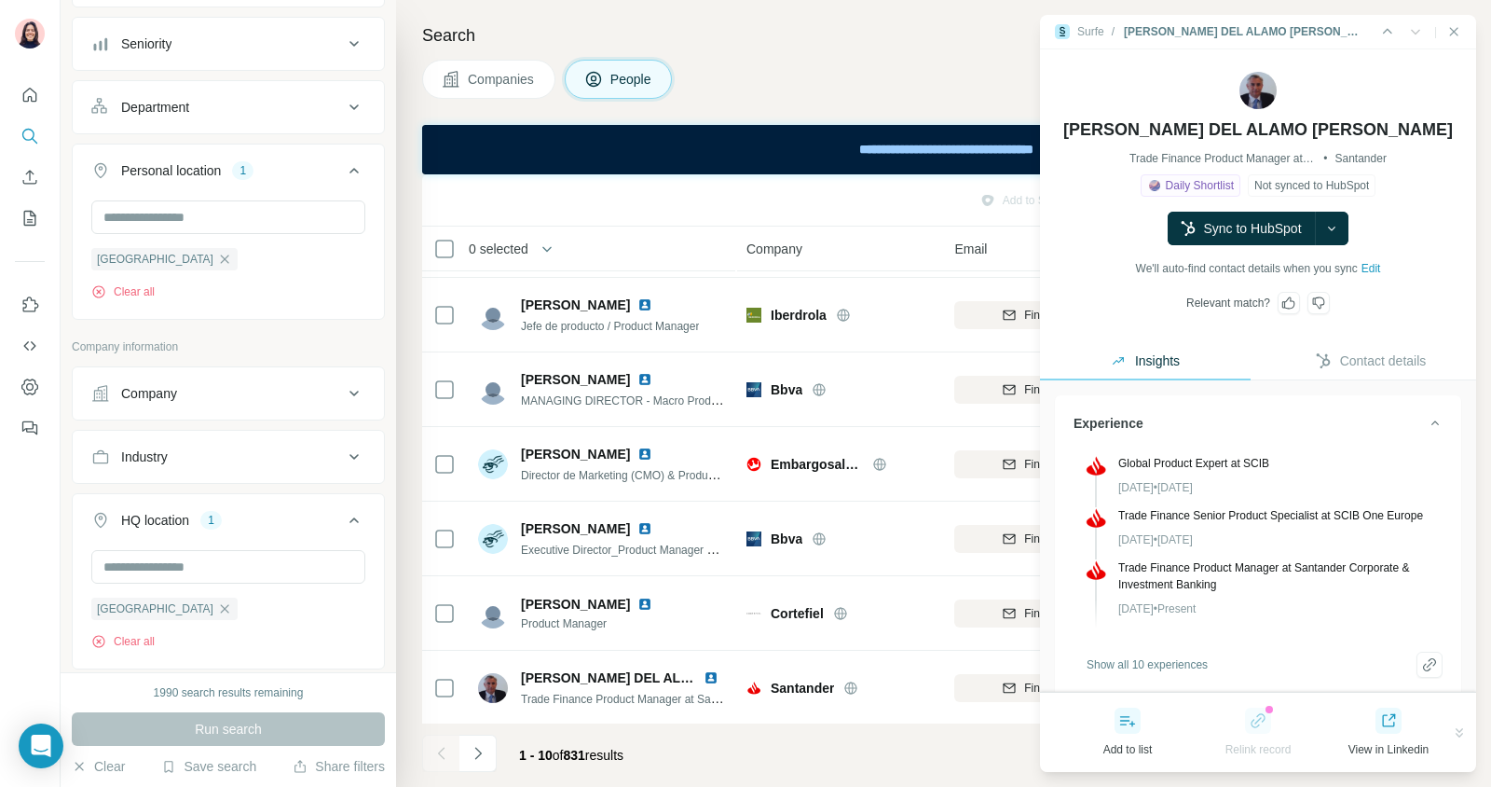
click at [475, 80] on span "Companies" at bounding box center [502, 79] width 68 height 19
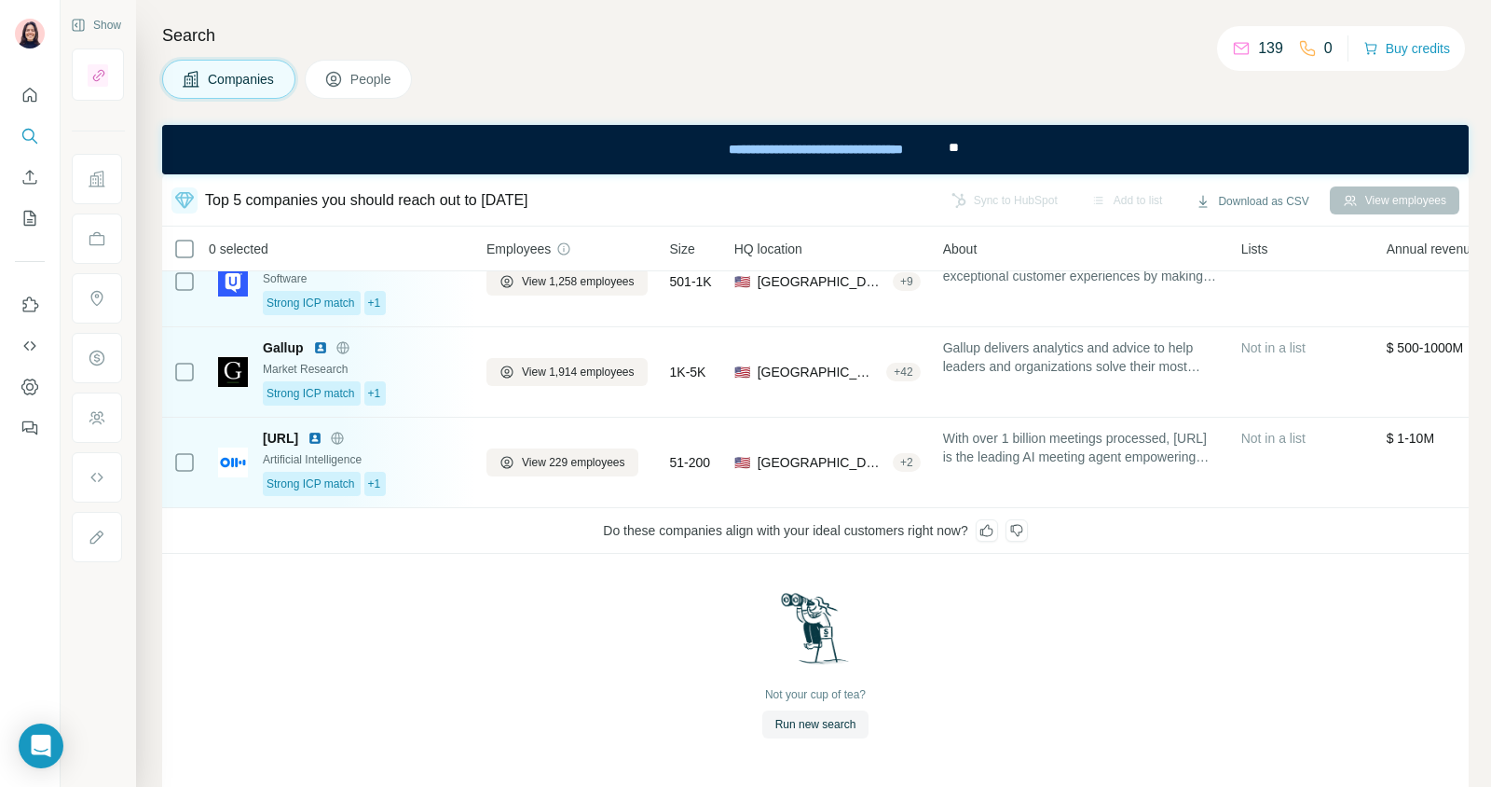
scroll to position [211, 0]
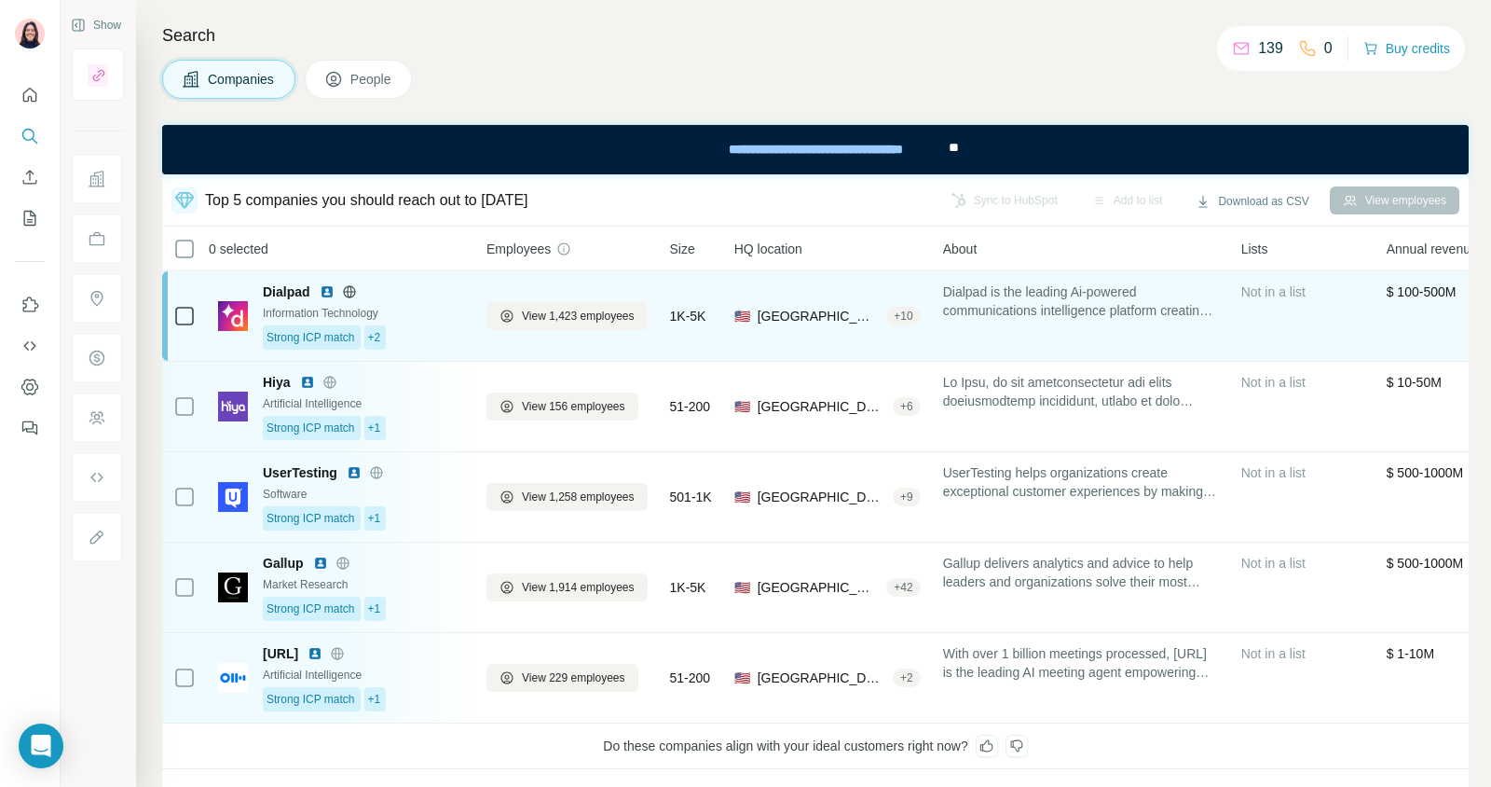
click at [268, 295] on span "Dialpad" at bounding box center [287, 291] width 48 height 19
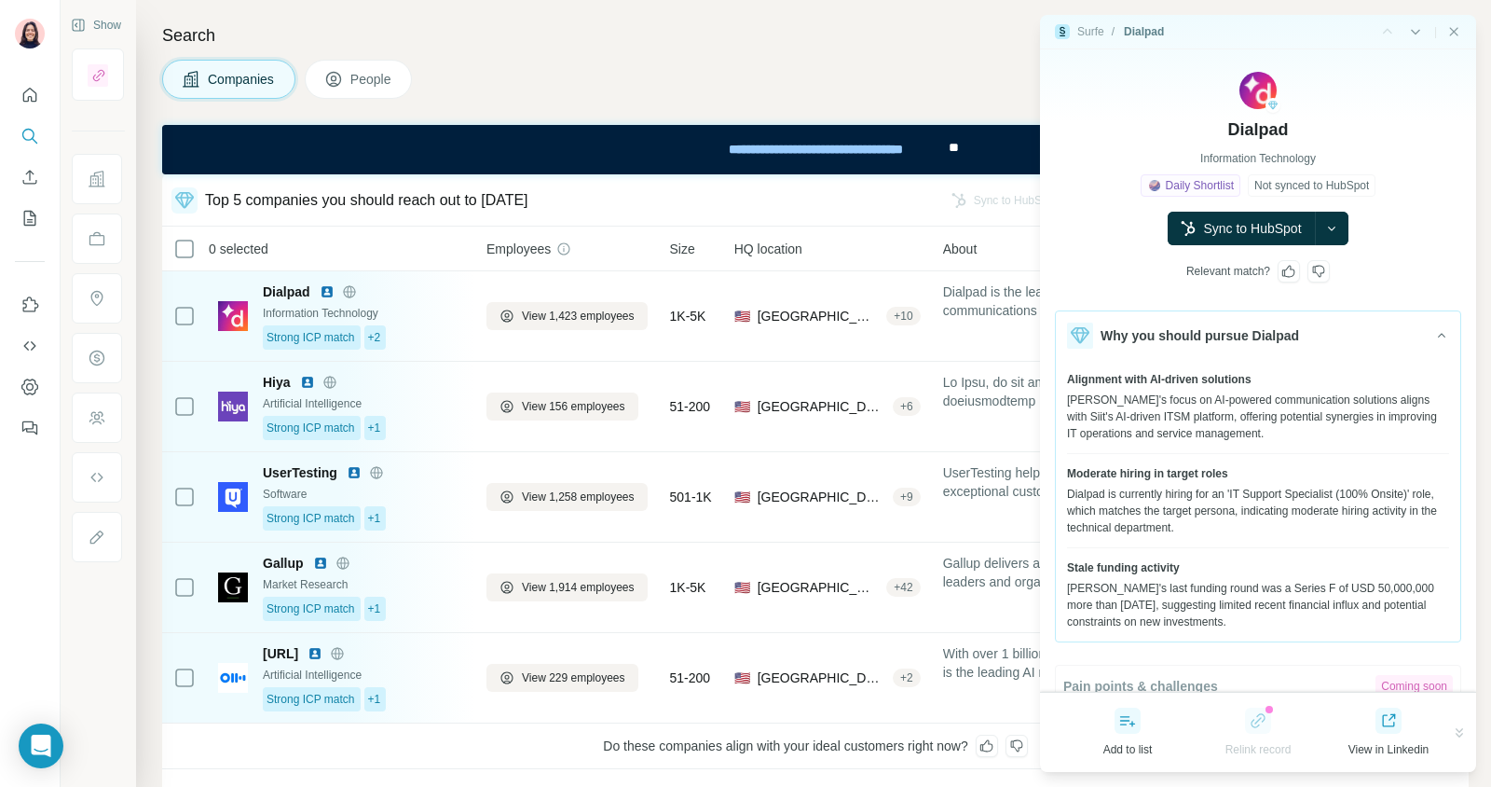
click at [391, 87] on span "People" at bounding box center [371, 79] width 43 height 19
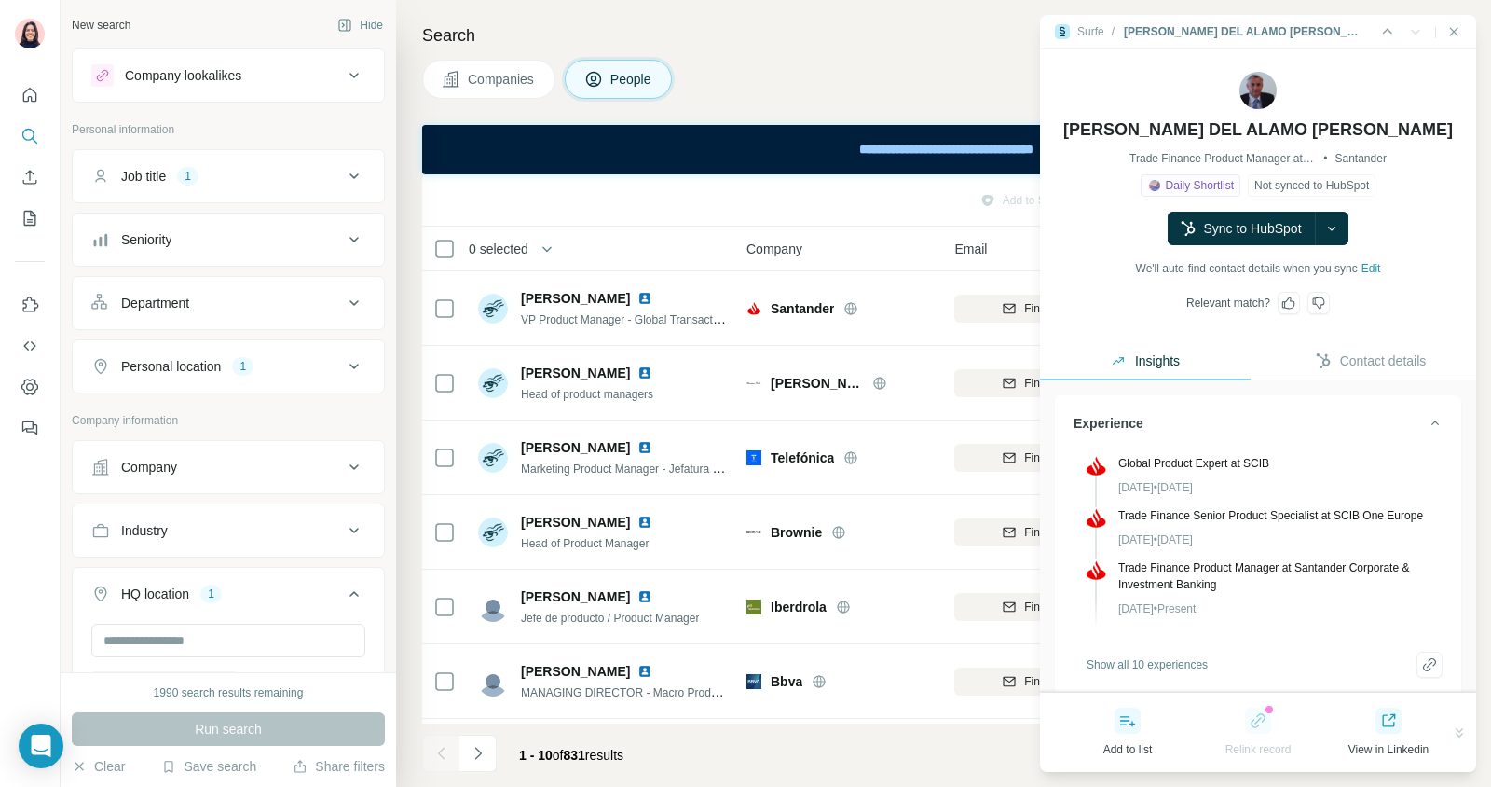
click at [506, 79] on span "Companies" at bounding box center [502, 79] width 68 height 19
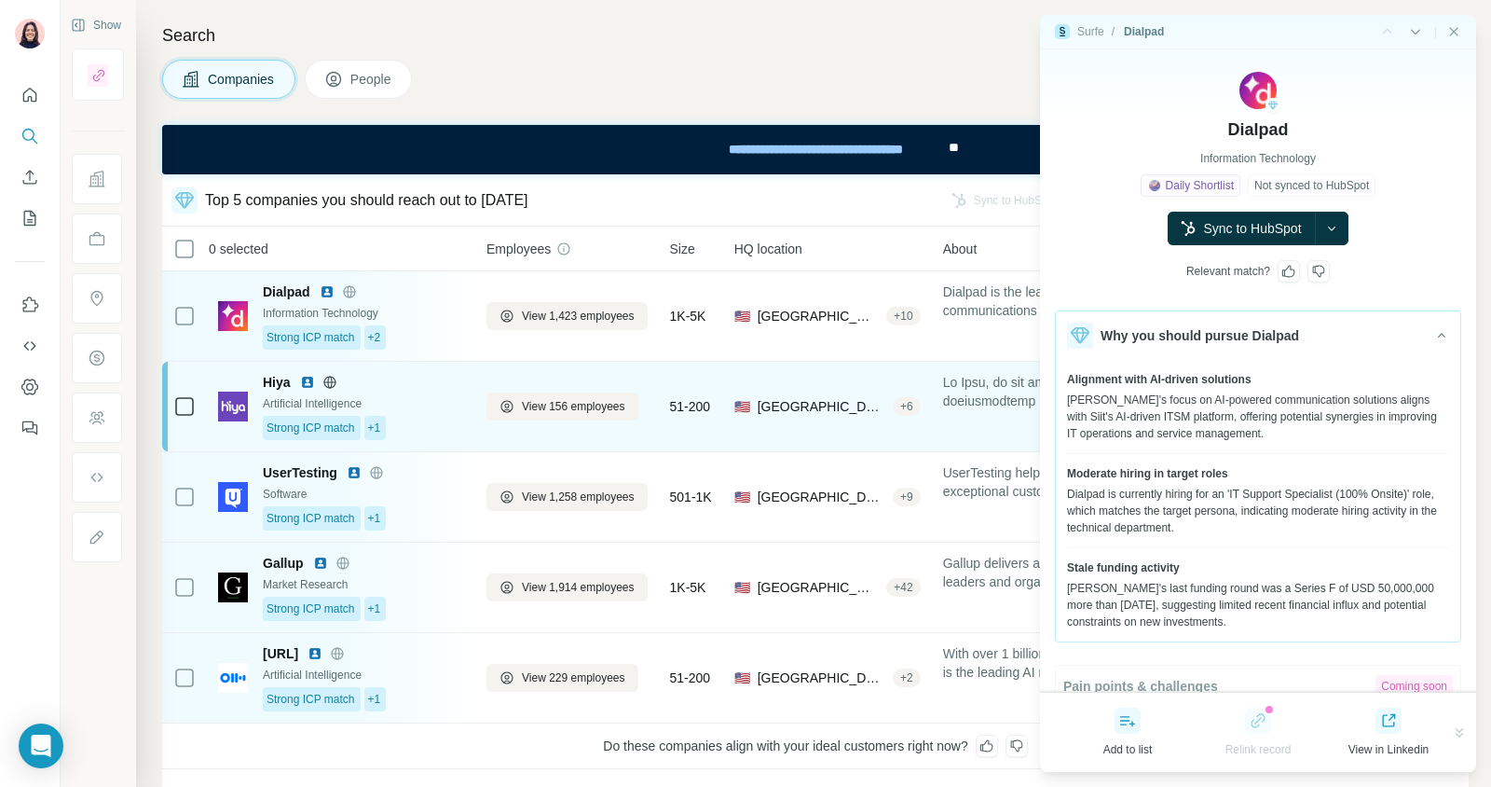
click at [446, 403] on div "Artificial Intelligence" at bounding box center [363, 403] width 201 height 17
